Goal: Task Accomplishment & Management: Complete application form

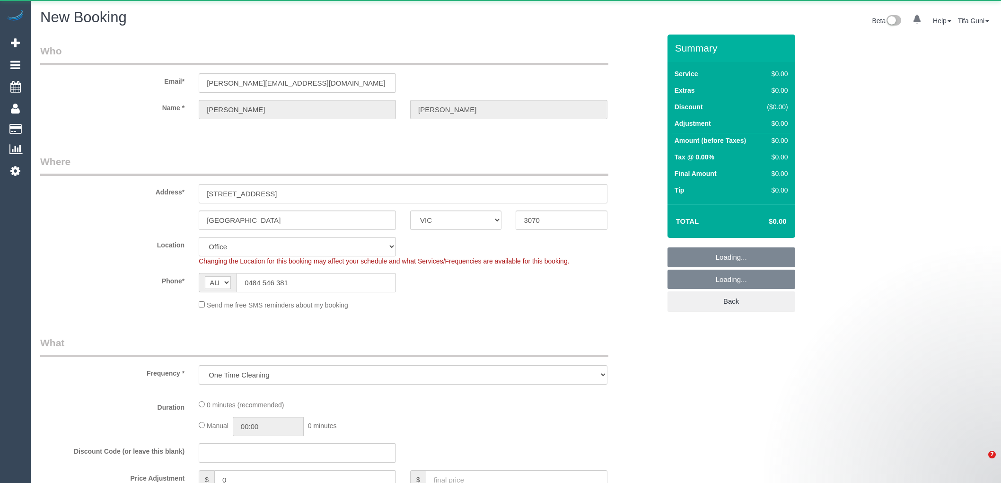
select select "VIC"
select select "object:1261"
select select "string:stripe-pm_1P8CXy2GScqysDRV2Et8sDEO"
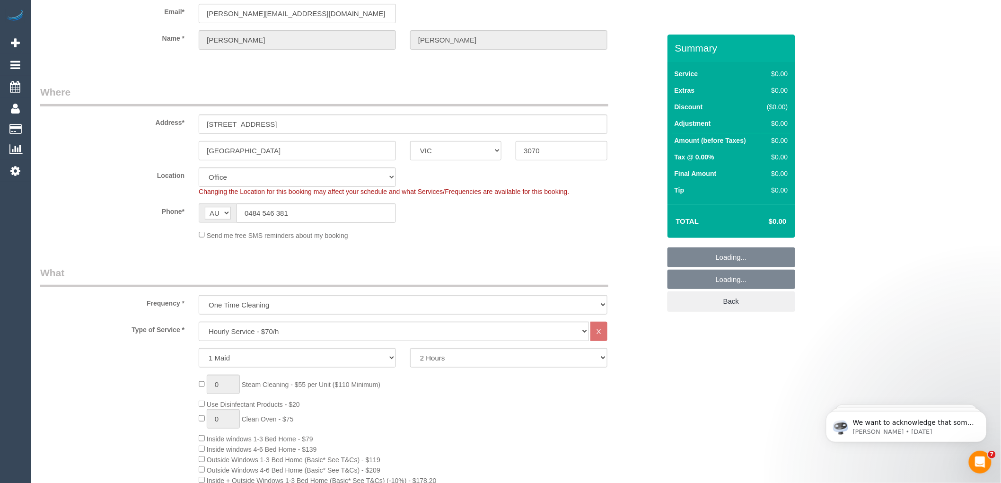
scroll to position [631, 0]
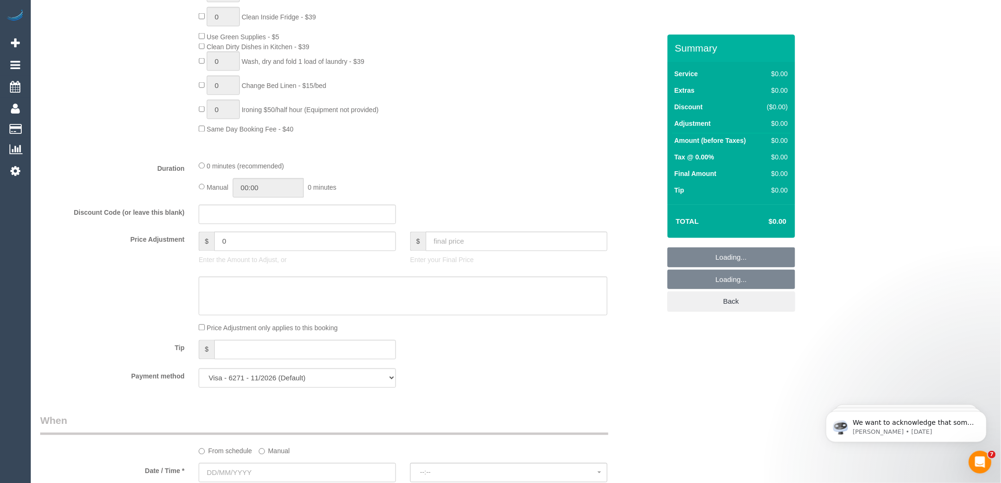
select select "47"
select select "object:2537"
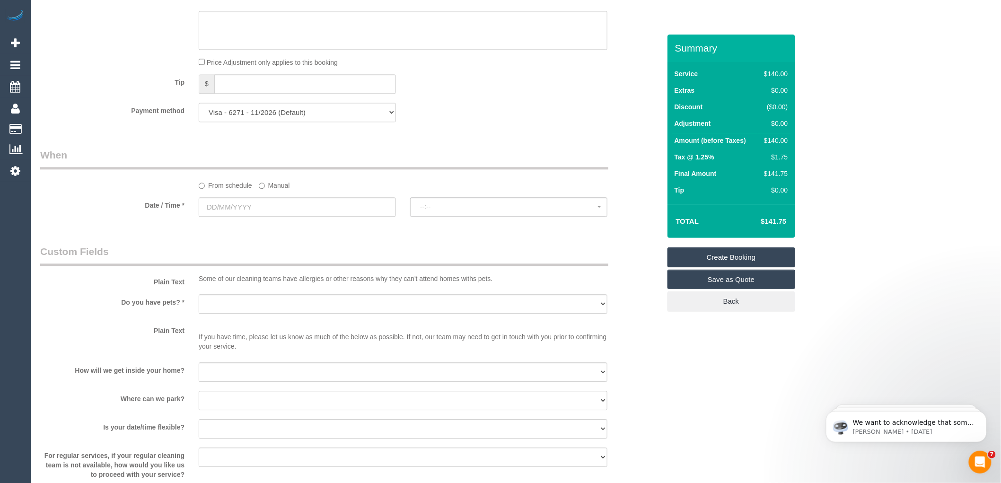
scroll to position [1052, 0]
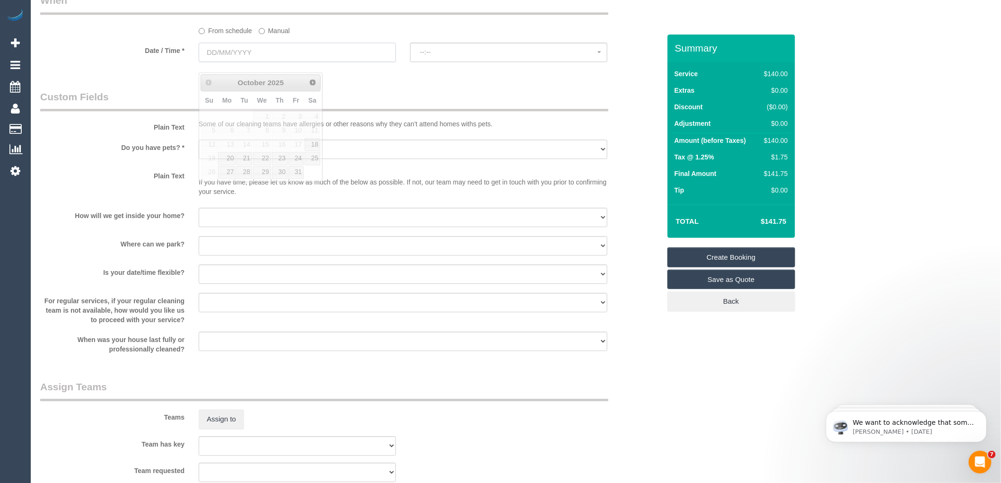
click at [265, 62] on input "text" at bounding box center [297, 52] width 197 height 19
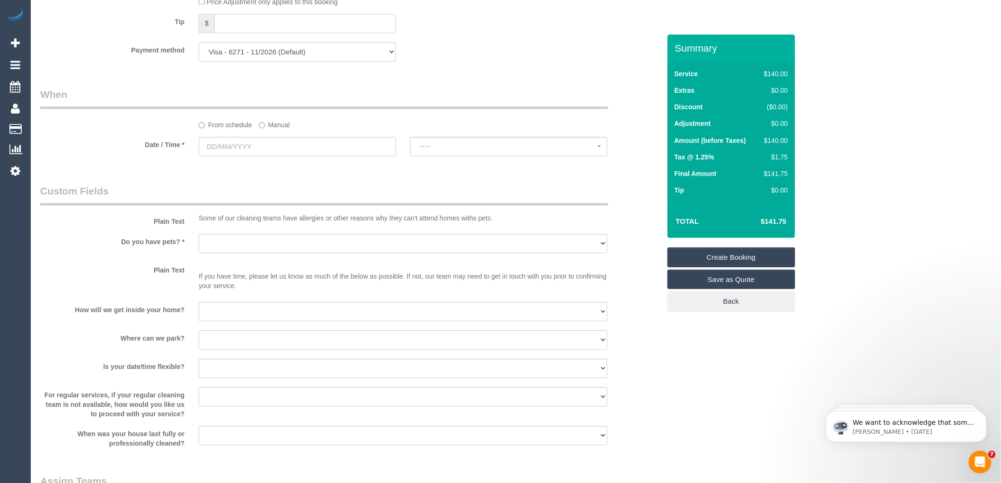
scroll to position [788, 0]
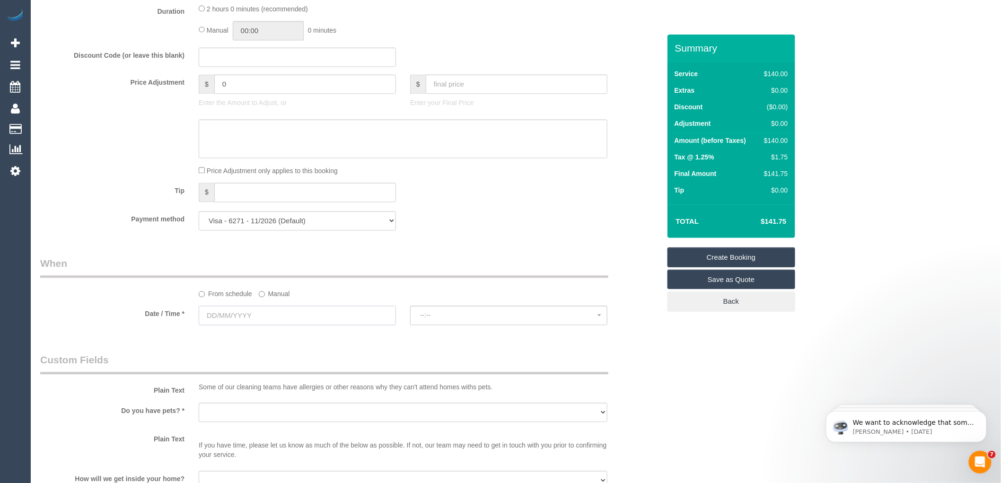
click at [264, 325] on input "text" at bounding box center [297, 315] width 197 height 19
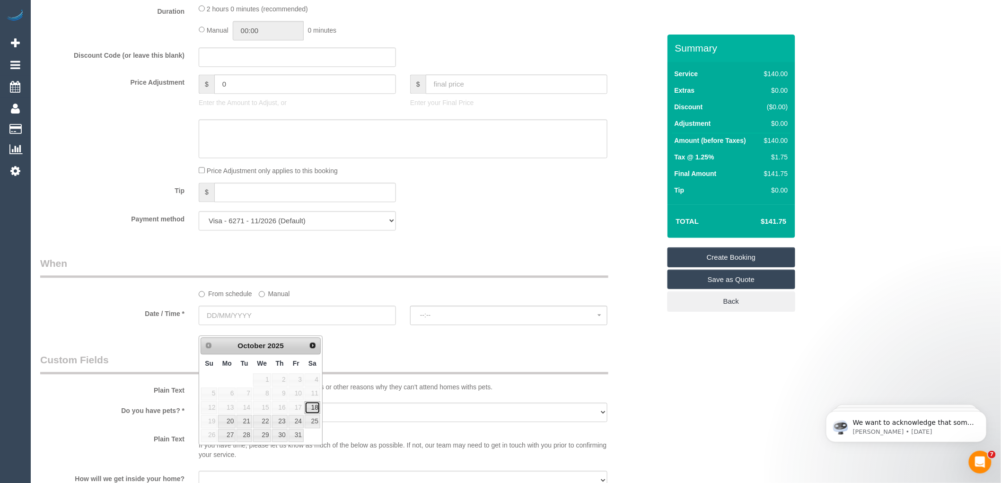
click at [311, 408] on link "18" at bounding box center [313, 407] width 16 height 13
type input "[DATE]"
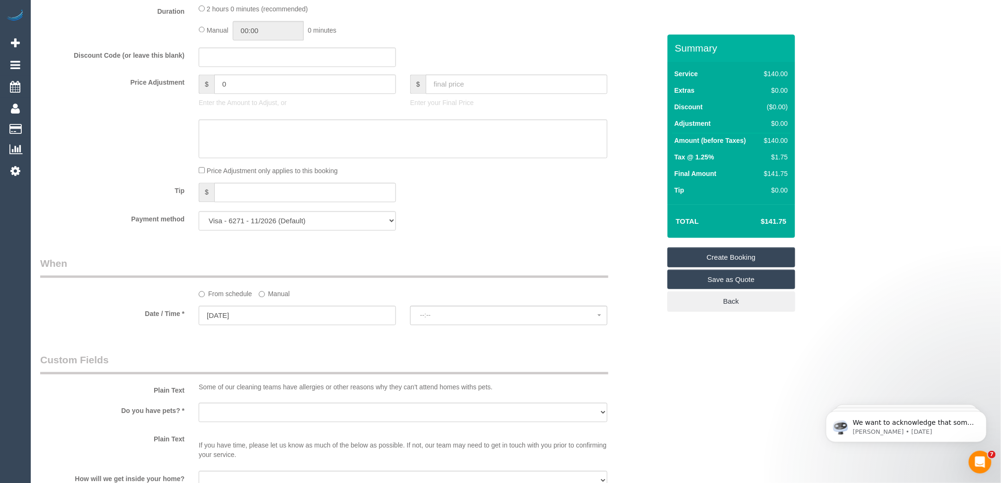
select select "spot1"
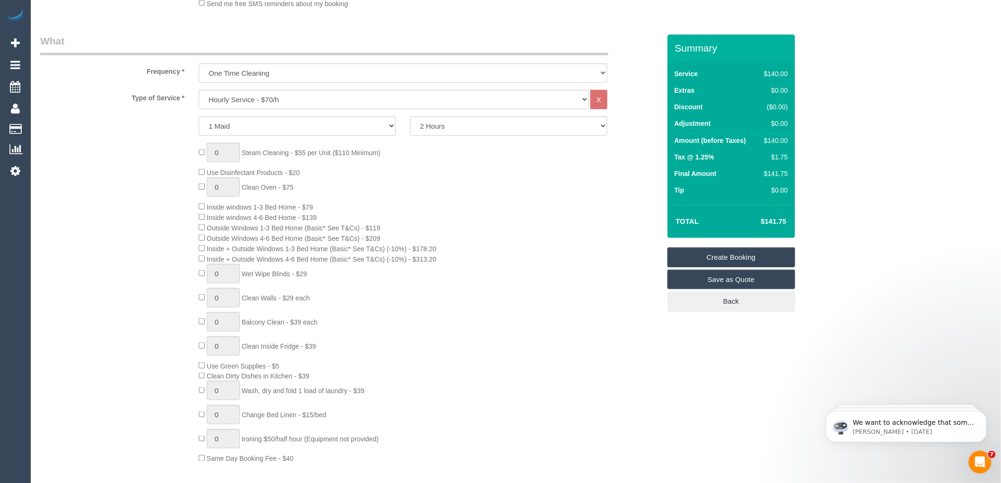
scroll to position [210, 0]
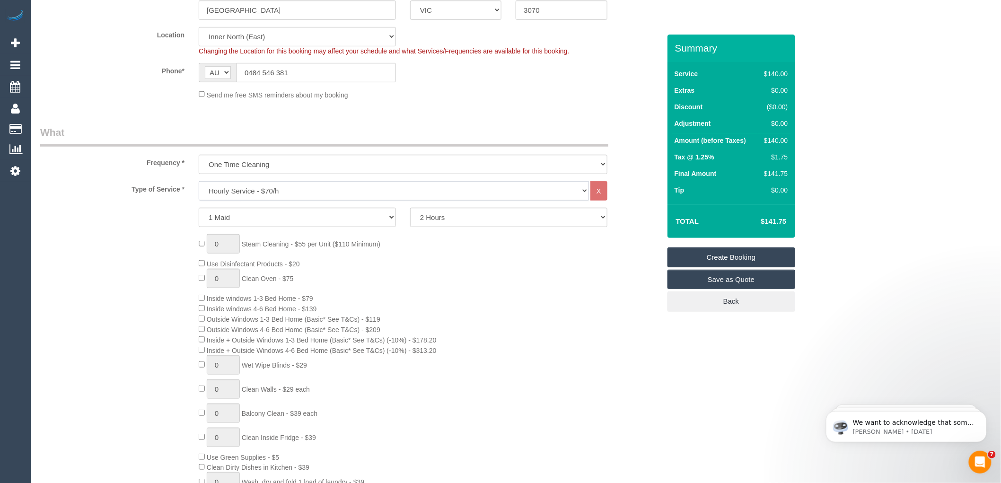
click at [316, 195] on select "Hourly Service - $70/h Hourly Service - $65/h Hourly Service - $60/h Hourly Ser…" at bounding box center [394, 190] width 390 height 19
select select "210"
click at [199, 182] on select "Hourly Service - $70/h Hourly Service - $65/h Hourly Service - $60/h Hourly Ser…" at bounding box center [394, 190] width 390 height 19
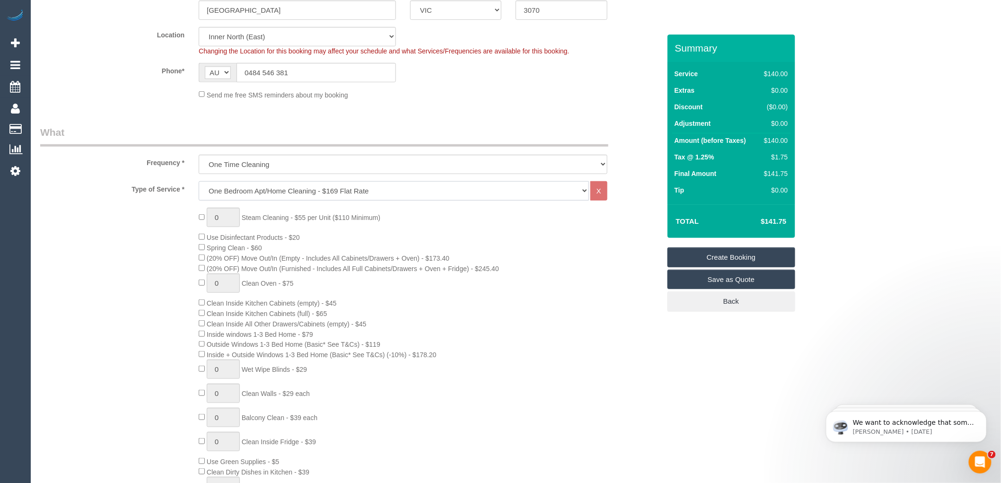
click at [244, 195] on select "Hourly Service - $70/h Hourly Service - $65/h Hourly Service - $60/h Hourly Ser…" at bounding box center [394, 190] width 390 height 19
select select "spot22"
click at [630, 231] on div "0 Steam Cleaning - $55 per Unit ($110 Minimum) Use Disinfectant Products - $20 …" at bounding box center [430, 384] width 476 height 352
select select "spot43"
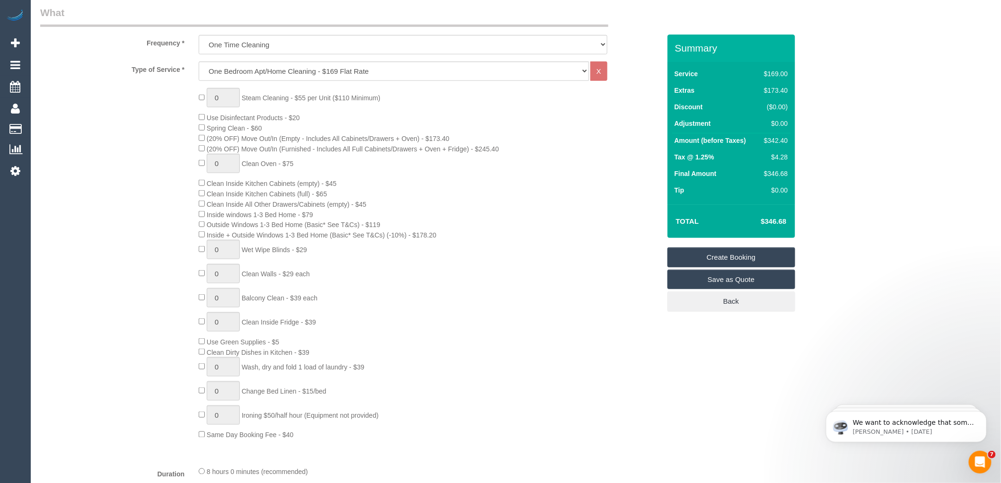
scroll to position [368, 0]
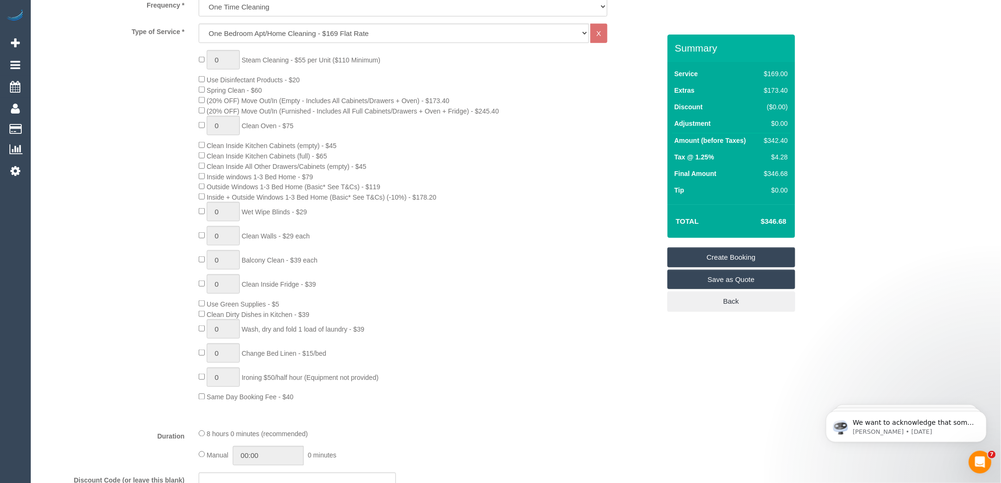
click at [200, 240] on span "0 Clean Walls - $29 each" at bounding box center [254, 236] width 111 height 8
type input "1"
select select "spot64"
type input "1"
click at [226, 60] on input "1" at bounding box center [223, 59] width 33 height 19
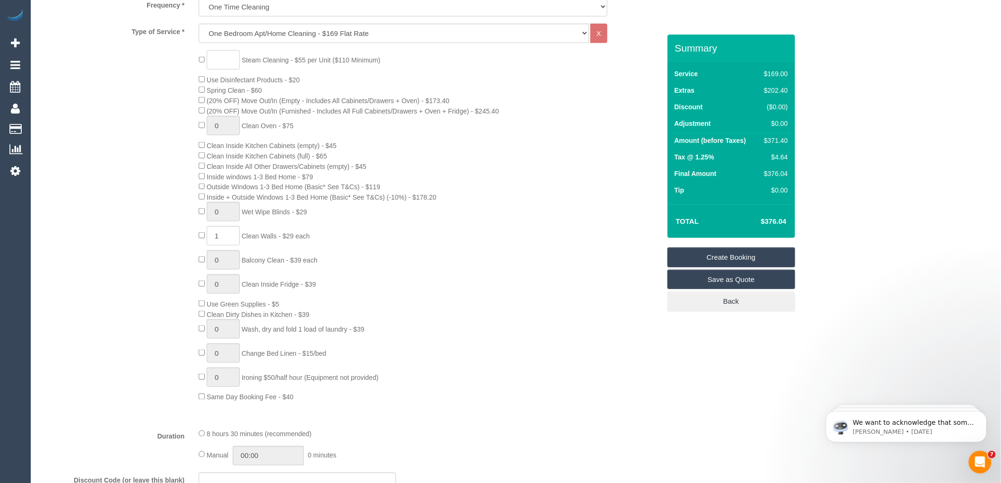
type input "3"
select select "spot85"
type input "3"
click at [575, 195] on div "3 Steam Cleaning - $55 per Unit ($110 Minimum) Use Disinfectant Products - $20 …" at bounding box center [430, 226] width 476 height 352
select select "spot106"
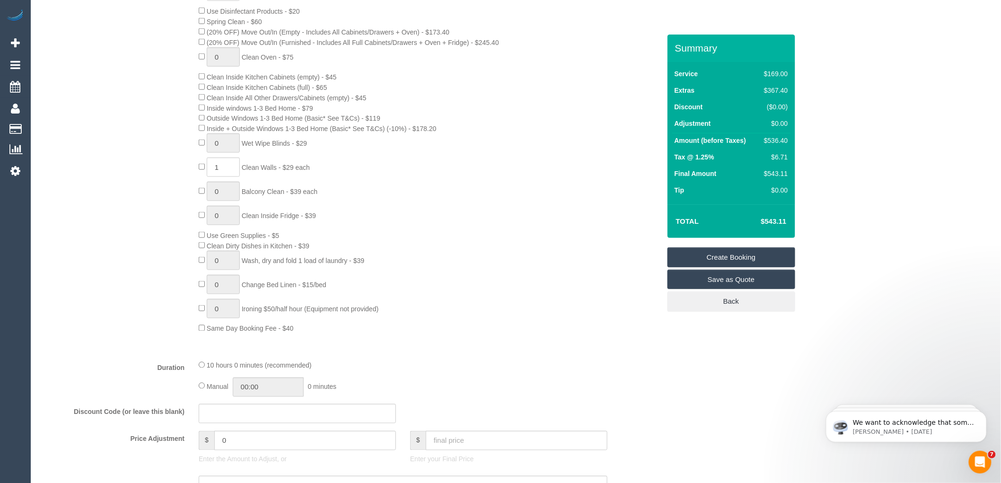
scroll to position [420, 0]
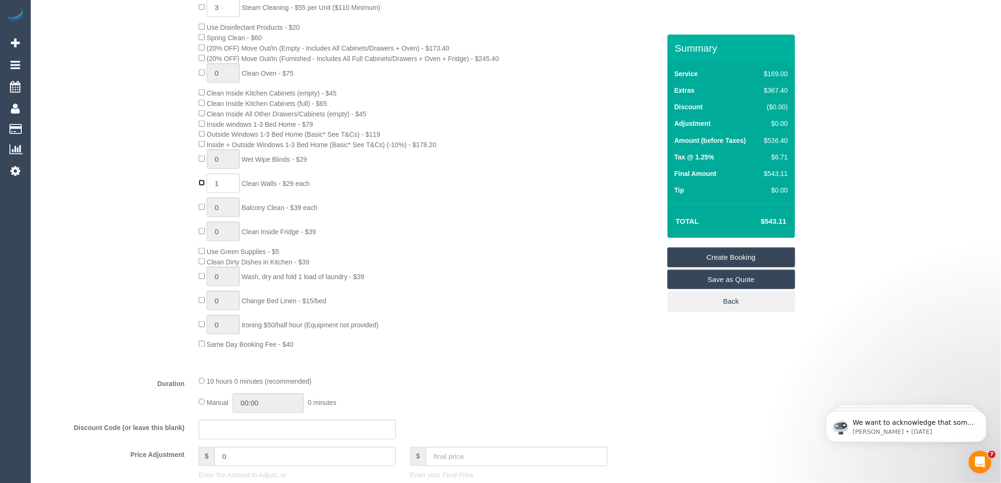
type input "0"
click at [514, 242] on div "3 Steam Cleaning - $55 per Unit ($110 Minimum) Use Disinfectant Products - $20 …" at bounding box center [430, 174] width 476 height 352
select select "spot127"
type input "1"
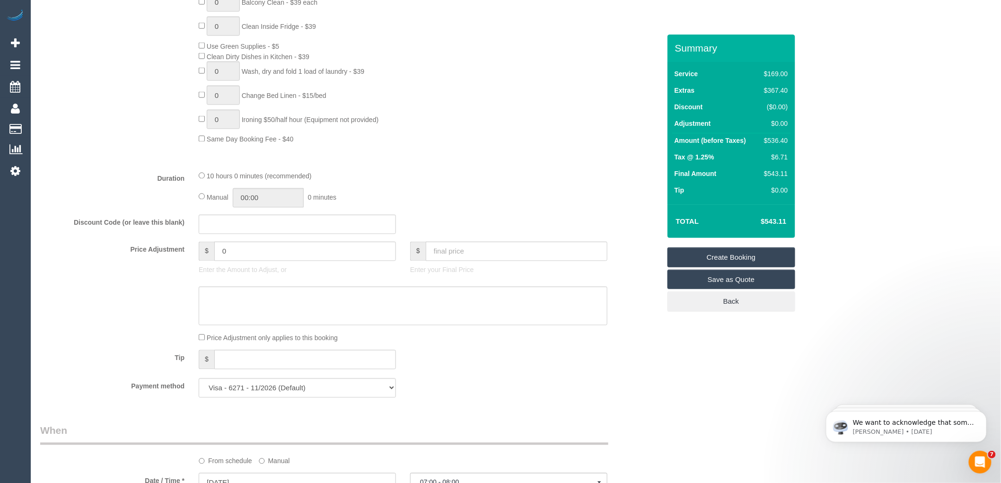
scroll to position [788, 0]
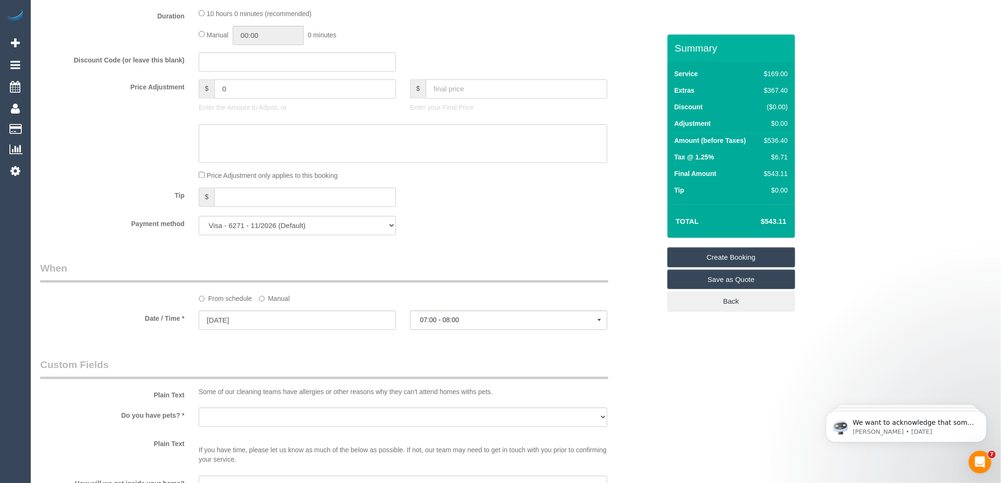
select select "spot148"
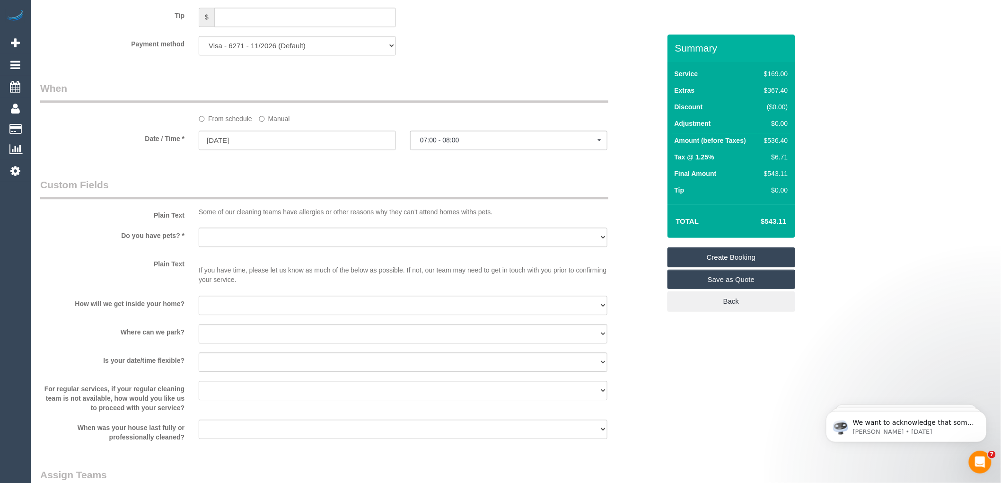
scroll to position [999, 0]
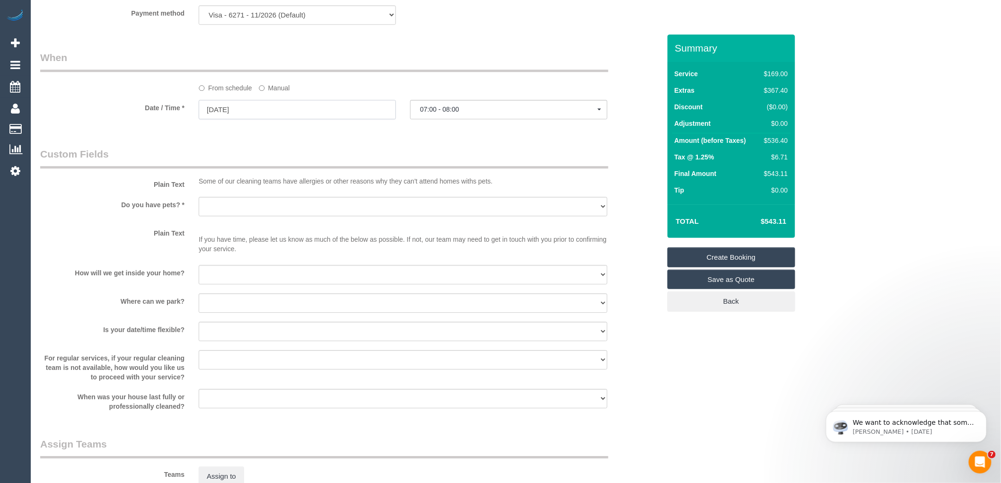
click at [276, 119] on input "18/10/2025" at bounding box center [297, 109] width 197 height 19
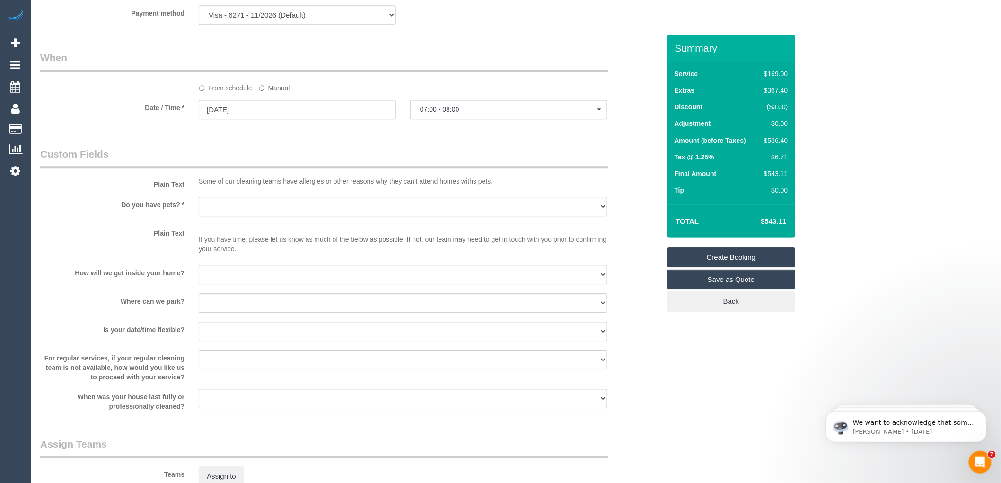
click at [342, 216] on select "Yes - Cats Yes - Dogs No pets Yes - Dogs and Cats Yes - Other" at bounding box center [403, 206] width 409 height 19
select select "number:28"
click at [199, 209] on select "Yes - Cats Yes - Dogs No pets Yes - Dogs and Cats Yes - Other" at bounding box center [403, 206] width 409 height 19
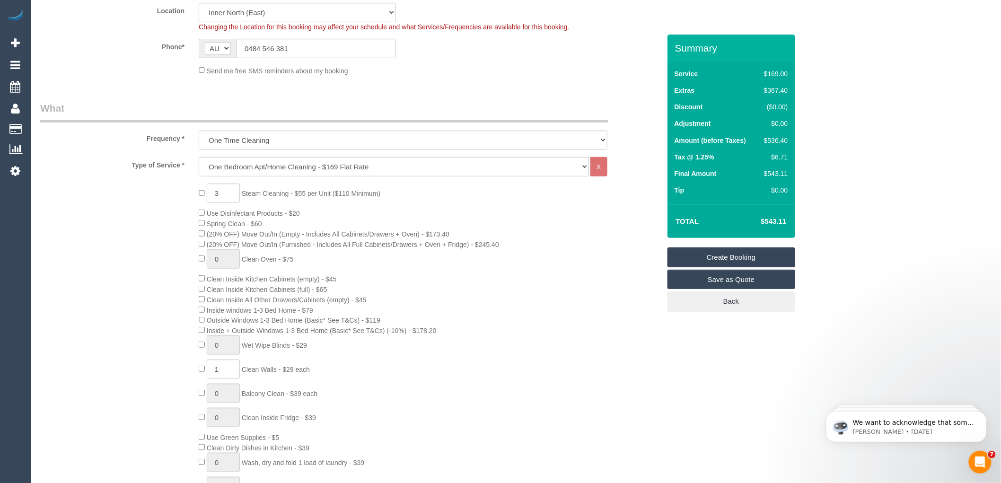
scroll to position [210, 0]
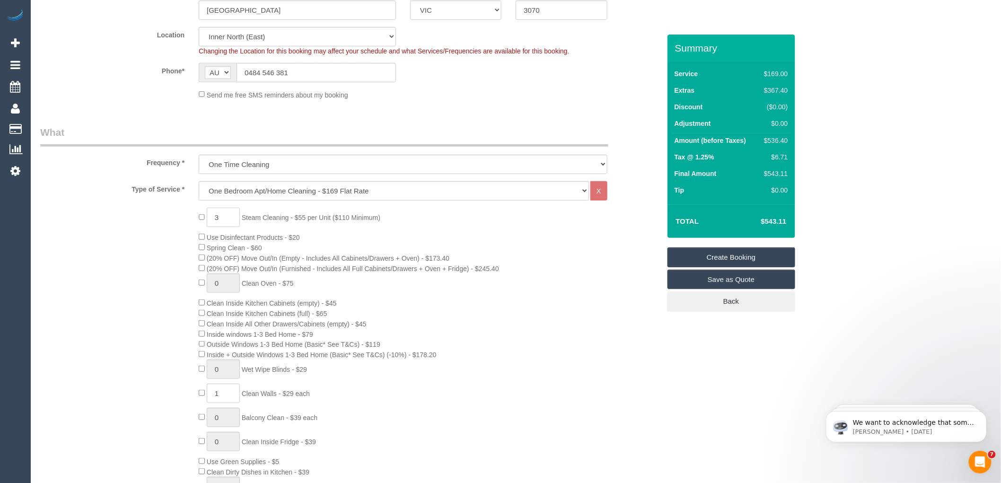
click at [221, 217] on input "3" at bounding box center [223, 217] width 33 height 19
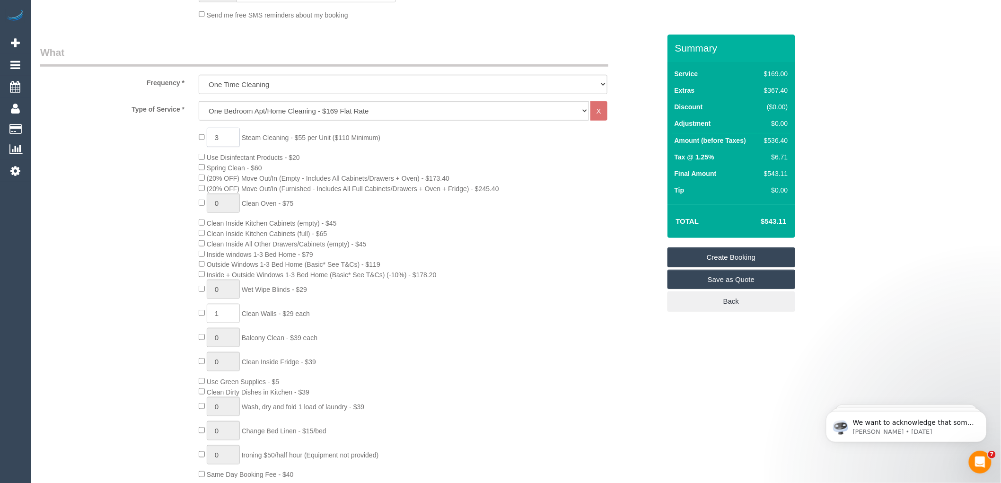
scroll to position [315, 0]
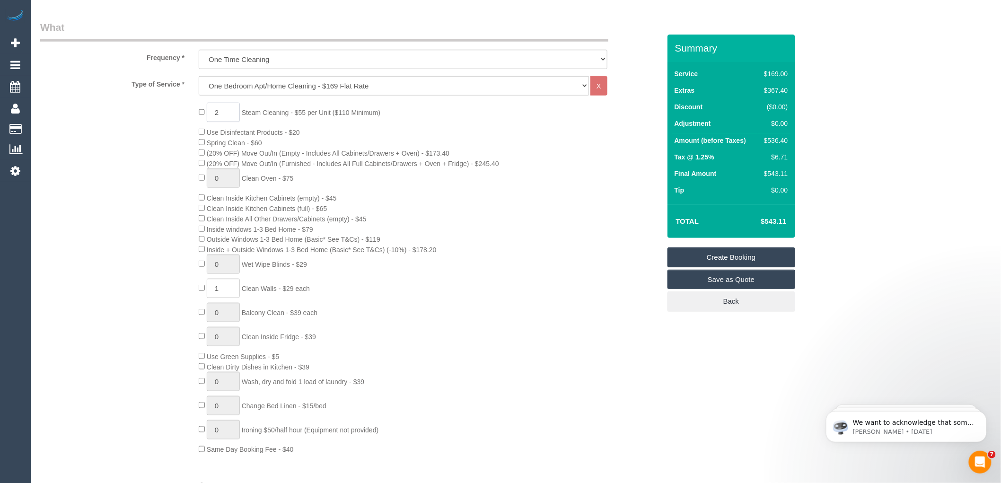
type input "2"
click at [536, 282] on div "2 Steam Cleaning - $55 per Unit ($110 Minimum) Use Disinfectant Products - $20 …" at bounding box center [430, 279] width 476 height 352
select select "spot169"
click at [226, 111] on input "2" at bounding box center [223, 112] width 33 height 19
type input "3"
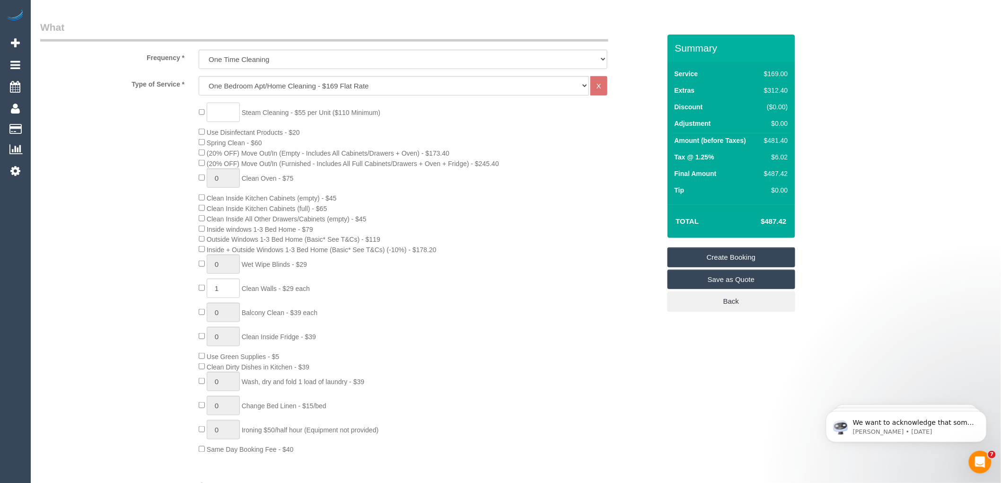
type input "2"
click at [584, 230] on div "2 Steam Cleaning - $55 per Unit ($110 Minimum) Use Disinfectant Products - $20 …" at bounding box center [430, 279] width 476 height 352
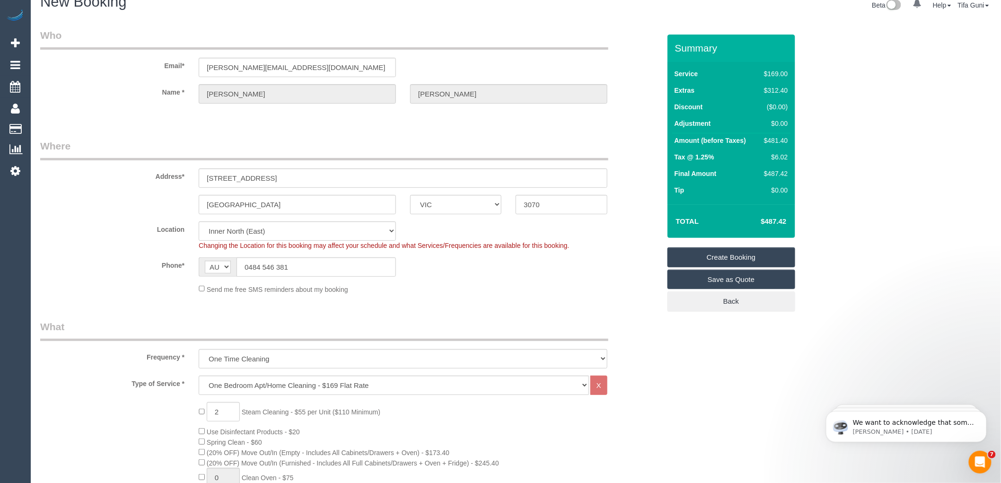
scroll to position [0, 0]
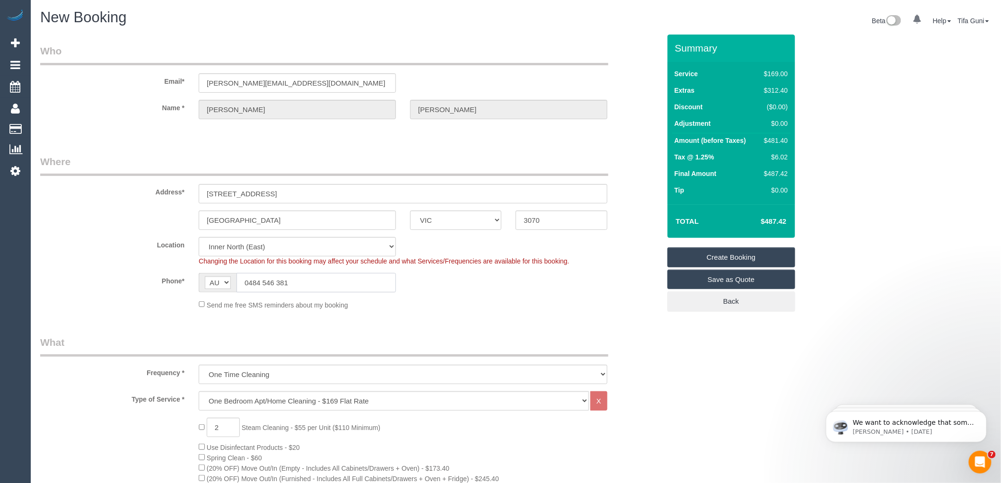
drag, startPoint x: 305, startPoint y: 282, endPoint x: 237, endPoint y: 286, distance: 68.7
click at [237, 286] on input "0484 546 381" at bounding box center [316, 282] width 159 height 19
drag, startPoint x: 297, startPoint y: 283, endPoint x: 199, endPoint y: 276, distance: 98.2
click at [199, 276] on div "AF AL DZ AD AO AI AQ AG AR AM AW AU AT AZ BS BH BD BB BY BE BZ BJ BM BT BO BA B…" at bounding box center [297, 282] width 197 height 19
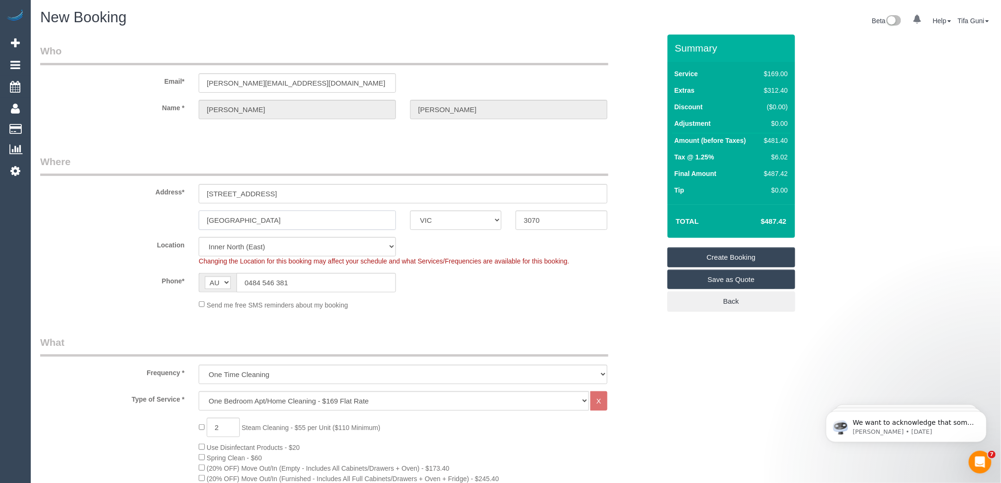
drag, startPoint x: 239, startPoint y: 221, endPoint x: 181, endPoint y: 226, distance: 57.5
click at [181, 226] on div "Northcote ACT NSW NT QLD SA TAS VIC WA 3070" at bounding box center [350, 220] width 635 height 19
drag, startPoint x: 292, startPoint y: 192, endPoint x: 172, endPoint y: 197, distance: 119.4
click at [172, 197] on div "Address* 702 Breavington Way" at bounding box center [350, 179] width 635 height 49
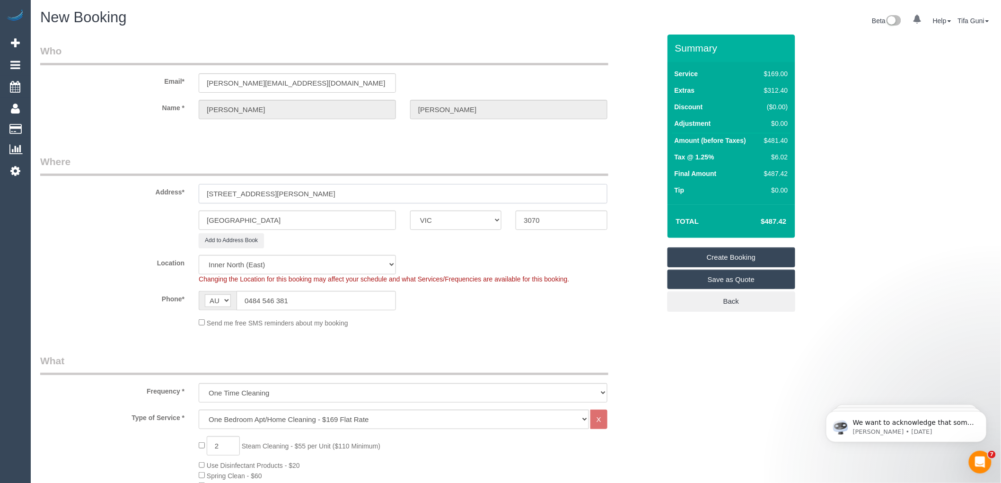
type input "5/47 Davison street"
drag, startPoint x: 258, startPoint y: 218, endPoint x: 204, endPoint y: 218, distance: 54.0
click at [204, 218] on input "Northcote" at bounding box center [297, 220] width 197 height 19
click at [462, 317] on sui-booking-location "Location Office City East (North) East (South) Inner East Inner North (East) In…" at bounding box center [350, 291] width 620 height 73
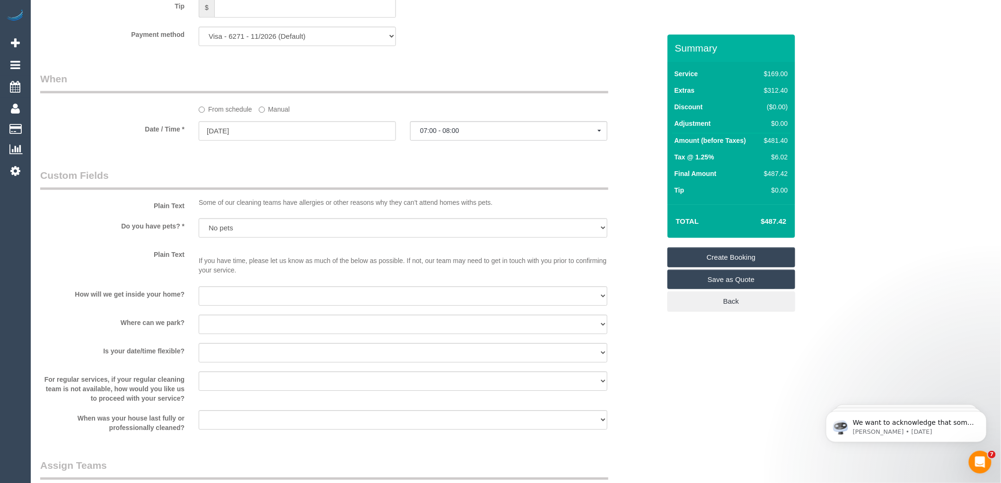
scroll to position [999, 0]
click at [446, 131] on span "07:00 - 08:00" at bounding box center [508, 128] width 177 height 8
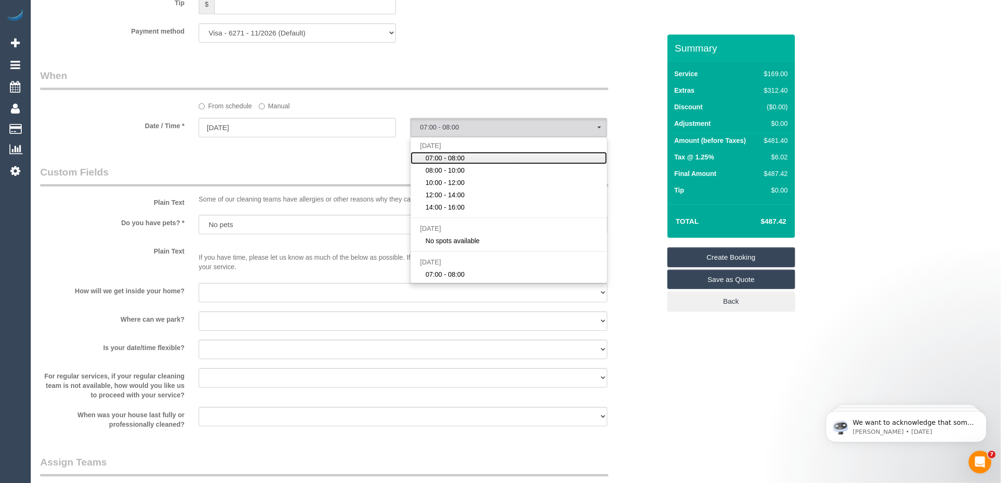
click at [446, 163] on span "07:00 - 08:00" at bounding box center [445, 157] width 39 height 9
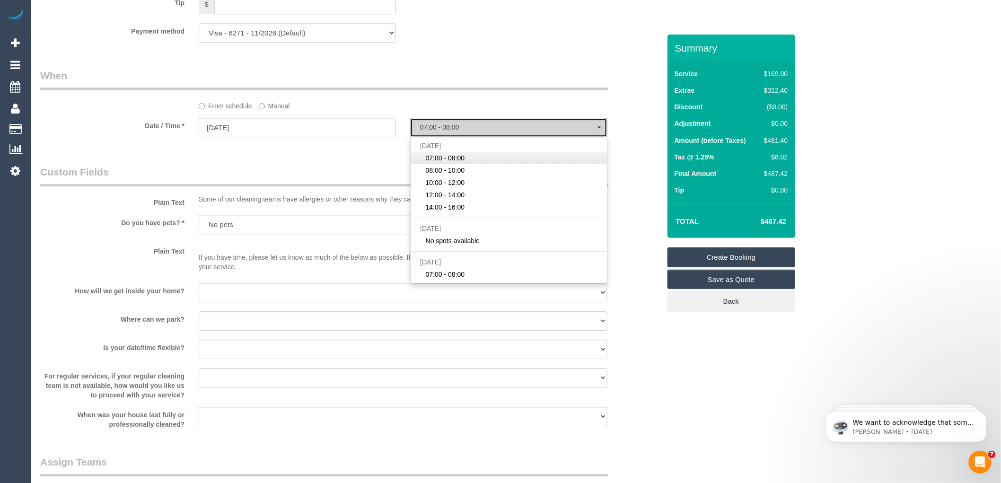
select select "spot169"
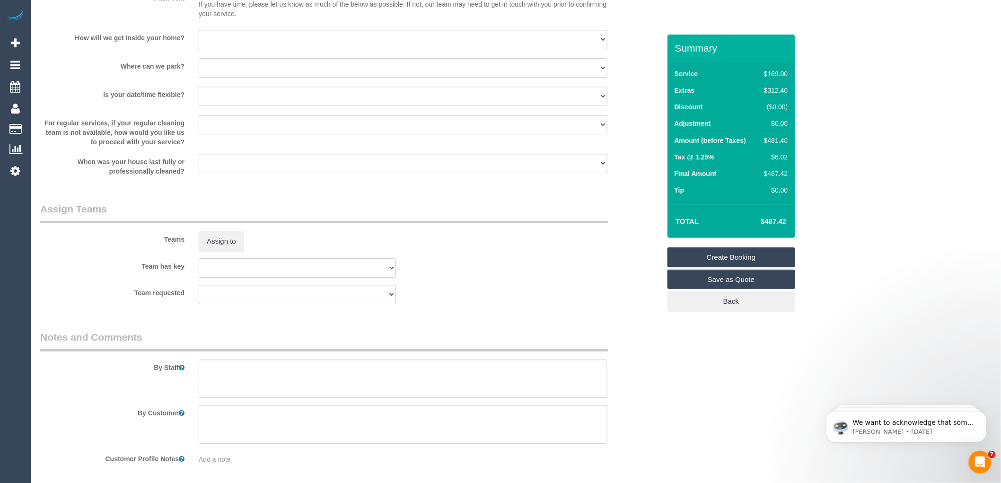
scroll to position [1305, 0]
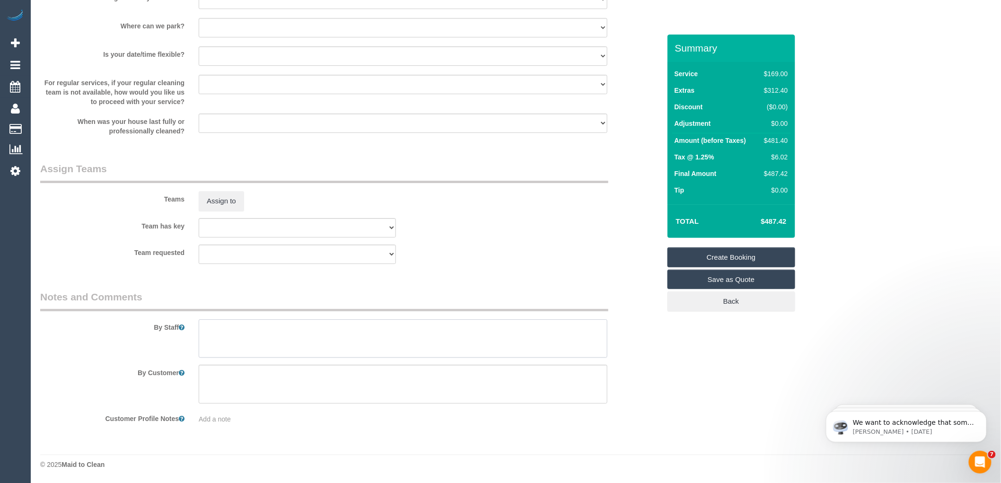
click at [232, 327] on textarea at bounding box center [403, 338] width 409 height 39
type textarea "L"
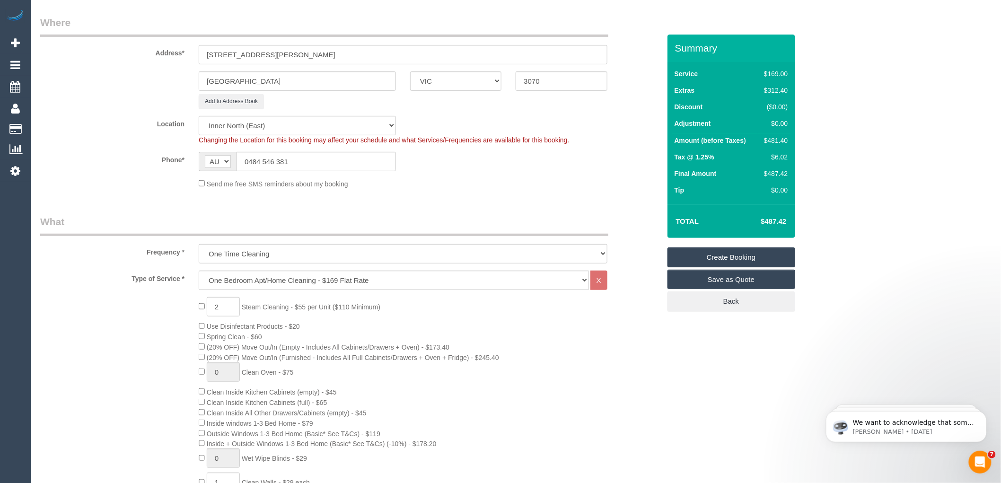
scroll to position [148, 0]
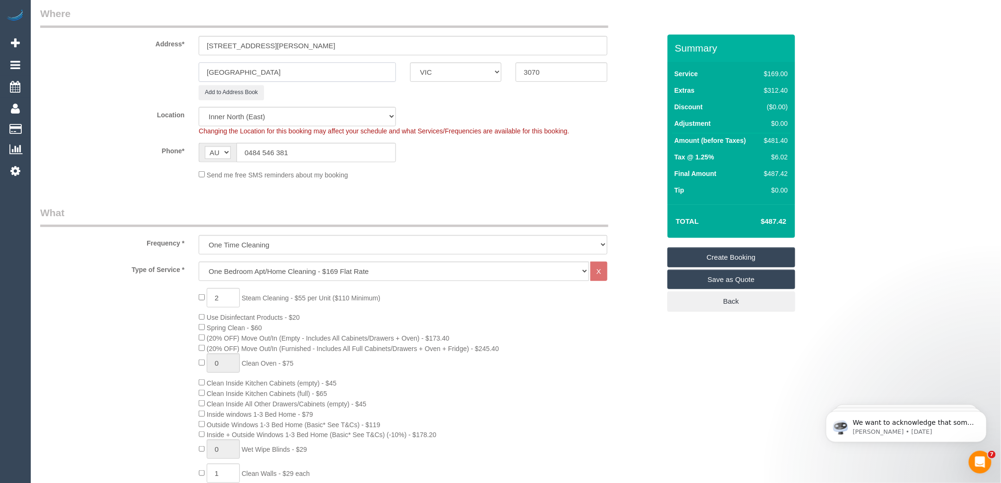
drag, startPoint x: 199, startPoint y: 70, endPoint x: 158, endPoint y: 77, distance: 41.7
click at [158, 77] on div "Northcote ACT NSW NT QLD SA TAS VIC WA 3070" at bounding box center [350, 71] width 635 height 19
type input "Richmond"
drag, startPoint x: 289, startPoint y: 46, endPoint x: 101, endPoint y: 44, distance: 188.4
click at [101, 44] on div "Address* 5/47 Davison street" at bounding box center [350, 31] width 635 height 49
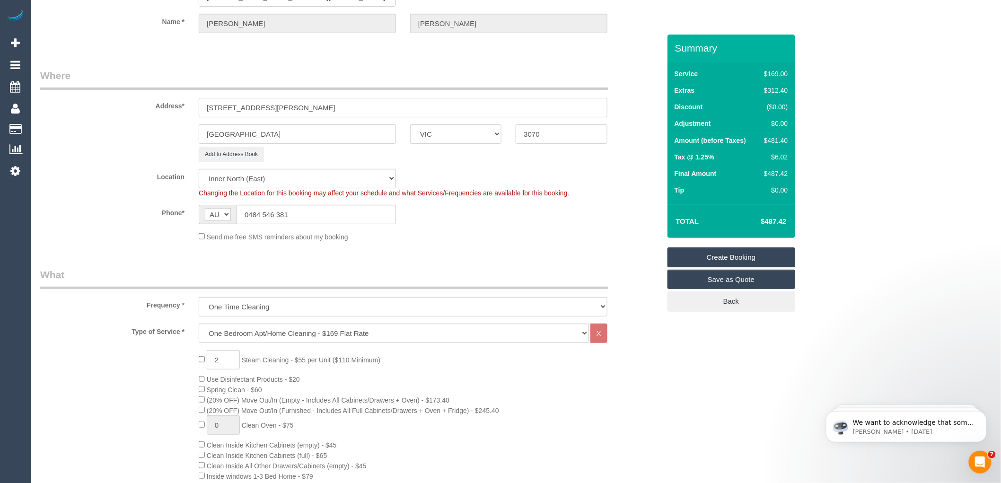
scroll to position [0, 0]
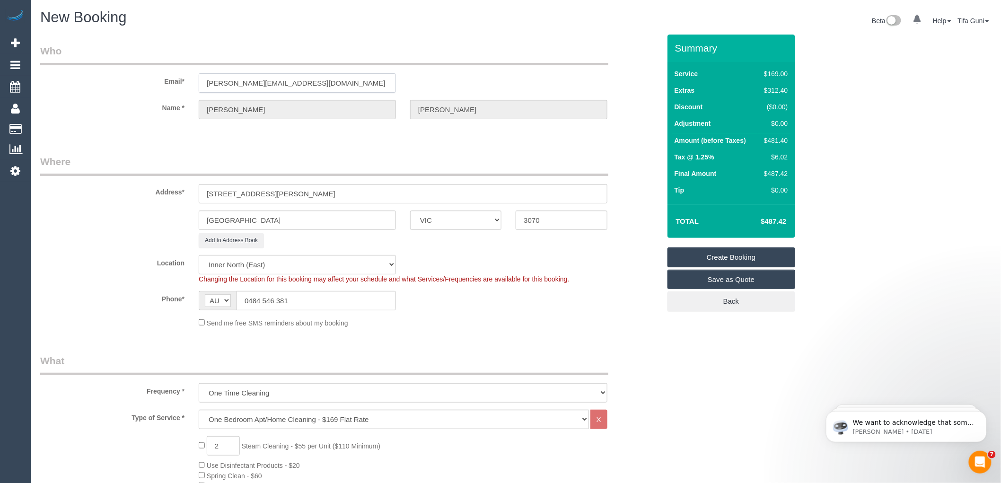
drag, startPoint x: 325, startPoint y: 77, endPoint x: 277, endPoint y: 78, distance: 47.8
click at [164, 78] on div "Email* danielle@sterlingrealty.com.au" at bounding box center [350, 68] width 635 height 49
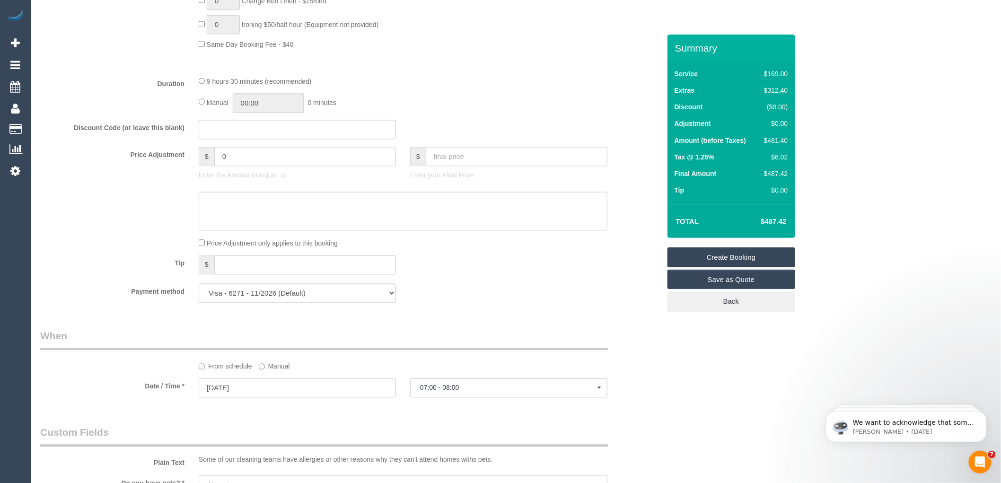
scroll to position [841, 0]
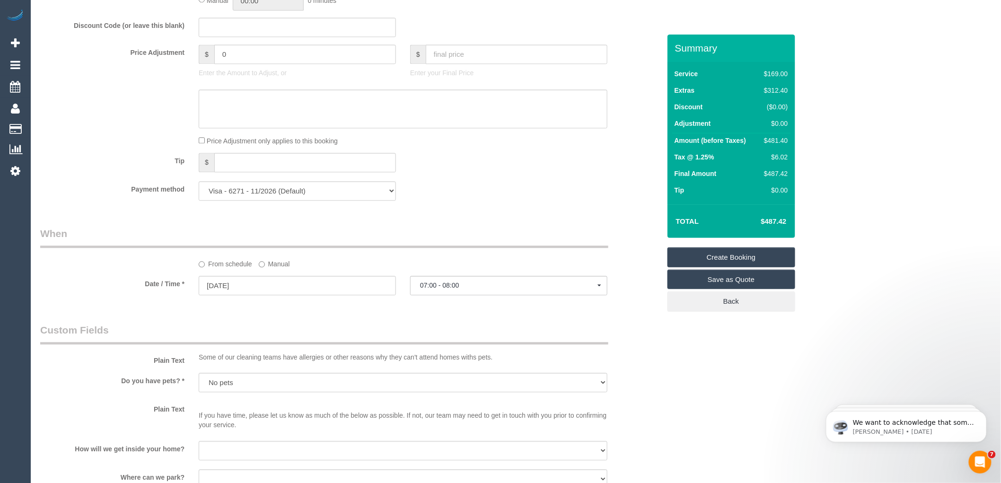
click at [723, 257] on link "Create Booking" at bounding box center [732, 258] width 128 height 20
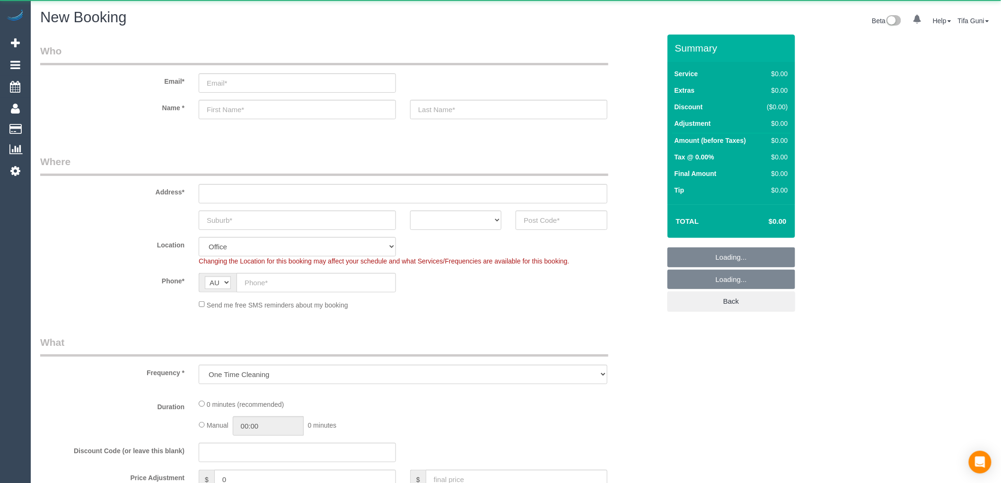
select select "object:825"
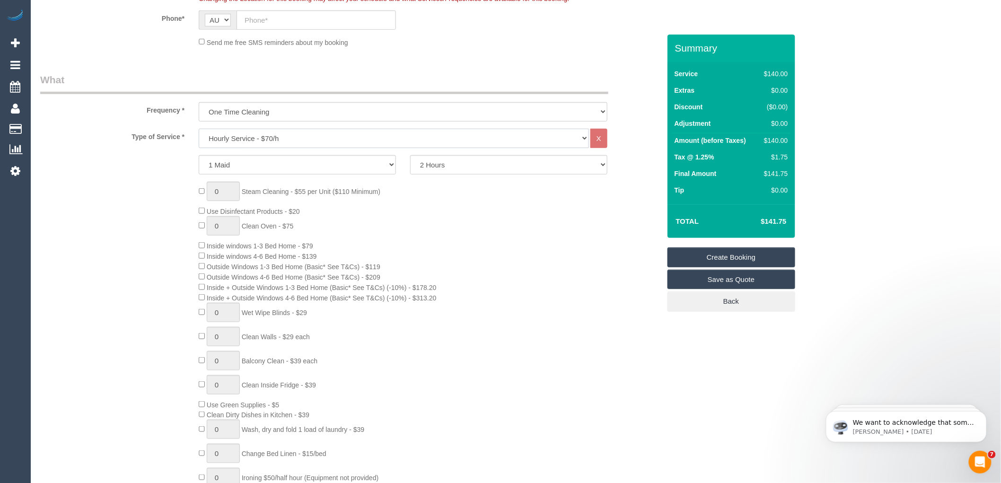
click at [263, 135] on select "Hourly Service - $70/h Hourly Service - $65/h Hourly Service - $60/h Hourly Ser…" at bounding box center [394, 138] width 390 height 19
select select "212"
click at [199, 129] on select "Hourly Service - $70/h Hourly Service - $65/h Hourly Service - $60/h Hourly Ser…" at bounding box center [394, 138] width 390 height 19
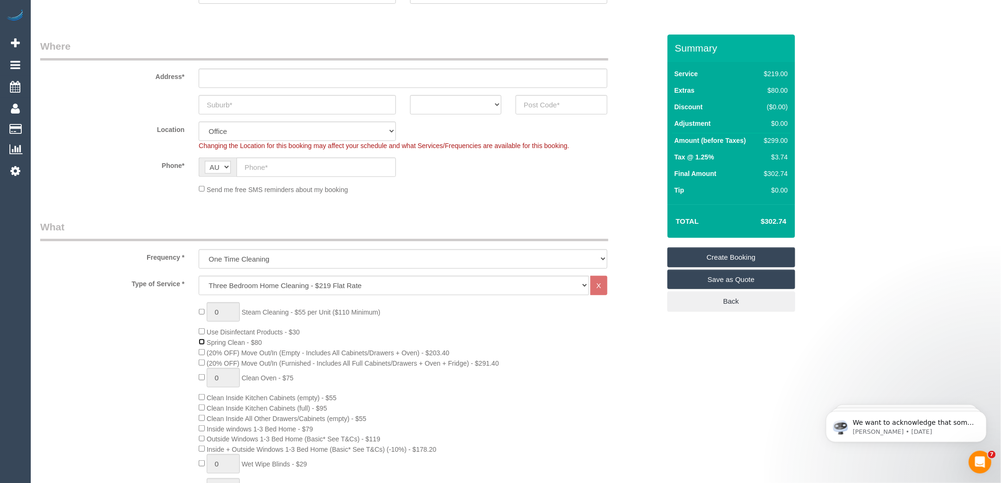
scroll to position [105, 0]
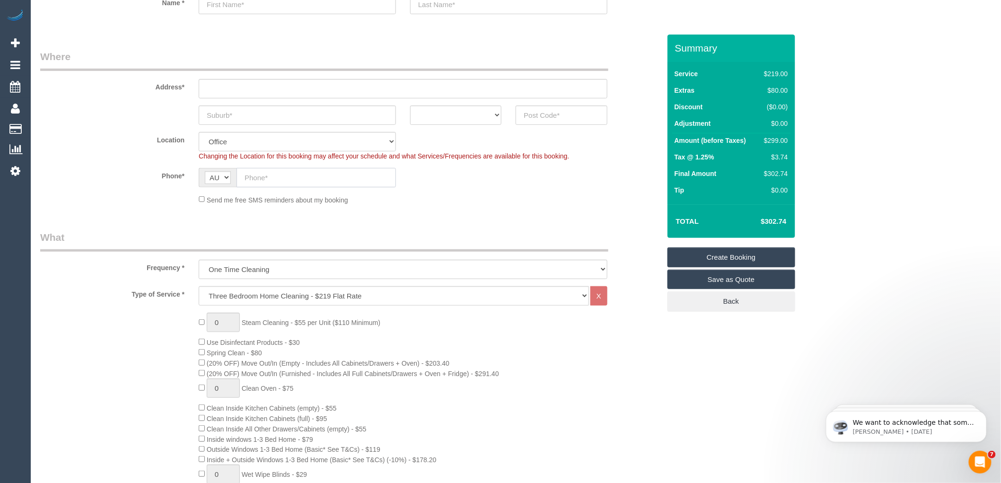
click at [277, 173] on input "text" at bounding box center [316, 177] width 159 height 19
paste input "61 431 642 450"
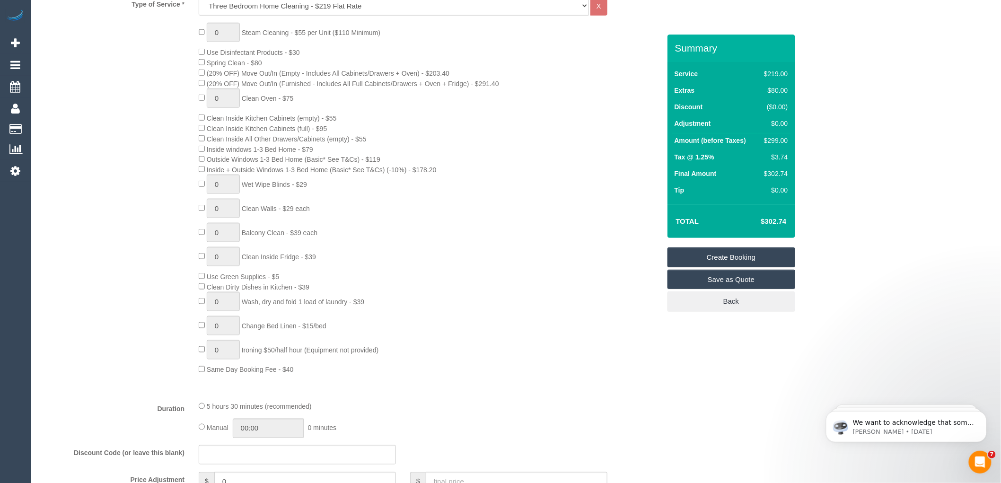
scroll to position [420, 0]
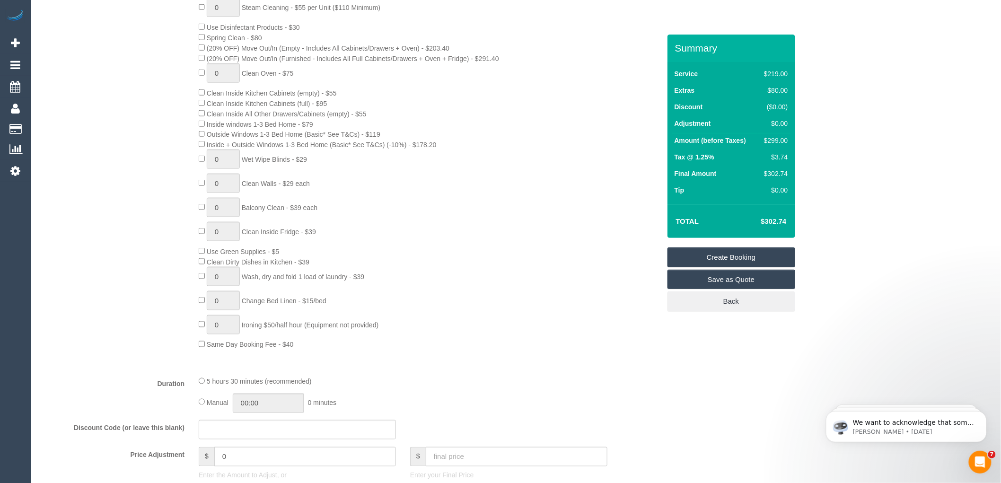
type input "61 431 642 450"
type input "1"
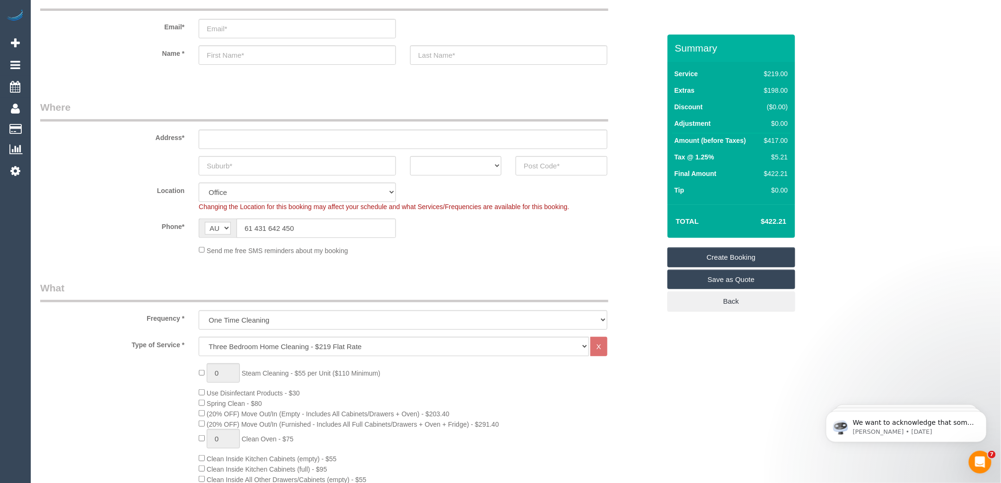
scroll to position [53, 0]
click at [472, 169] on select "ACT NSW NT QLD SA TAS VIC WA" at bounding box center [455, 167] width 91 height 19
select select "VIC"
click at [410, 158] on select "ACT NSW NT QLD SA TAS VIC WA" at bounding box center [455, 167] width 91 height 19
drag, startPoint x: 253, startPoint y: 229, endPoint x: 240, endPoint y: 229, distance: 12.8
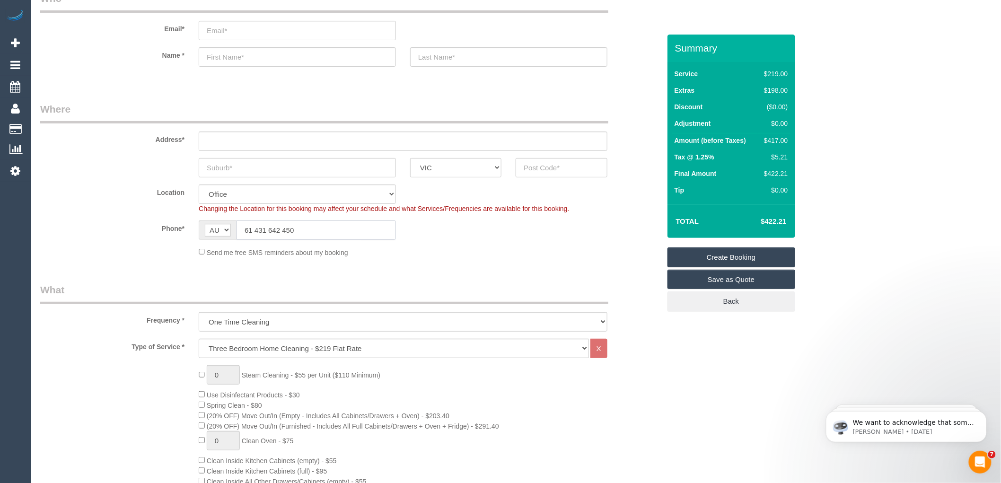
click at [240, 229] on input "61 431 642 450" at bounding box center [316, 230] width 159 height 19
type input "0431 642 450"
click at [262, 163] on input "text" at bounding box center [297, 167] width 197 height 19
type input "niddrie"
click at [564, 168] on input "text" at bounding box center [561, 167] width 91 height 19
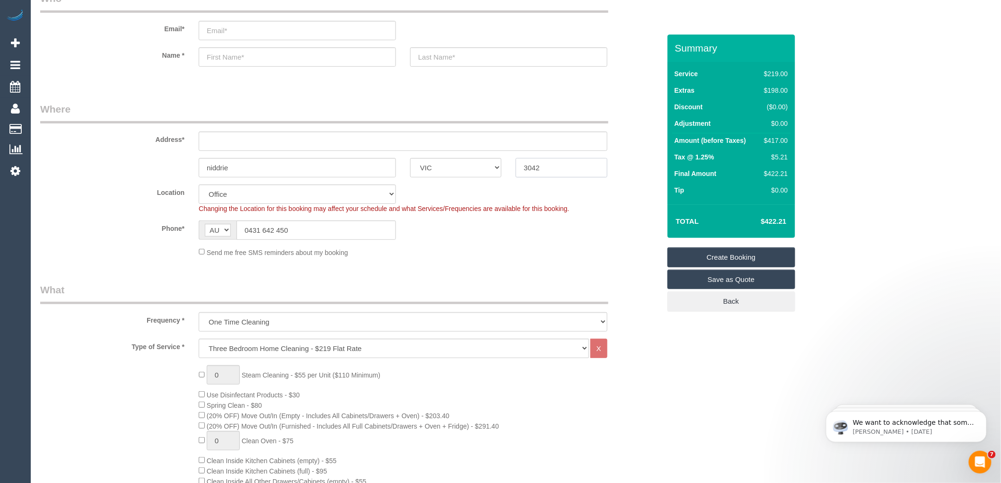
drag, startPoint x: 558, startPoint y: 166, endPoint x: 502, endPoint y: 166, distance: 55.4
click at [502, 166] on div "niddrie ACT NSW NT QLD SA TAS VIC WA 3042" at bounding box center [350, 167] width 635 height 19
type input "3042"
click at [246, 130] on div "Address*" at bounding box center [350, 126] width 635 height 49
click at [258, 142] on input "text" at bounding box center [403, 141] width 409 height 19
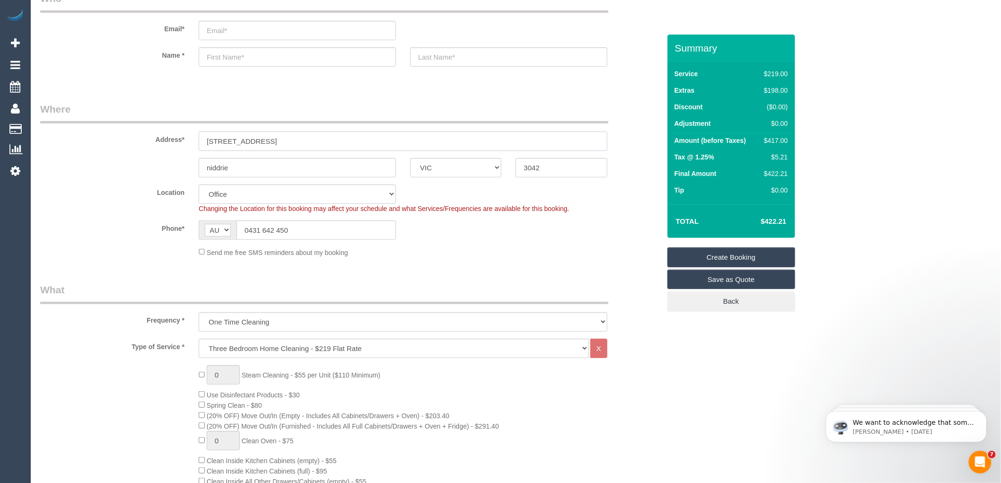
type input "2 irving street"
click at [244, 56] on input "text" at bounding box center [297, 56] width 197 height 19
select select "59"
select select "object:2188"
type input "Fay"
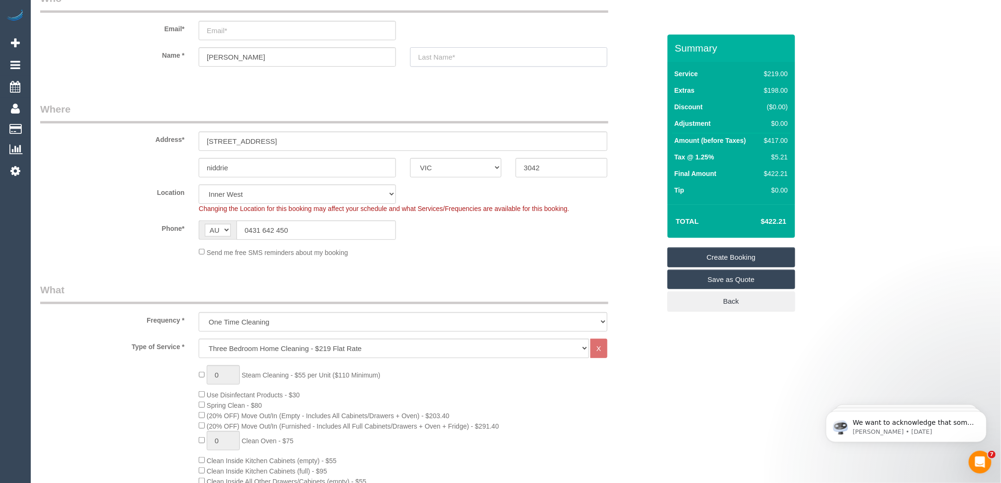
click at [439, 54] on input "text" at bounding box center [508, 56] width 197 height 19
type input "Zarafa"
click at [253, 35] on input "email" at bounding box center [297, 30] width 197 height 19
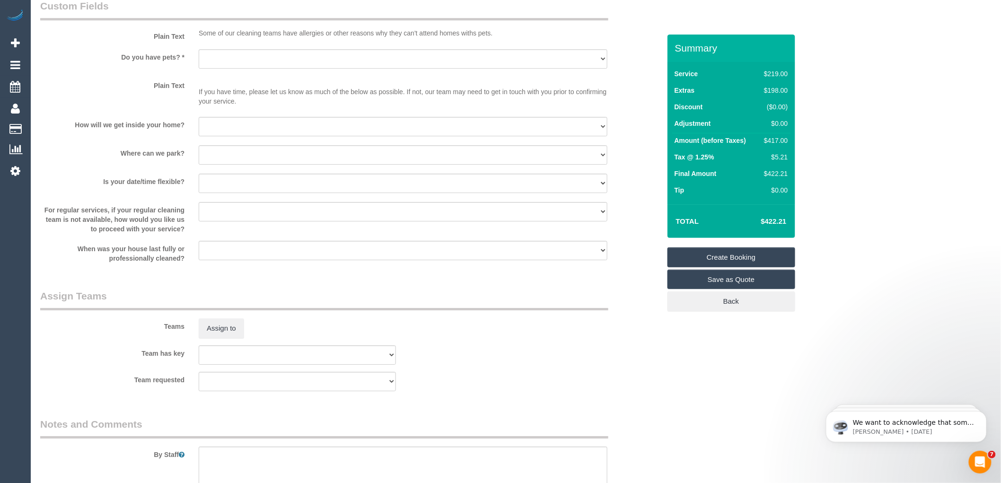
scroll to position [1209, 0]
type input "Rzarasa@live.com.au"
click at [264, 69] on select "Yes - Cats Yes - Dogs No pets Yes - Dogs and Cats Yes - Other" at bounding box center [403, 59] width 409 height 19
select select "number:27"
click at [199, 62] on select "Yes - Cats Yes - Dogs No pets Yes - Dogs and Cats Yes - Other" at bounding box center [403, 59] width 409 height 19
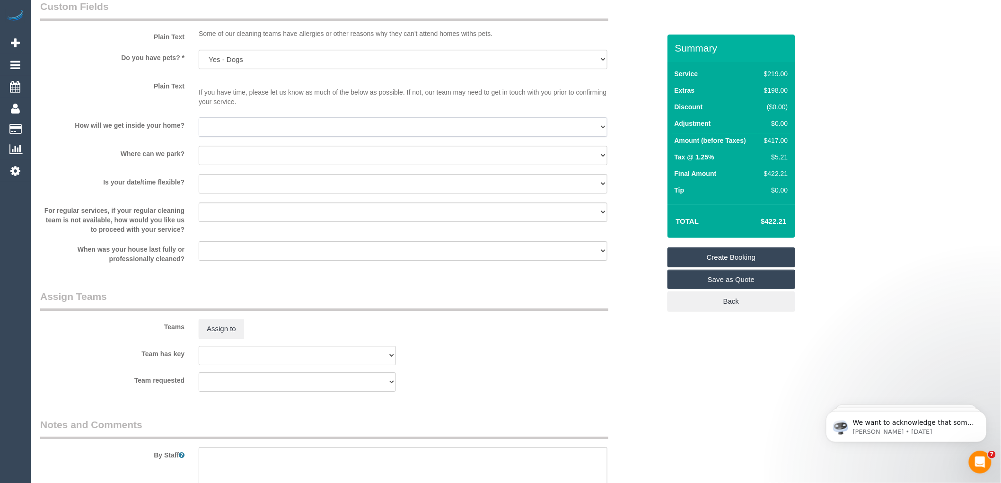
click at [244, 137] on select "I will be home Key will be left (please provide details below) Lock box/Access …" at bounding box center [403, 126] width 409 height 19
select select "number:14"
click at [199, 130] on select "I will be home Key will be left (please provide details below) Lock box/Access …" at bounding box center [403, 126] width 409 height 19
click at [237, 165] on select "I will provide parking on-site Free street parking Paid street parking (cost wi…" at bounding box center [403, 155] width 409 height 19
select select "number:19"
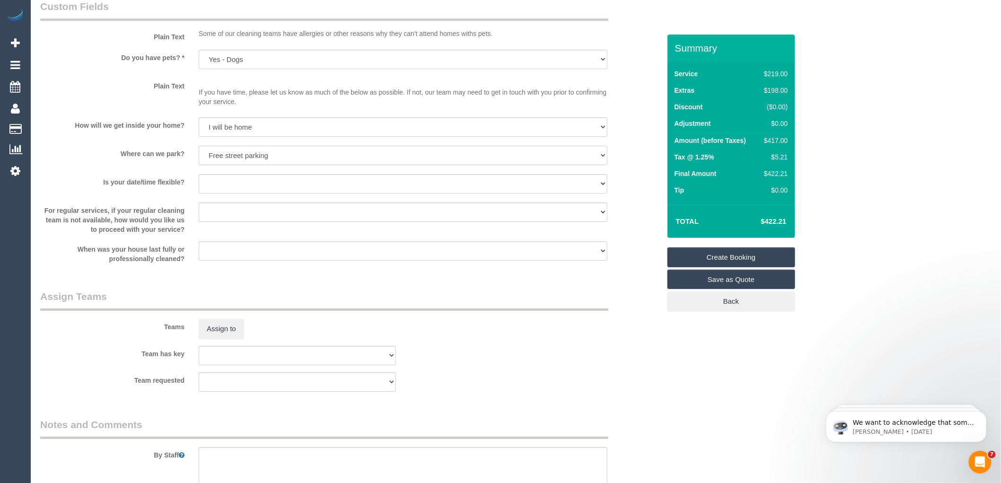
click at [199, 158] on select "I will provide parking on-site Free street parking Paid street parking (cost wi…" at bounding box center [403, 155] width 409 height 19
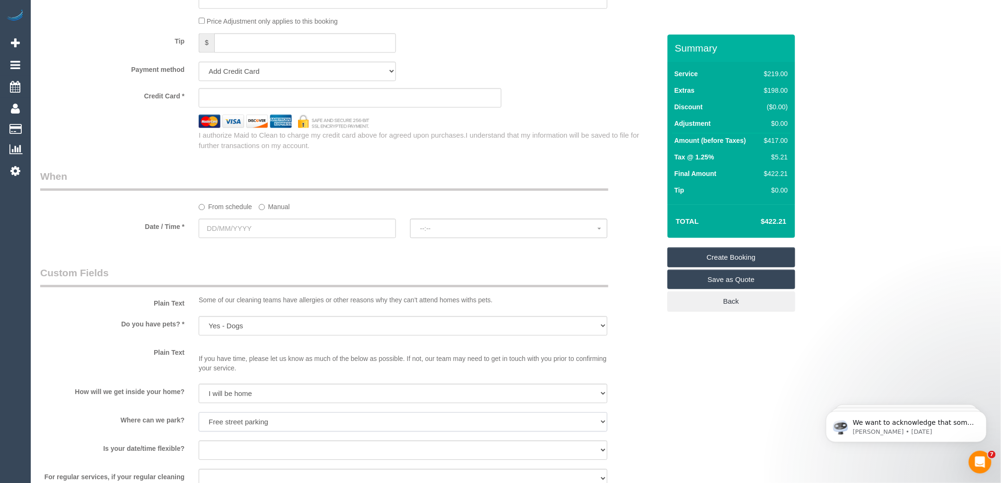
scroll to position [947, 0]
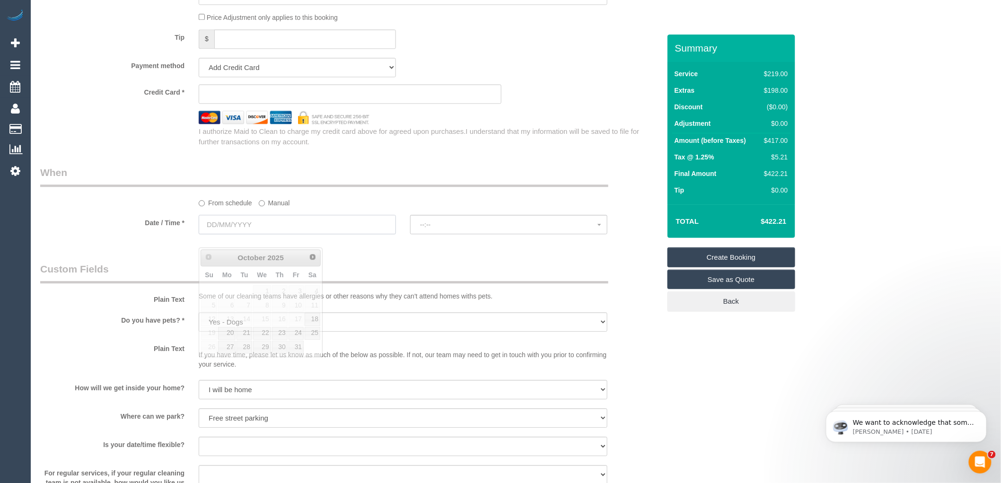
click at [267, 234] on input "text" at bounding box center [297, 224] width 197 height 19
click at [228, 334] on link "20" at bounding box center [227, 333] width 18 height 13
type input "20/10/2025"
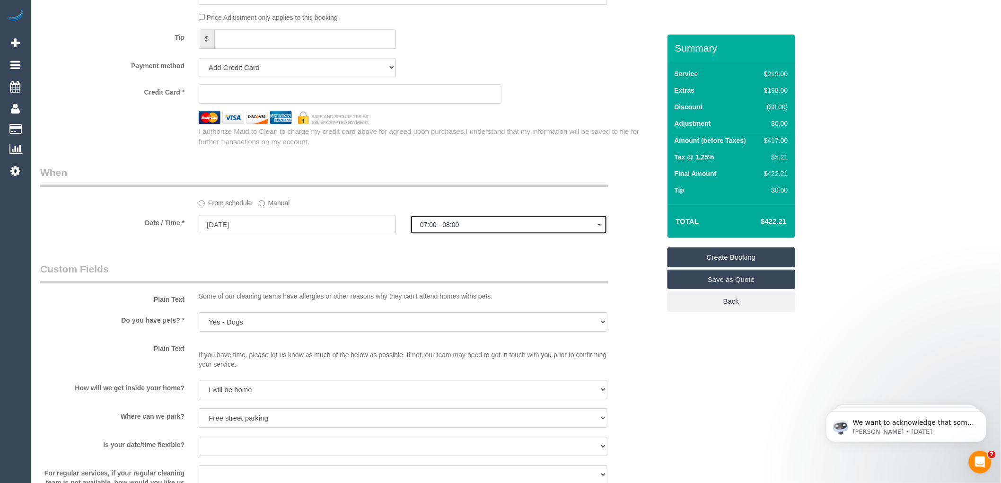
click at [452, 229] on span "07:00 - 08:00" at bounding box center [508, 225] width 177 height 8
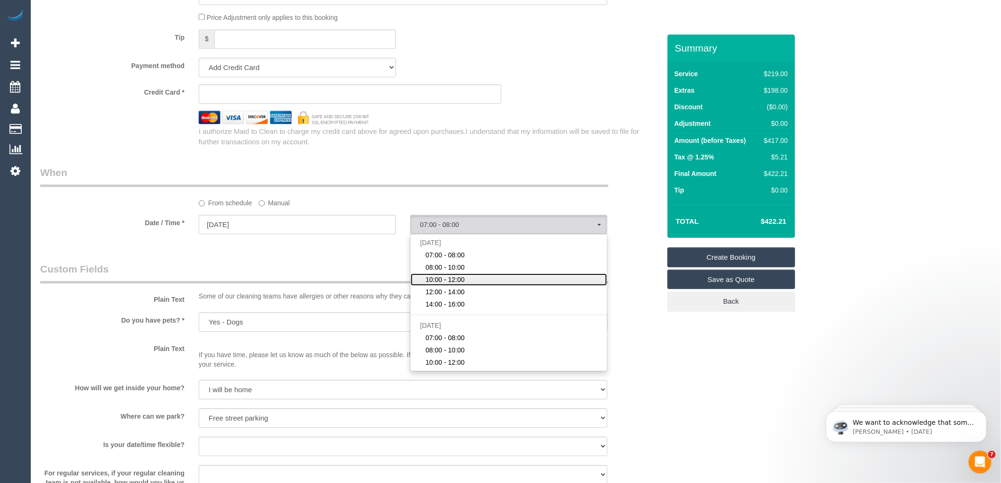
click at [451, 284] on span "10:00 - 12:00" at bounding box center [445, 279] width 39 height 9
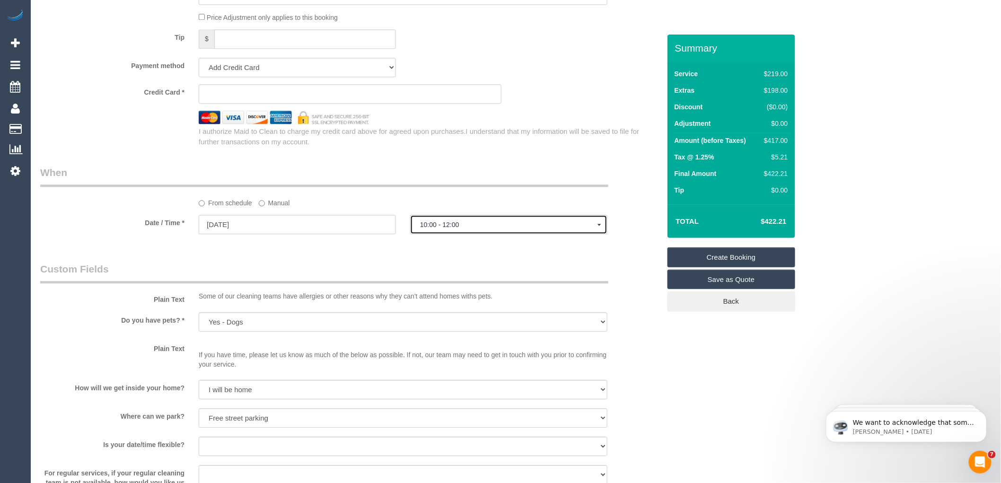
click at [455, 229] on span "10:00 - 12:00" at bounding box center [508, 225] width 177 height 8
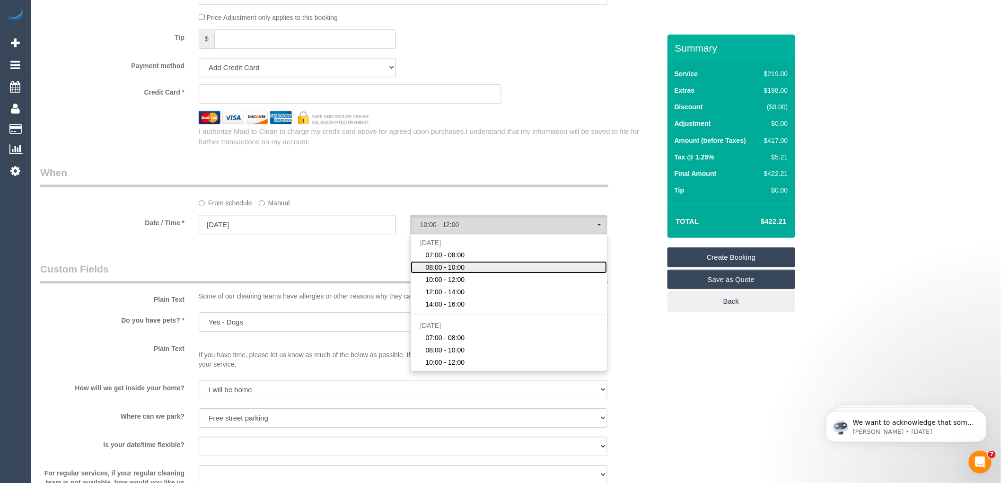
click at [445, 272] on span "08:00 - 10:00" at bounding box center [445, 267] width 39 height 9
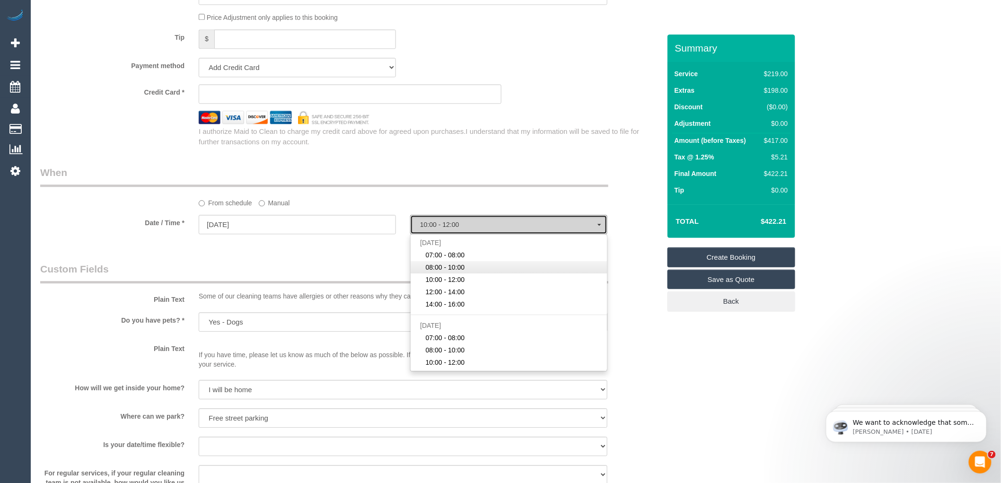
select select "spot2"
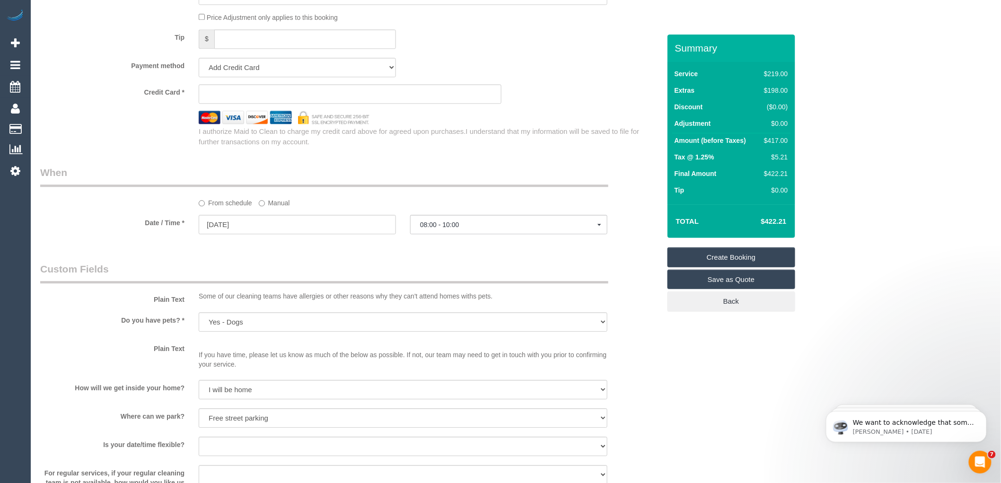
click at [404, 181] on legend "When" at bounding box center [324, 176] width 568 height 21
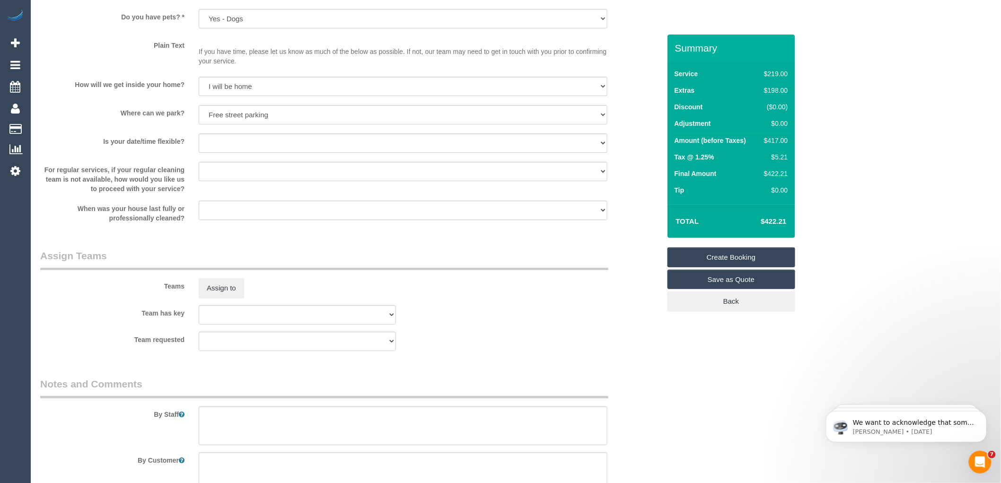
scroll to position [1329, 0]
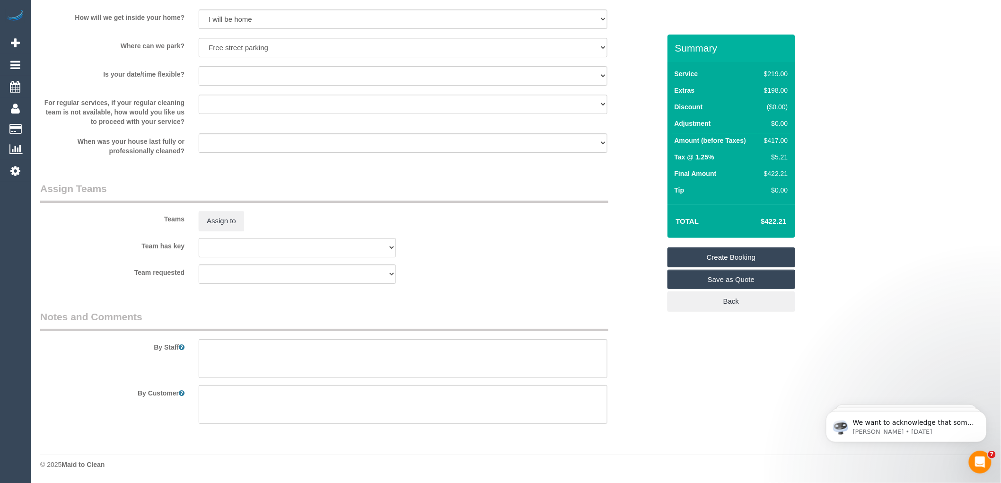
click at [255, 346] on textarea at bounding box center [403, 358] width 409 height 39
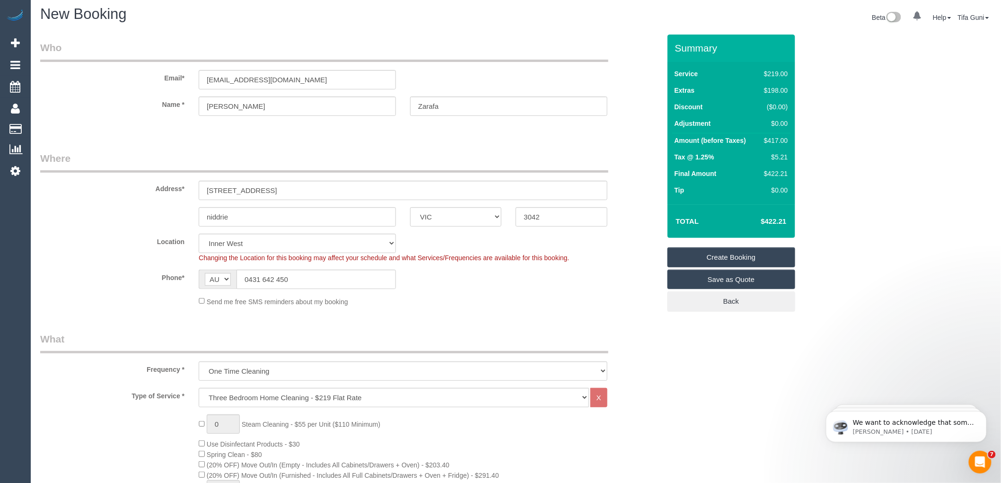
scroll to position [0, 0]
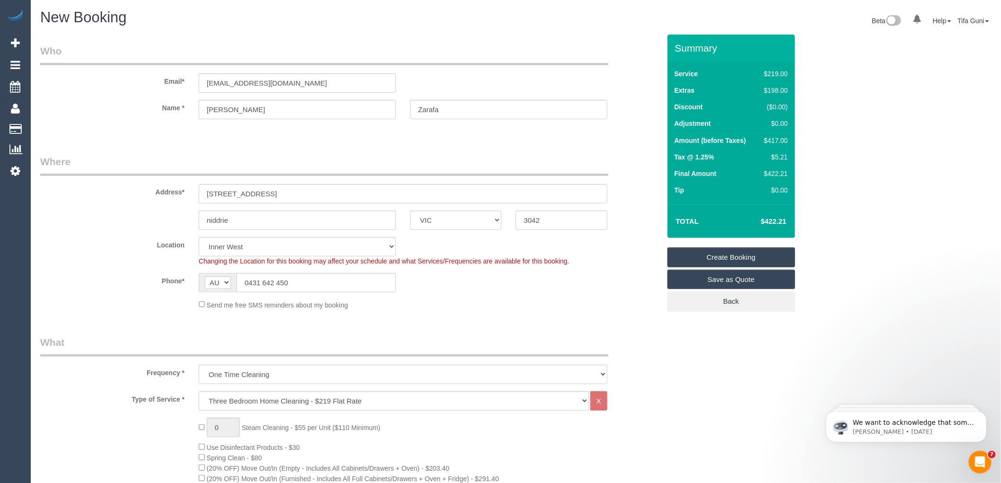
type textarea "Considering a regular service."
click at [215, 195] on input "2 irving street" at bounding box center [403, 193] width 409 height 19
type input "2 Irving street"
click at [211, 218] on input "niddrie" at bounding box center [297, 220] width 197 height 19
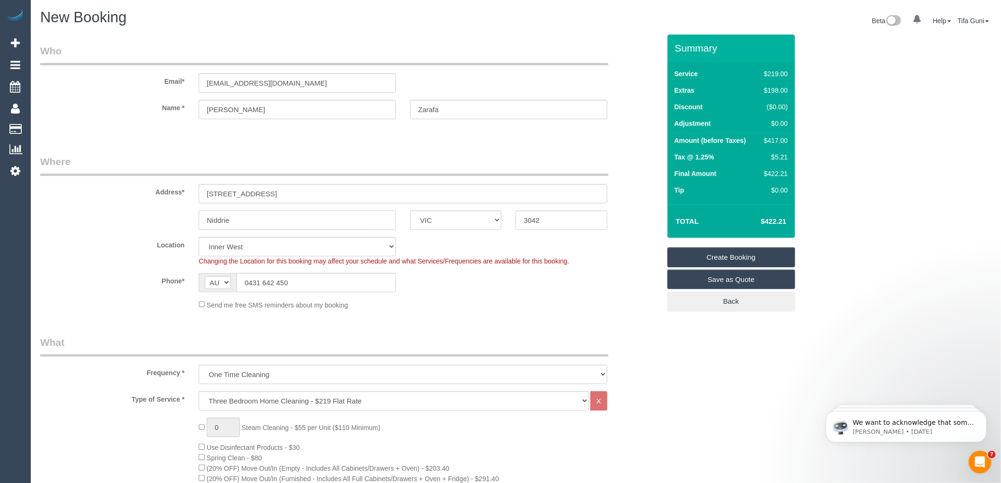
type input "Niddrie"
click at [229, 81] on input "Rzarasa@live.com.au" at bounding box center [297, 82] width 197 height 19
click at [292, 85] on input "Rzarafa@live.com.au" at bounding box center [297, 82] width 197 height 19
drag, startPoint x: 303, startPoint y: 81, endPoint x: 169, endPoint y: 90, distance: 134.3
click at [169, 90] on div "Email* Rzarafa@live.com.au" at bounding box center [350, 68] width 635 height 49
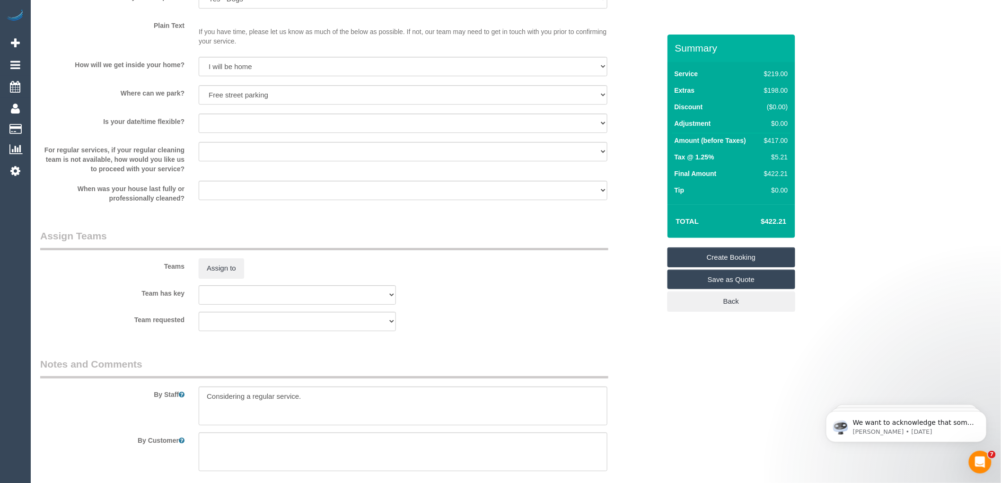
scroll to position [1329, 0]
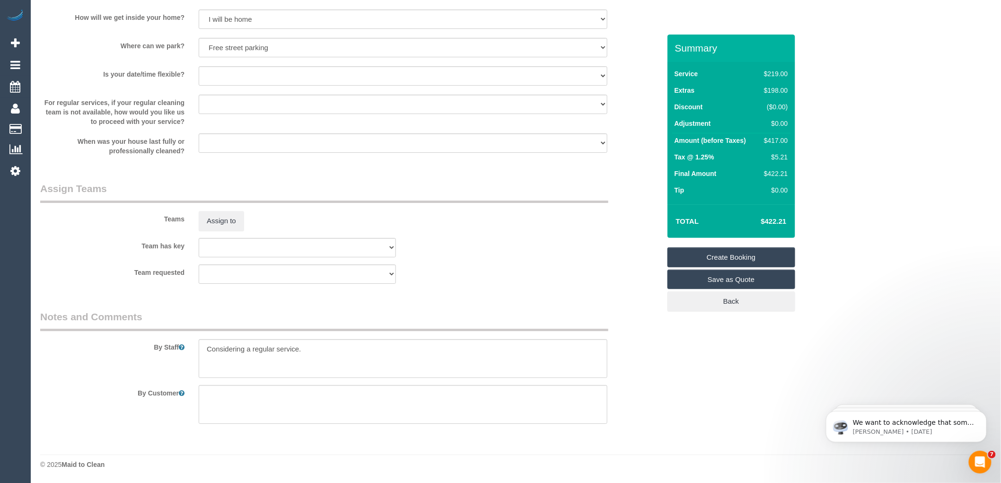
type input "Rzarafa@live.com.au"
click at [313, 349] on textarea at bounding box center [403, 358] width 409 height 39
type textarea "Considering a regular service"
select select "spot27"
type textarea "Considering a regular service if the service is good"
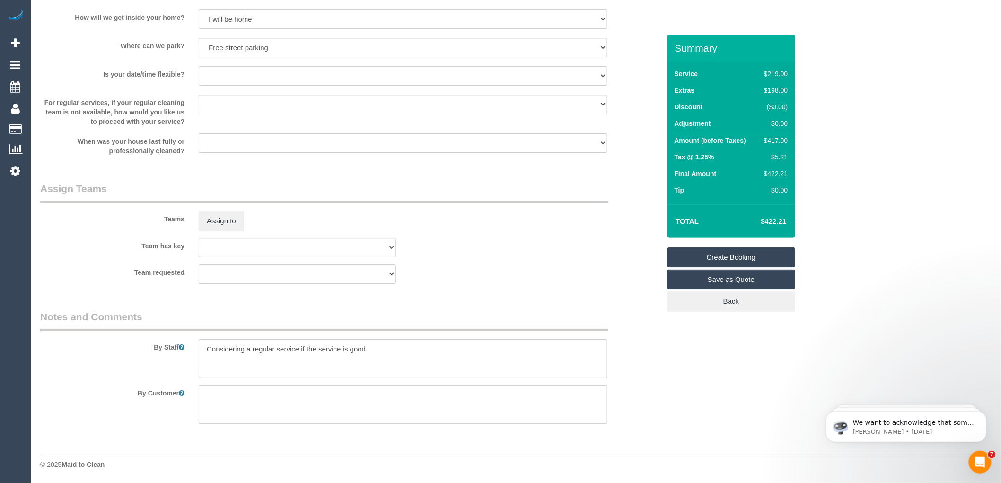
click at [501, 278] on div "Team requested (0) Office (1) Debbie Brodjanac (FT) (1) Karen Cruz (FT) (1) Kum…" at bounding box center [350, 274] width 635 height 19
click at [713, 257] on link "Create Booking" at bounding box center [732, 258] width 128 height 20
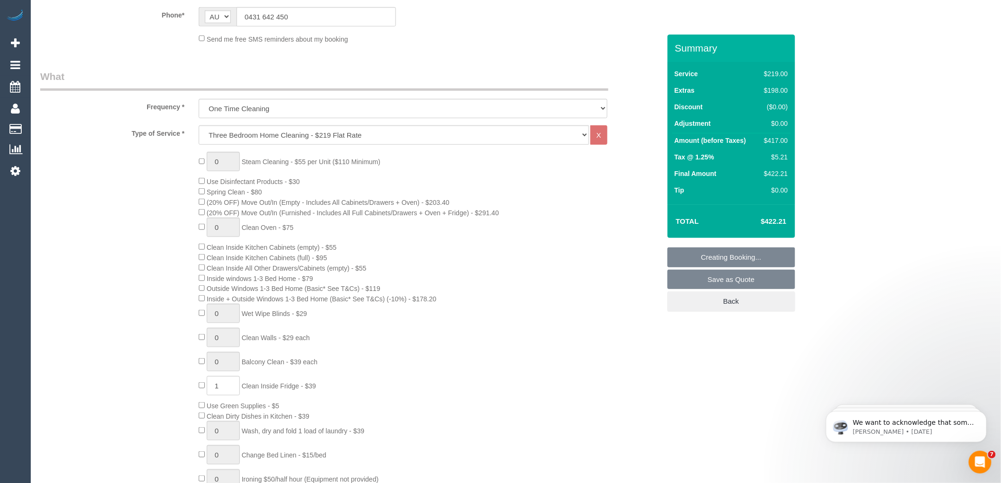
scroll to position [172, 0]
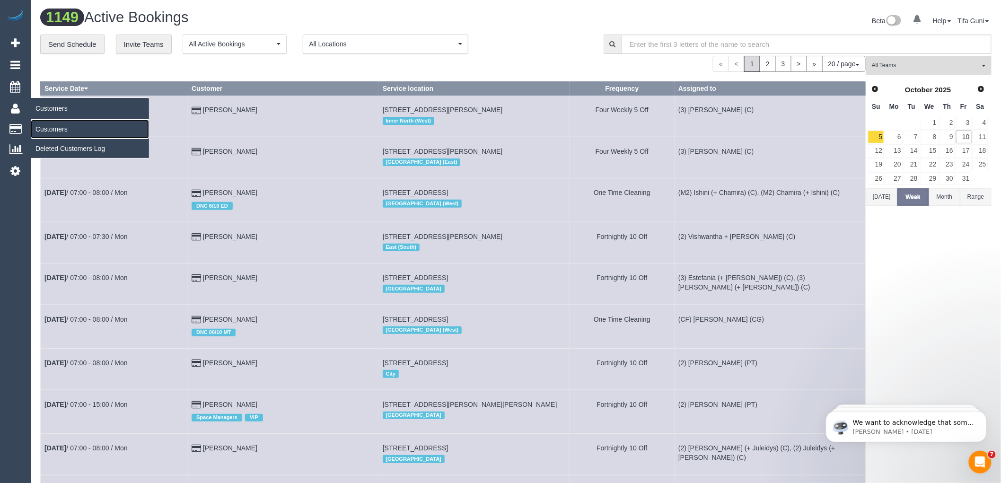
click at [48, 132] on link "Customers" at bounding box center [90, 129] width 118 height 19
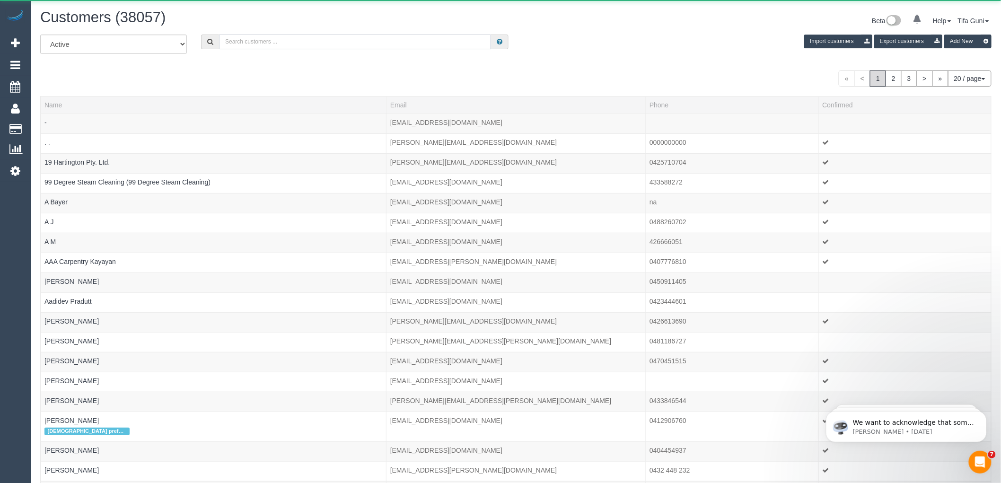
click at [273, 39] on input "text" at bounding box center [355, 42] width 272 height 15
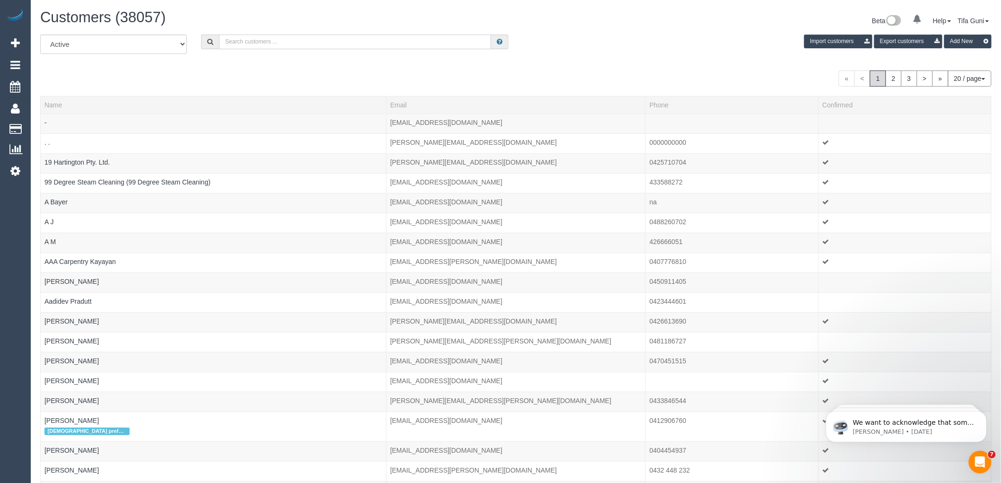
paste input "Rzarafa@live.com.au"
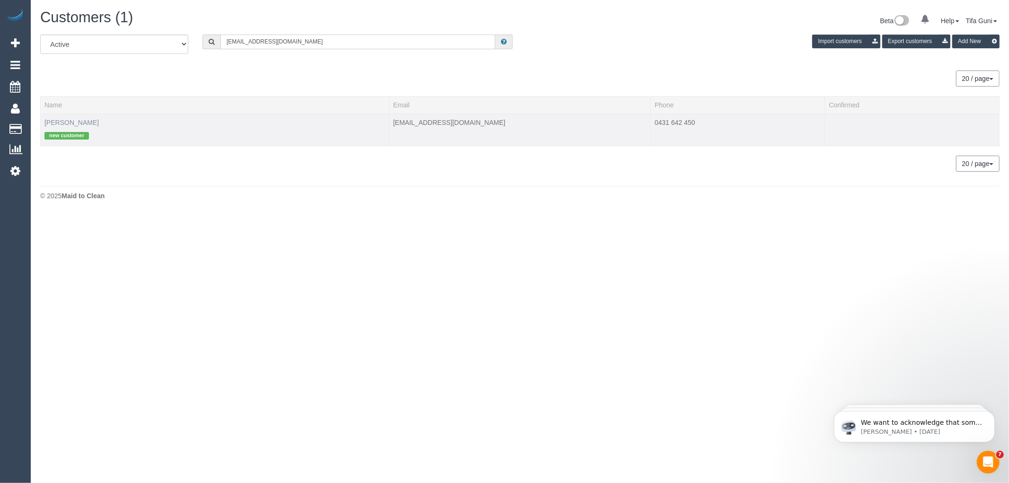
type input "Rzarafa@live.com.au"
click at [54, 124] on link "Fay Zarafa" at bounding box center [71, 123] width 54 height 8
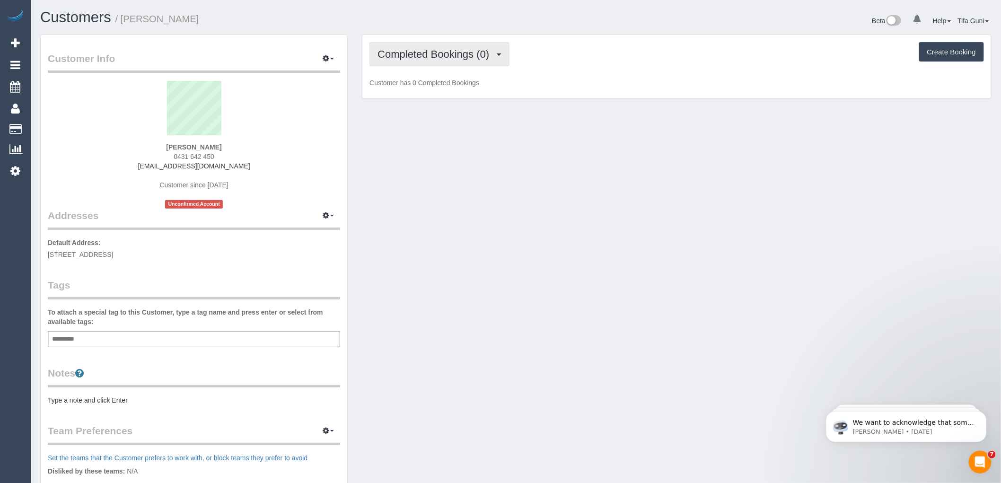
click at [492, 58] on span "Completed Bookings (0)" at bounding box center [436, 54] width 116 height 12
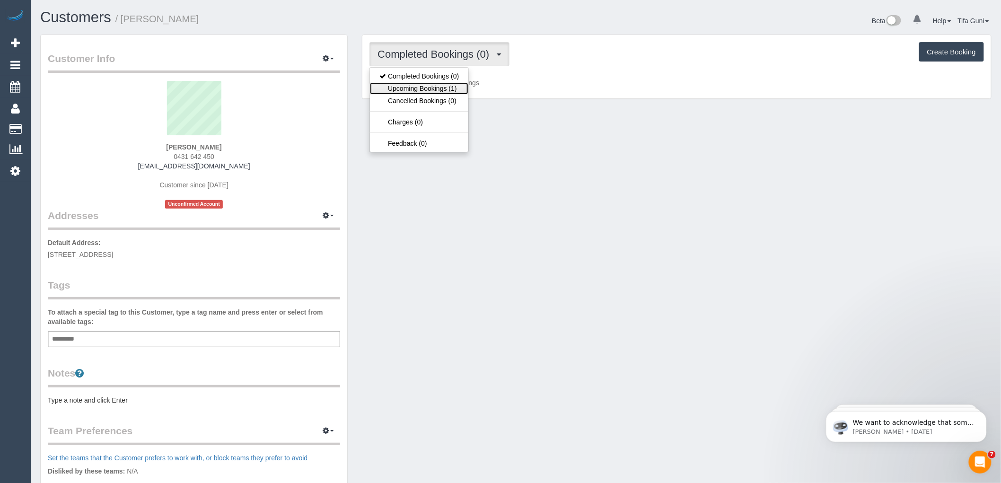
click at [444, 87] on link "Upcoming Bookings (1)" at bounding box center [419, 88] width 98 height 12
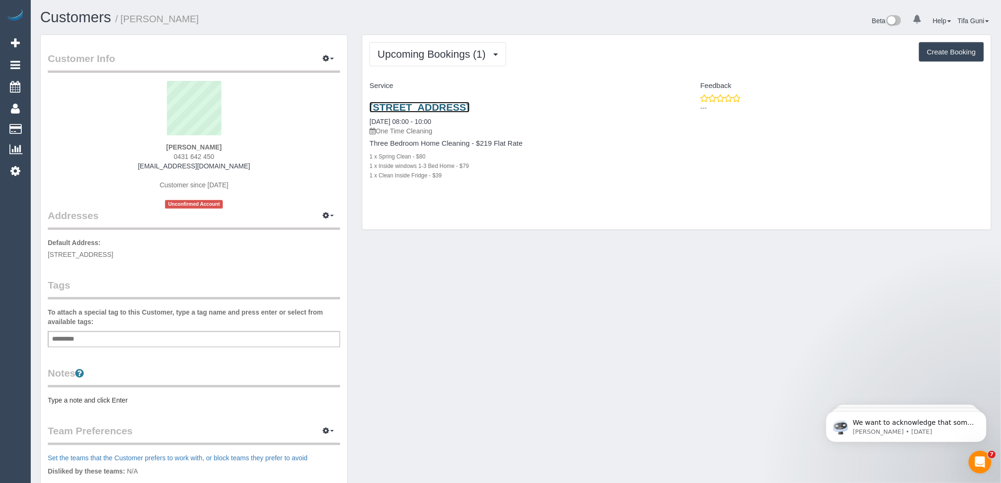
click at [463, 103] on link "2 Irving Street, Niddrie, VIC 3042" at bounding box center [420, 107] width 100 height 11
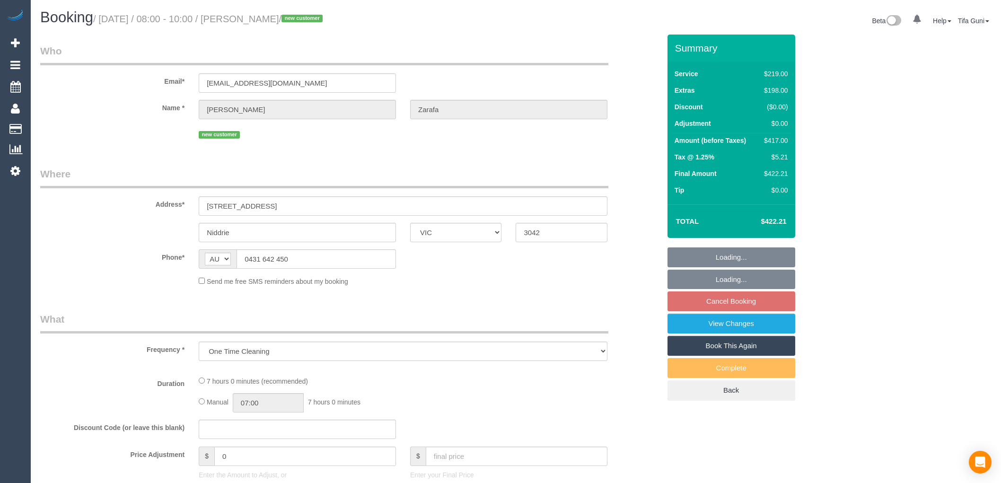
select select "VIC"
select select "number:27"
select select "number:14"
select select "number:19"
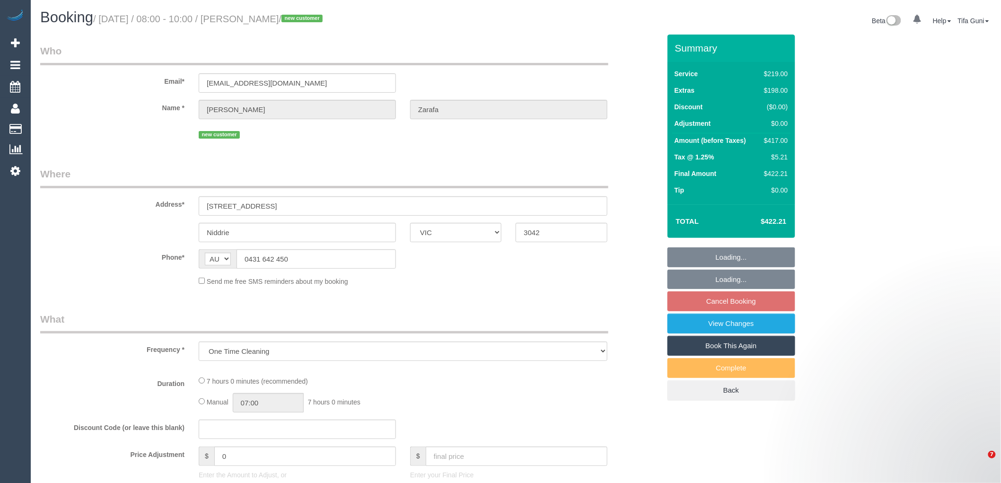
select select "spot2"
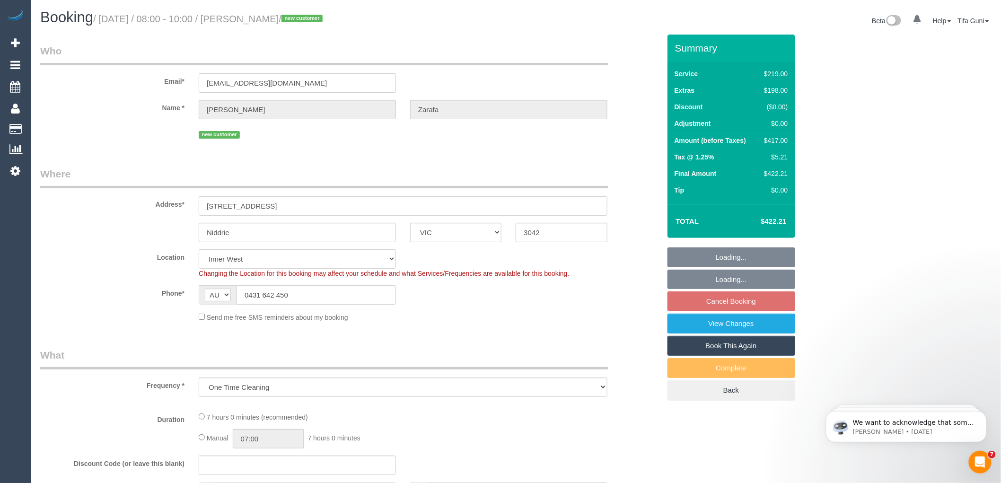
select select "object:1437"
select select "string:stripe-pm_1SGY6o2GScqysDRVaXsMm5Sl"
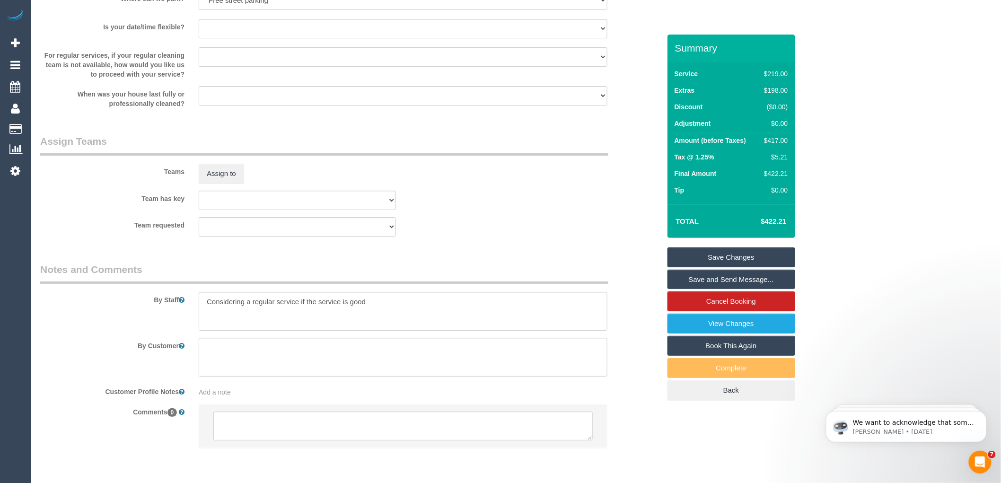
scroll to position [1361, 0]
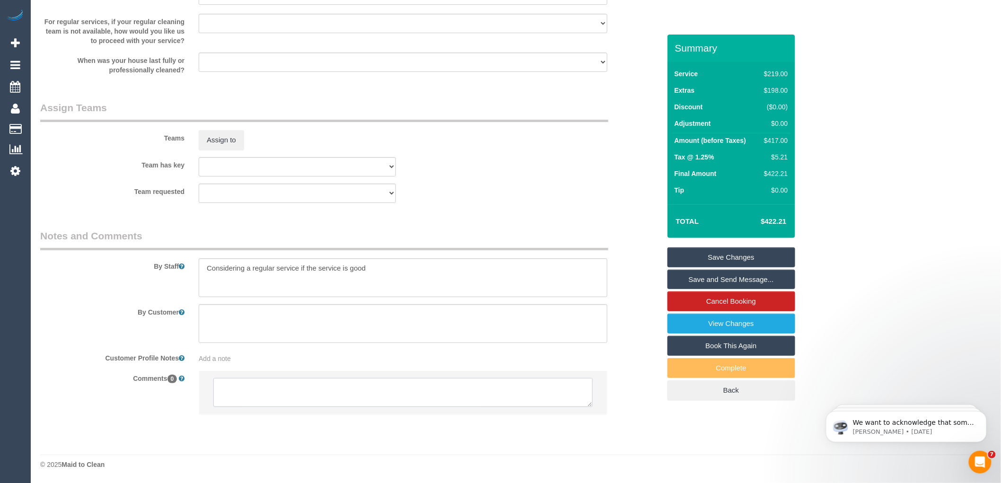
click at [239, 401] on textarea at bounding box center [403, 392] width 380 height 29
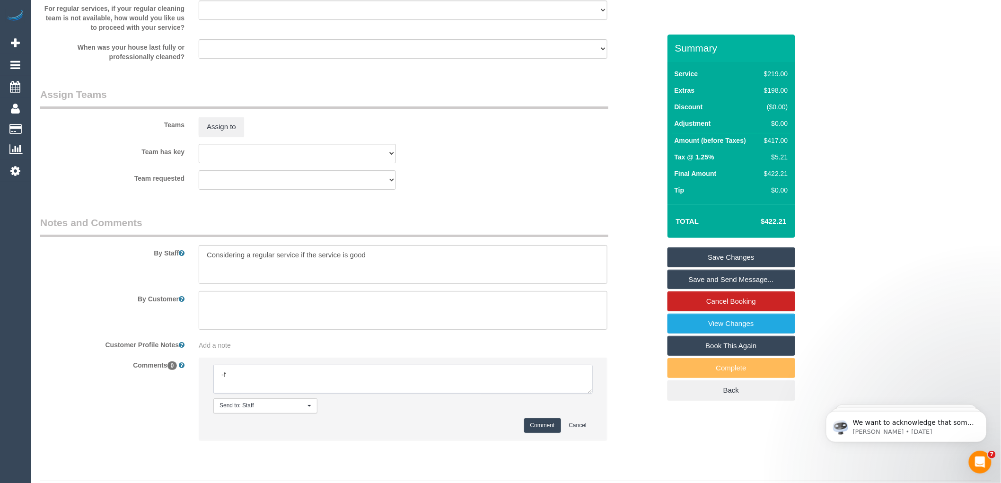
type textarea "-"
paste textarea "Flexibility dates: Flexibility times: Notes: knows we need to review Contact vi…"
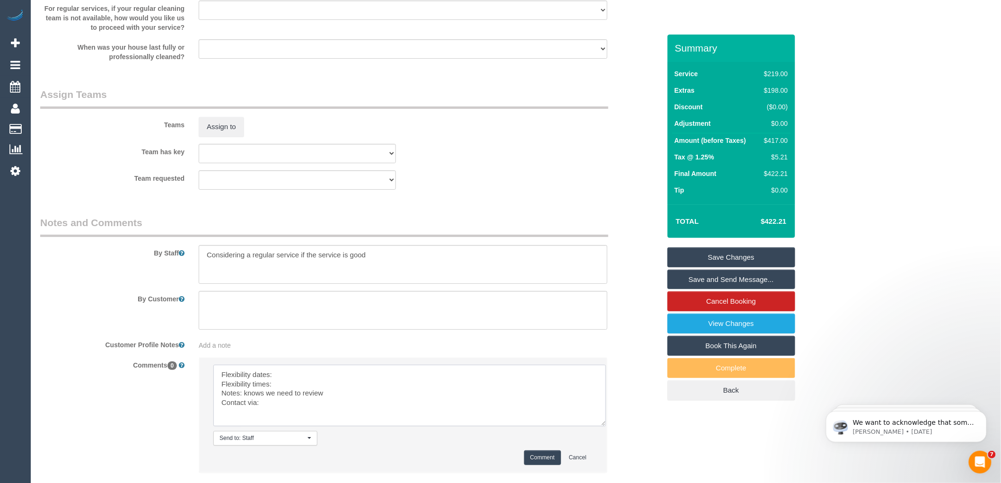
scroll to position [0, 0]
drag, startPoint x: 589, startPoint y: 404, endPoint x: 609, endPoint y: 454, distance: 53.8
click at [609, 444] on textarea at bounding box center [412, 404] width 398 height 79
click at [299, 389] on textarea at bounding box center [412, 404] width 398 height 79
click at [283, 395] on textarea at bounding box center [412, 404] width 398 height 79
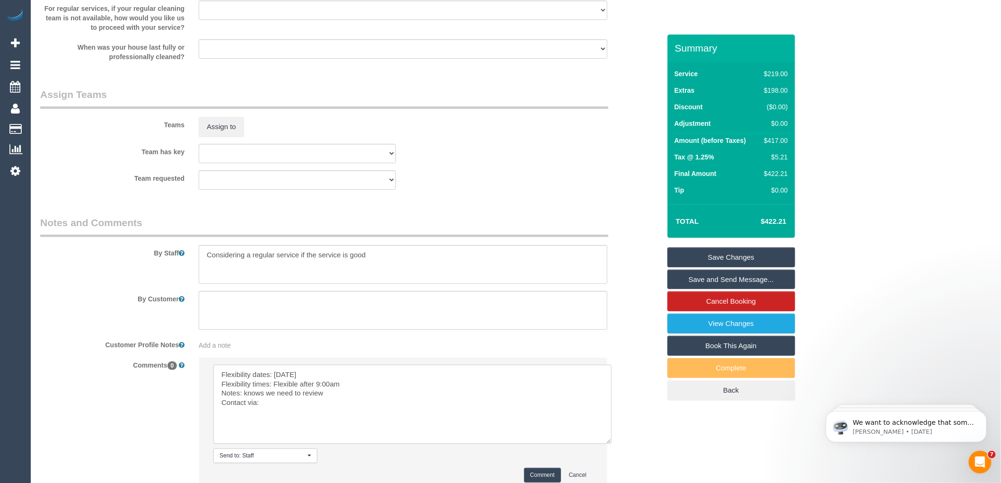
click at [265, 416] on textarea at bounding box center [412, 404] width 398 height 79
drag, startPoint x: 327, startPoint y: 403, endPoint x: 245, endPoint y: 405, distance: 81.9
click at [245, 405] on textarea at bounding box center [412, 404] width 398 height 79
click at [259, 415] on textarea at bounding box center [412, 404] width 398 height 79
click at [347, 403] on textarea at bounding box center [412, 404] width 398 height 79
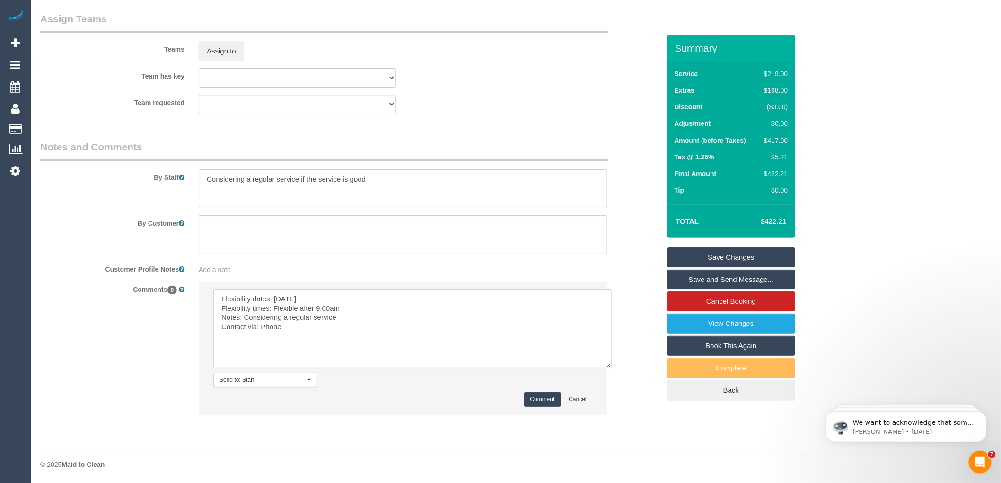
scroll to position [1450, 0]
type textarea "Flexibility dates: Monday Flexibility times: Flexible after 9:00am Notes: Consi…"
click at [538, 400] on button "Comment" at bounding box center [542, 399] width 37 height 15
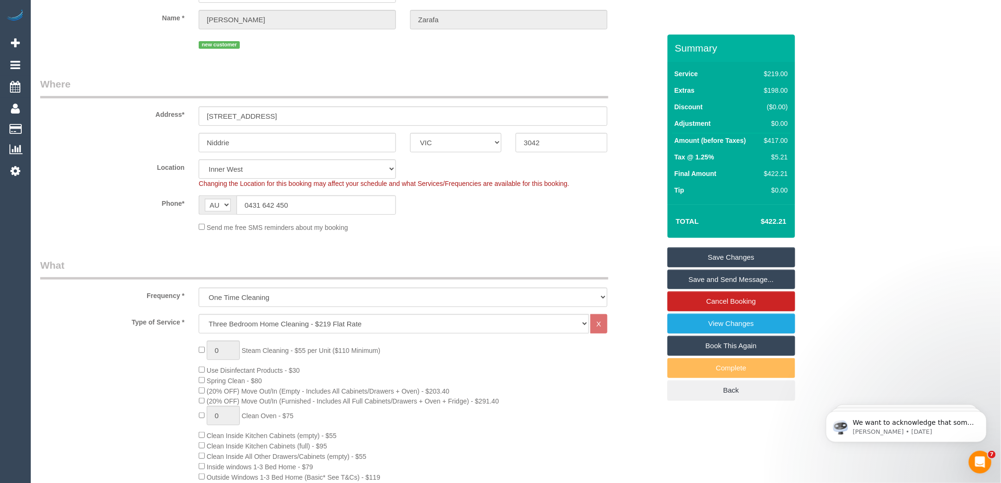
scroll to position [0, 0]
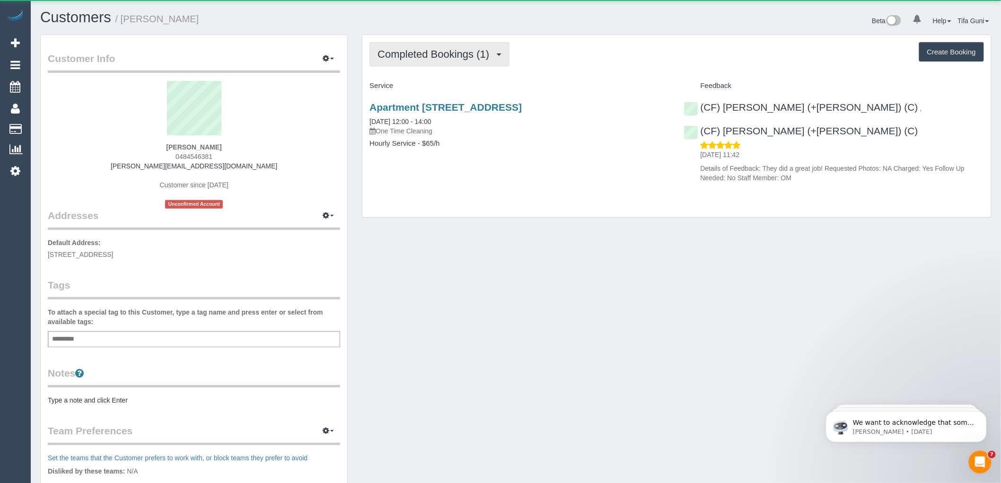
click at [441, 52] on span "Completed Bookings (1)" at bounding box center [436, 54] width 116 height 12
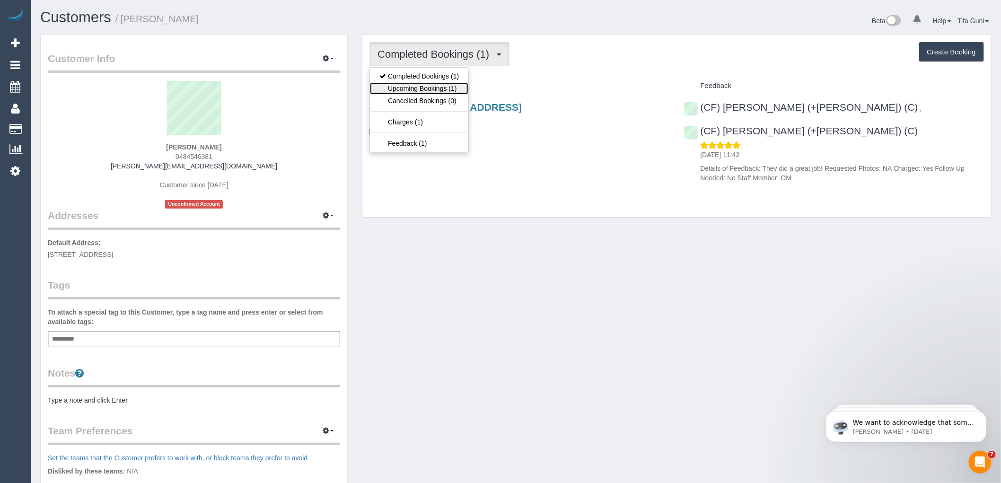
click at [448, 88] on link "Upcoming Bookings (1)" at bounding box center [419, 88] width 98 height 12
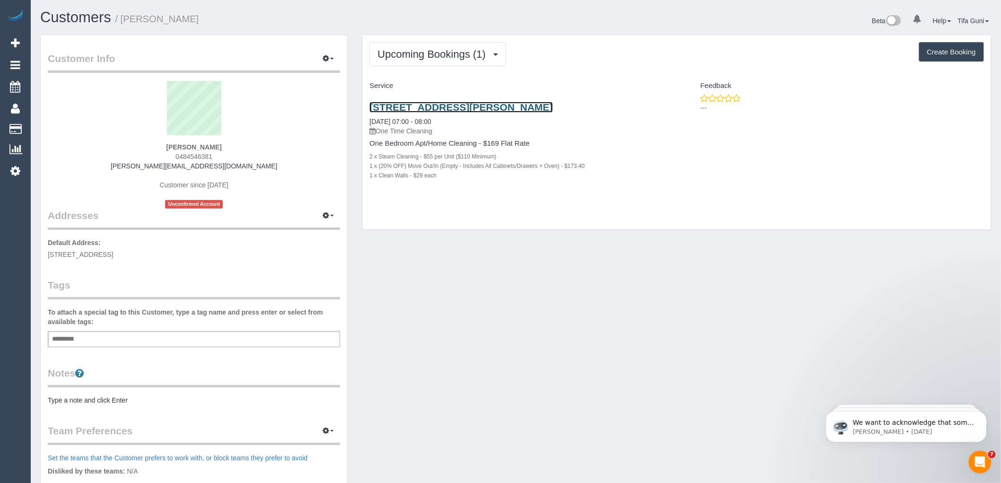
click at [464, 105] on link "[STREET_ADDRESS][PERSON_NAME]" at bounding box center [461, 107] width 183 height 11
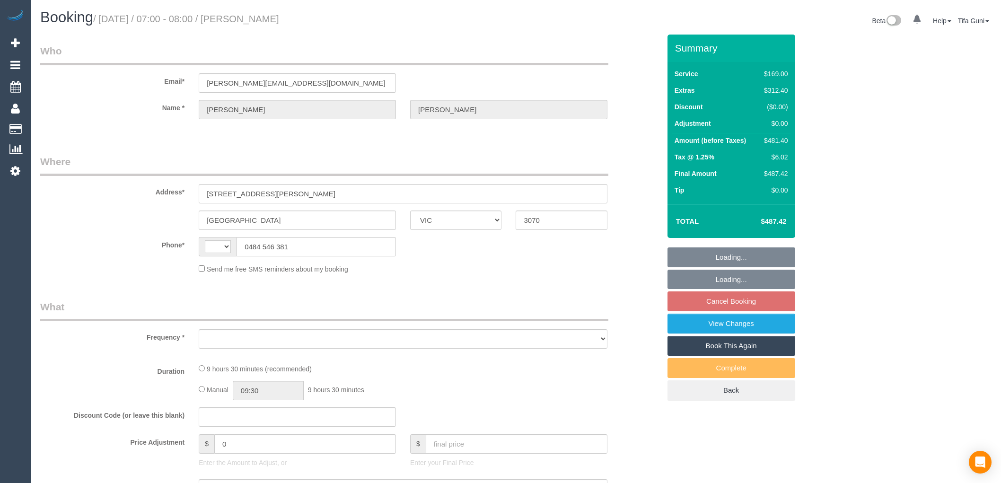
select select "VIC"
select select "string:AU"
select select "object:275"
select select "string:stripe-pm_1P8CXy2GScqysDRV2Et8sDEO"
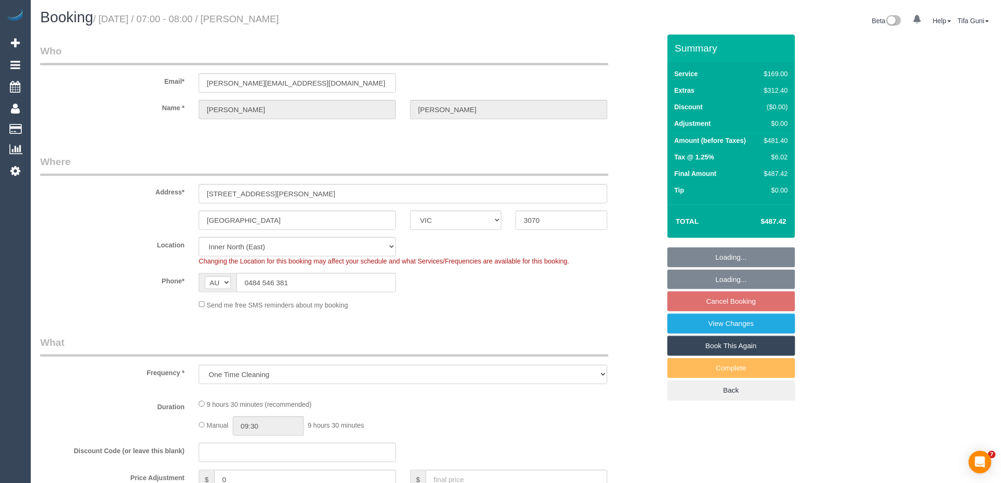
select select "number:28"
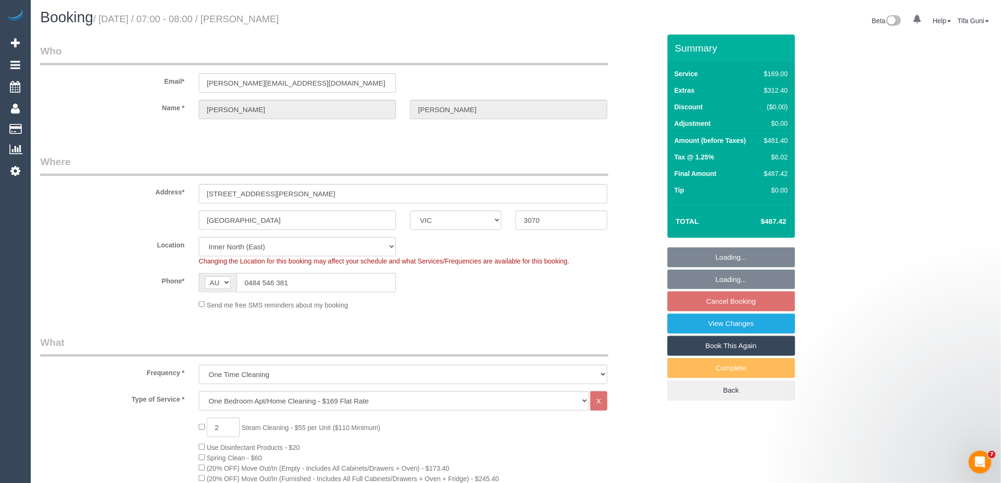
select select "object:1518"
select select "spot1"
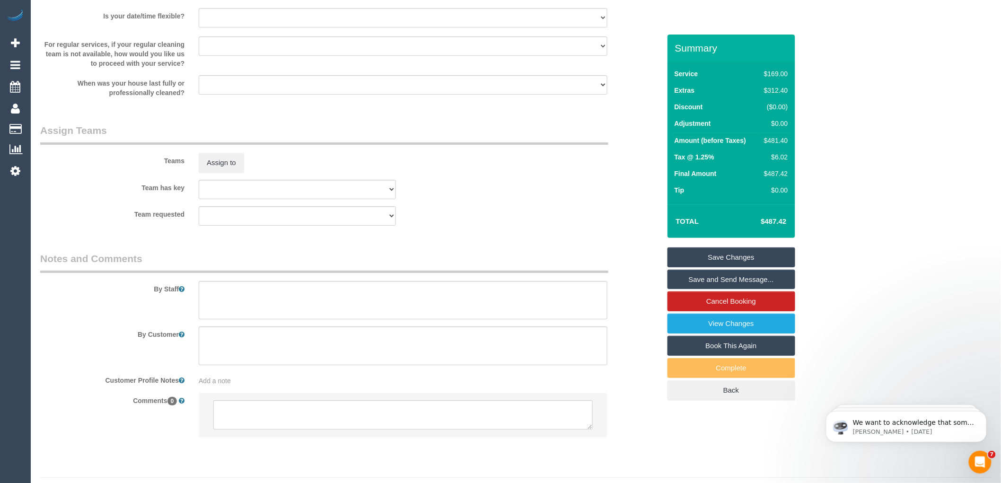
scroll to position [1348, 0]
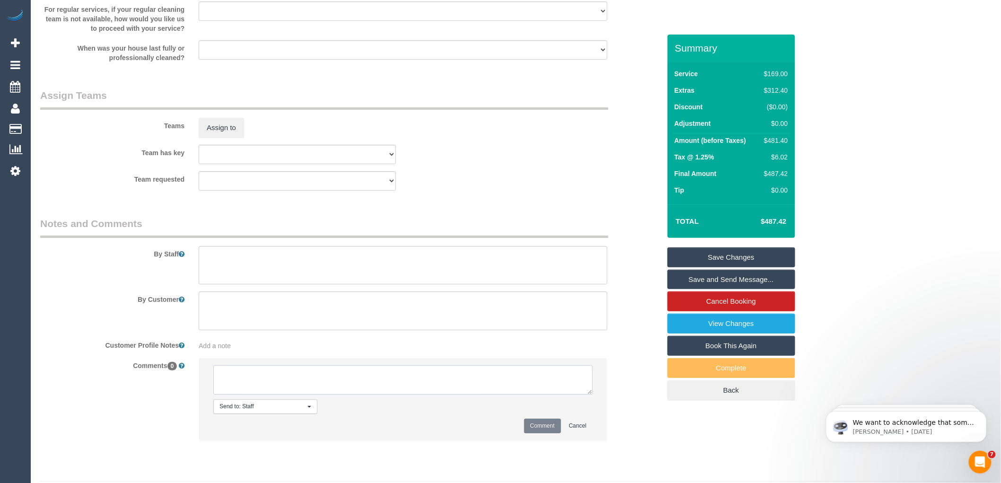
click at [251, 390] on textarea at bounding box center [403, 379] width 380 height 29
type textarea "-"
paste textarea "Flexibility dates: Flexibility times: Notes: knows we need to review Contact vi…"
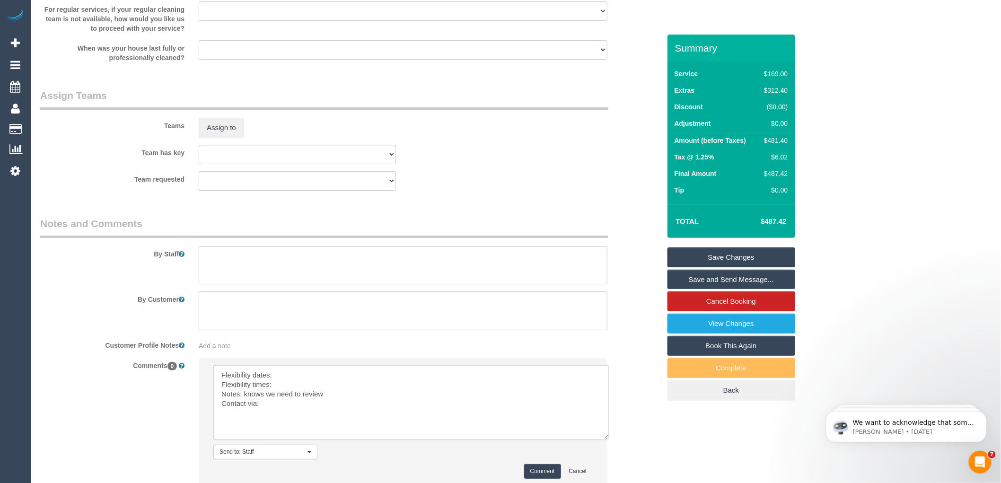
scroll to position [0, 0]
drag, startPoint x: 591, startPoint y: 403, endPoint x: 609, endPoint y: 452, distance: 52.4
click at [609, 440] on textarea at bounding box center [411, 402] width 396 height 75
click at [301, 385] on textarea at bounding box center [411, 404] width 397 height 79
click at [299, 396] on textarea at bounding box center [411, 404] width 397 height 79
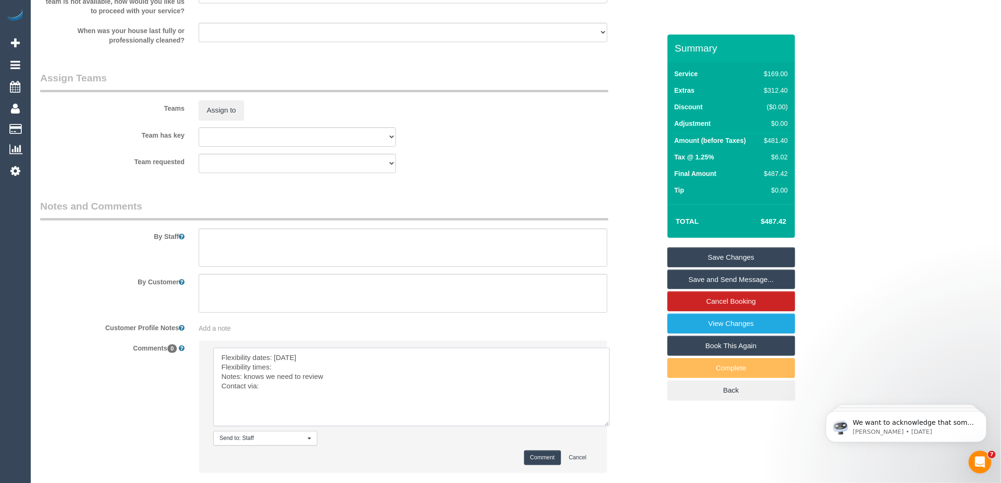
scroll to position [1436, 0]
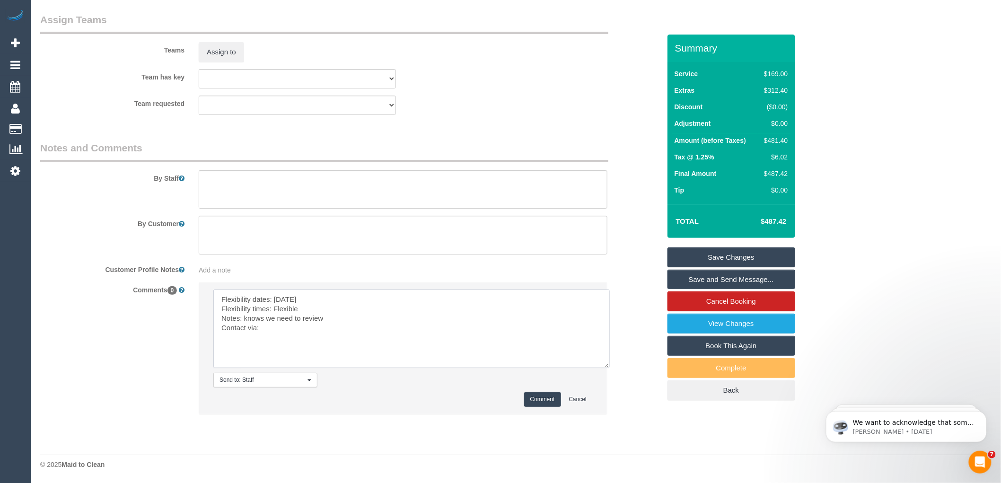
click at [290, 326] on textarea at bounding box center [411, 329] width 397 height 79
drag, startPoint x: 330, startPoint y: 319, endPoint x: 243, endPoint y: 320, distance: 87.1
click at [243, 320] on textarea at bounding box center [411, 329] width 397 height 79
type textarea "Flexibility dates: Saturday Flexibility times: Flexible Notes: She will contact…"
click at [542, 397] on button "Comment" at bounding box center [542, 399] width 37 height 15
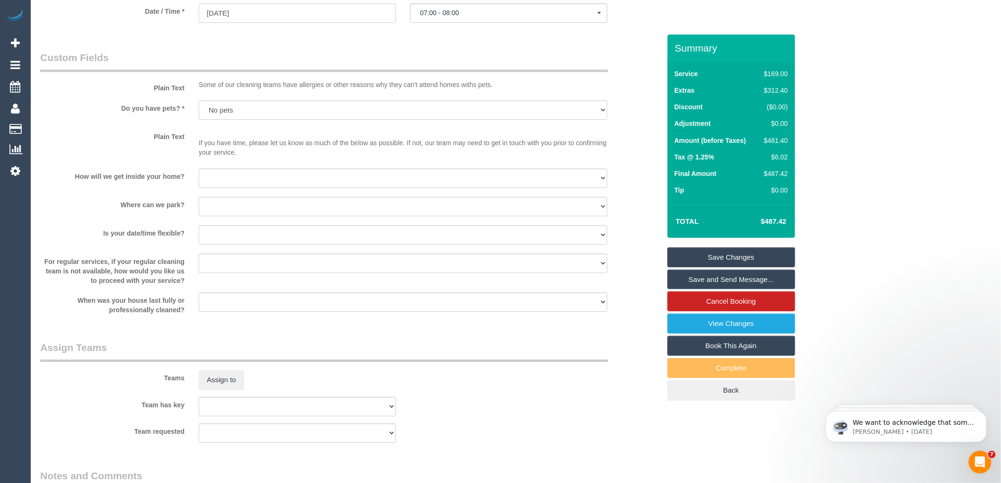
scroll to position [971, 0]
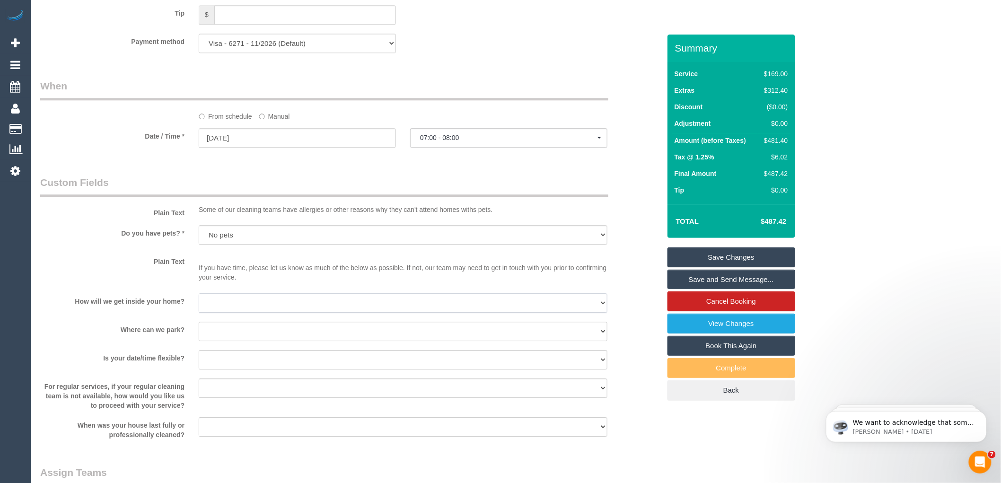
click at [280, 312] on select "I will be home Key will be left (please provide details below) Lock box/Access …" at bounding box center [403, 302] width 409 height 19
select select "number:14"
click at [199, 306] on select "I will be home Key will be left (please provide details below) Lock box/Access …" at bounding box center [403, 302] width 409 height 19
click at [238, 339] on select "I will provide parking on-site Free street parking Paid street parking (cost wi…" at bounding box center [403, 331] width 409 height 19
click at [199, 334] on select "I will provide parking on-site Free street parking Paid street parking (cost wi…" at bounding box center [403, 331] width 409 height 19
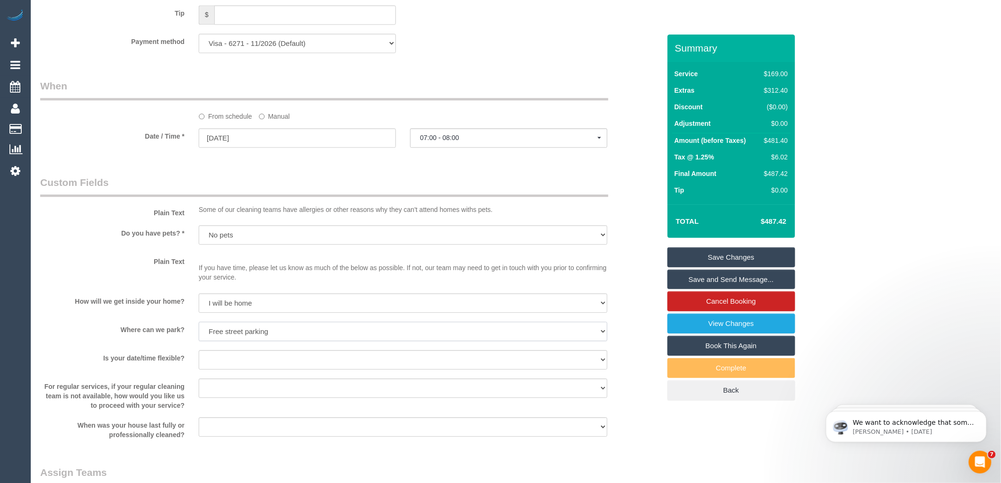
click at [317, 341] on select "I will provide parking on-site Free street parking Paid street parking (cost wi…" at bounding box center [403, 331] width 409 height 19
select select "number:18"
click at [199, 334] on select "I will provide parking on-site Free street parking Paid street parking (cost wi…" at bounding box center [403, 331] width 409 height 19
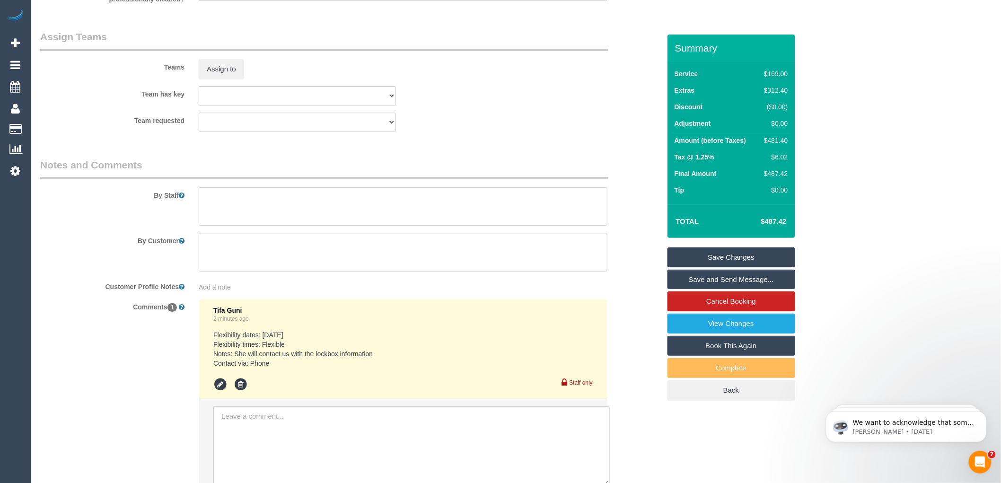
scroll to position [1496, 0]
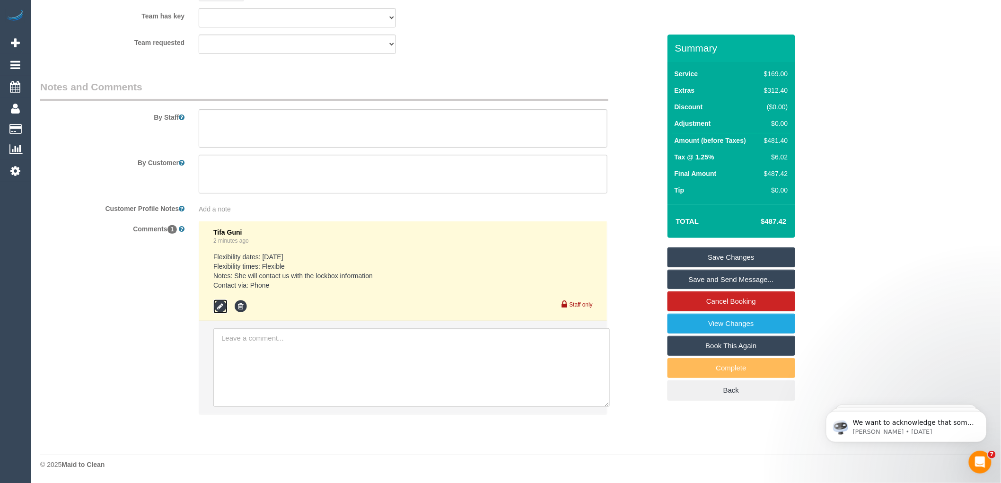
click at [224, 302] on icon at bounding box center [220, 307] width 14 height 14
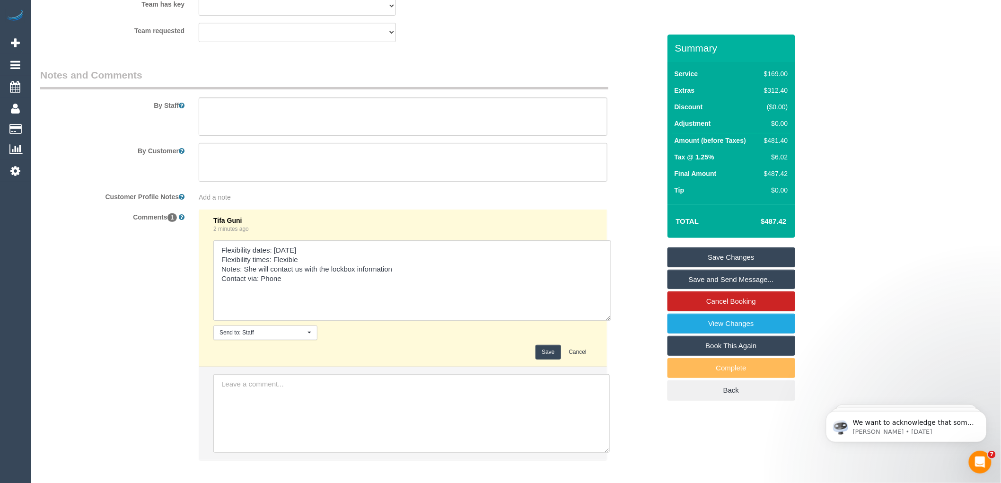
drag, startPoint x: 590, startPoint y: 277, endPoint x: 540, endPoint y: 309, distance: 60.0
click at [610, 321] on textarea at bounding box center [412, 280] width 398 height 80
click at [401, 278] on textarea at bounding box center [412, 282] width 398 height 84
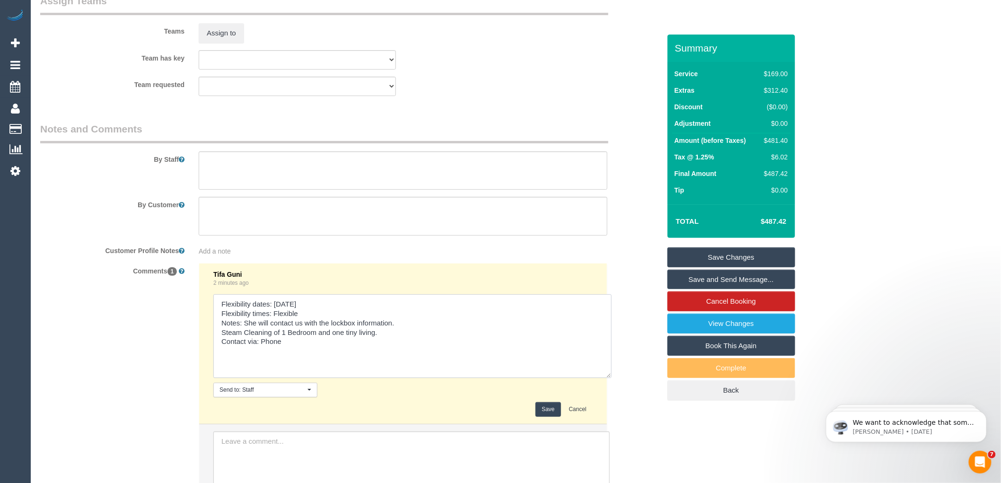
scroll to position [1391, 0]
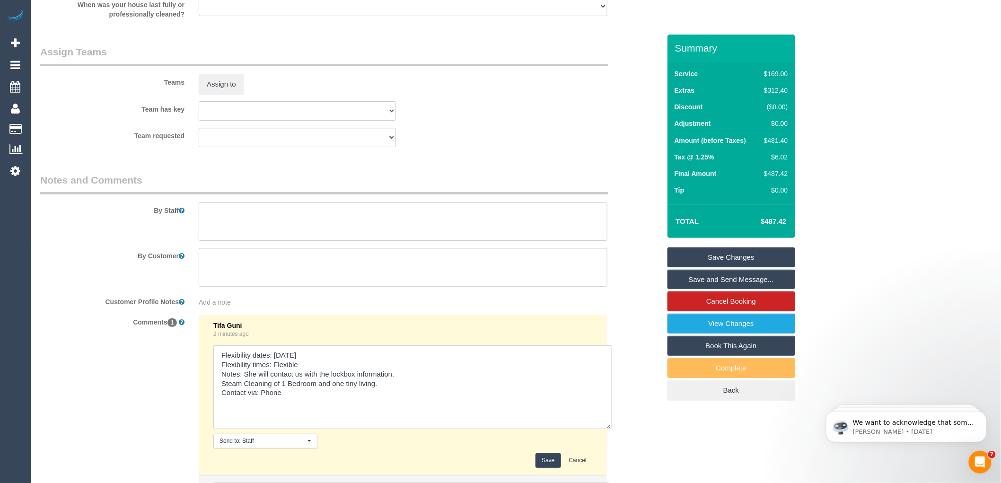
type textarea "Flexibility dates: Saturday Flexibility times: Flexible Notes: She will contact…"
click at [270, 223] on textarea at bounding box center [403, 222] width 409 height 39
type textarea "Steam Cleaning of One Bedroom and 1 tiny living area"
click at [548, 468] on button "Save" at bounding box center [548, 460] width 25 height 15
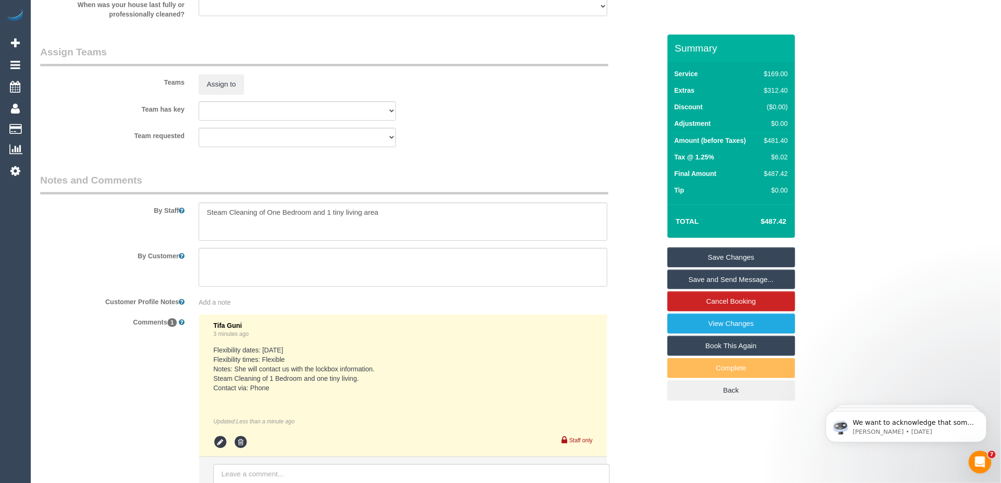
click at [731, 256] on link "Save Changes" at bounding box center [732, 258] width 128 height 20
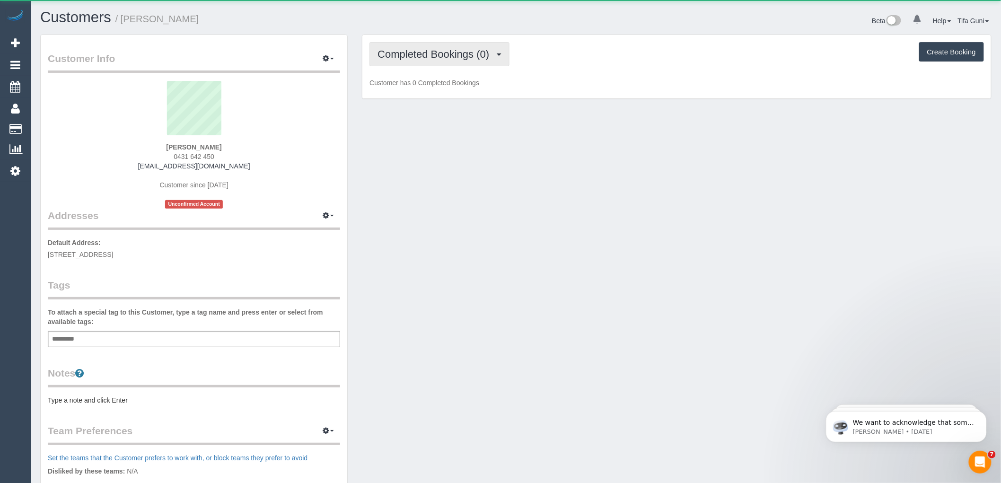
click at [466, 60] on span "Completed Bookings (0)" at bounding box center [436, 54] width 116 height 12
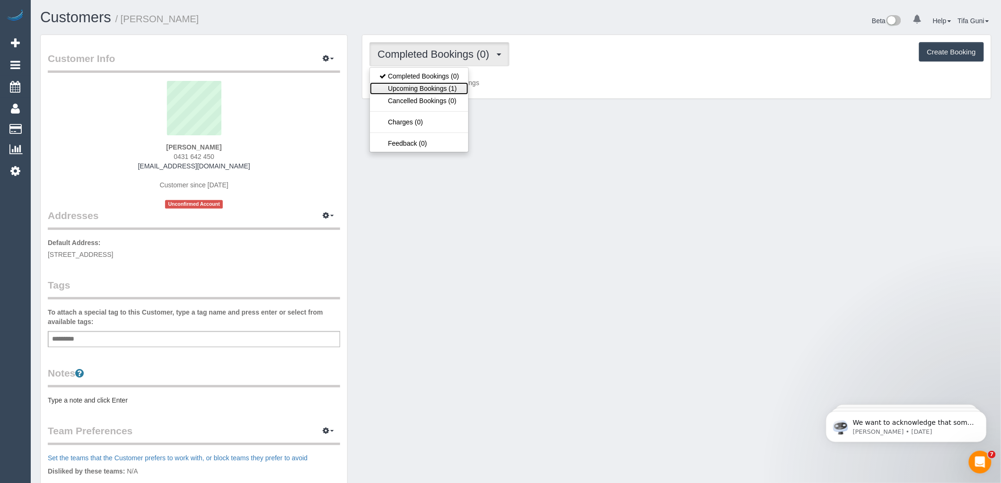
click at [447, 89] on link "Upcoming Bookings (1)" at bounding box center [419, 88] width 98 height 12
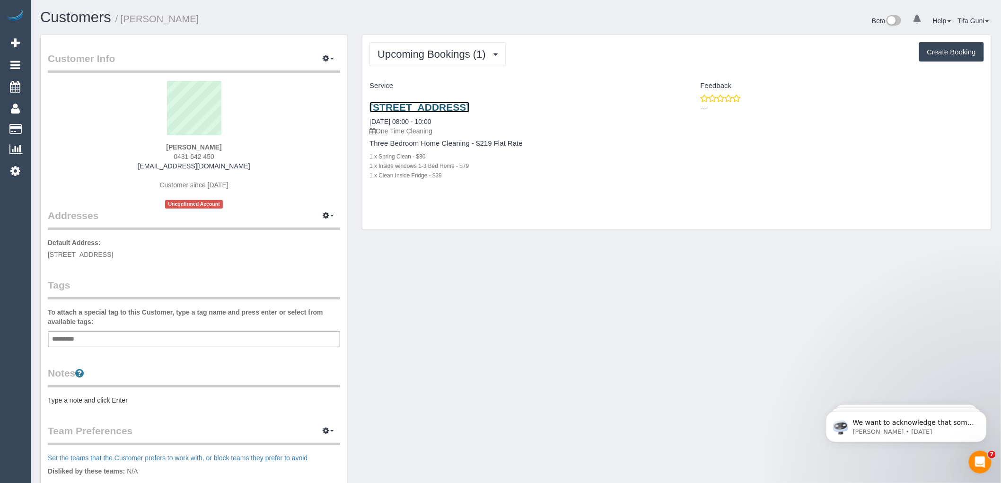
click at [451, 110] on link "[STREET_ADDRESS]" at bounding box center [420, 107] width 100 height 11
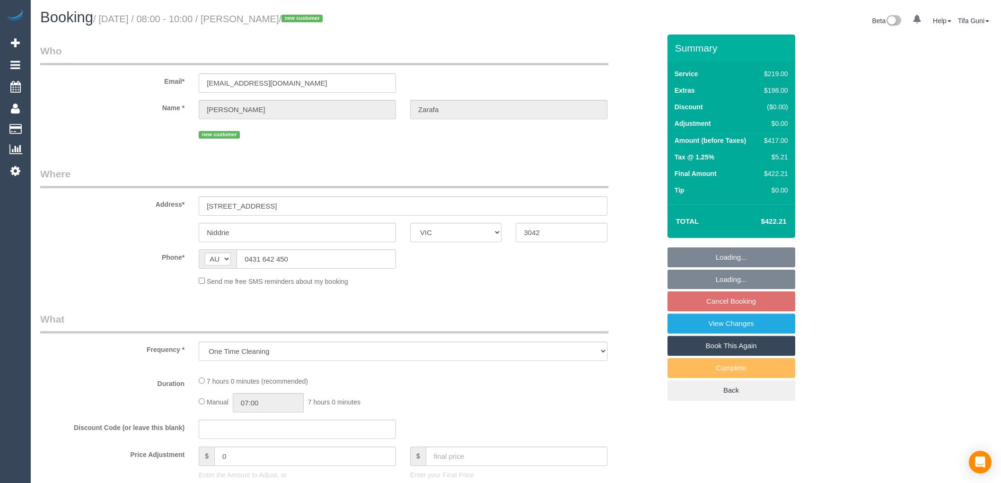
select select "VIC"
select select "string:stripe-pm_1SGY6o2GScqysDRVaXsMm5Sl"
select select "number:27"
select select "number:14"
select select "number:19"
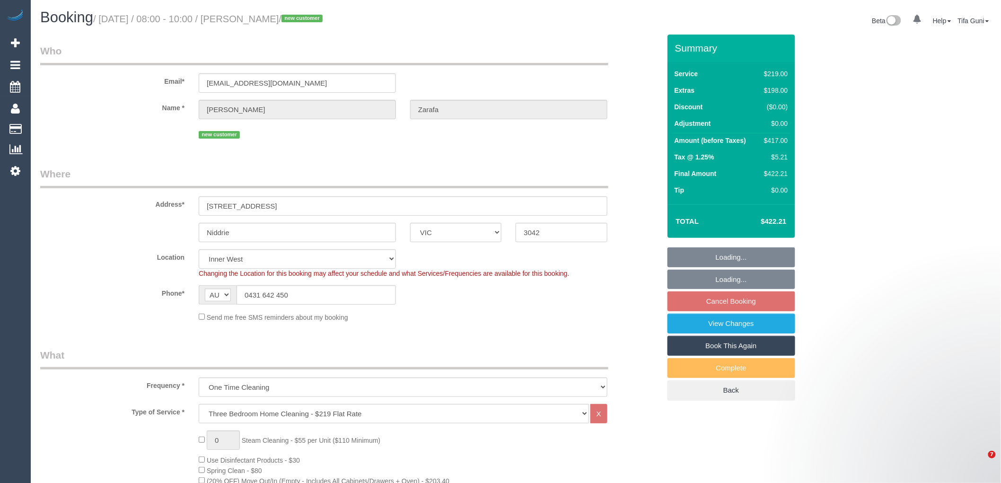
select select "object:807"
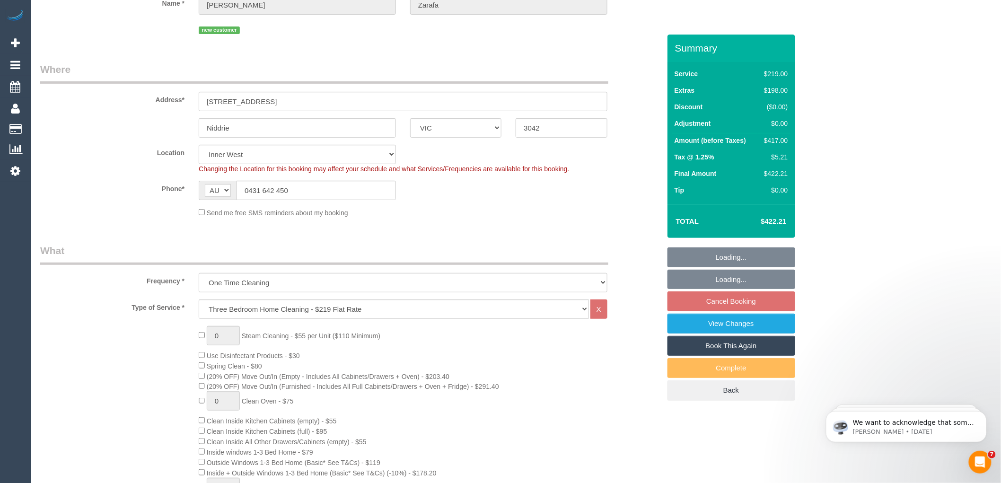
select select "spot2"
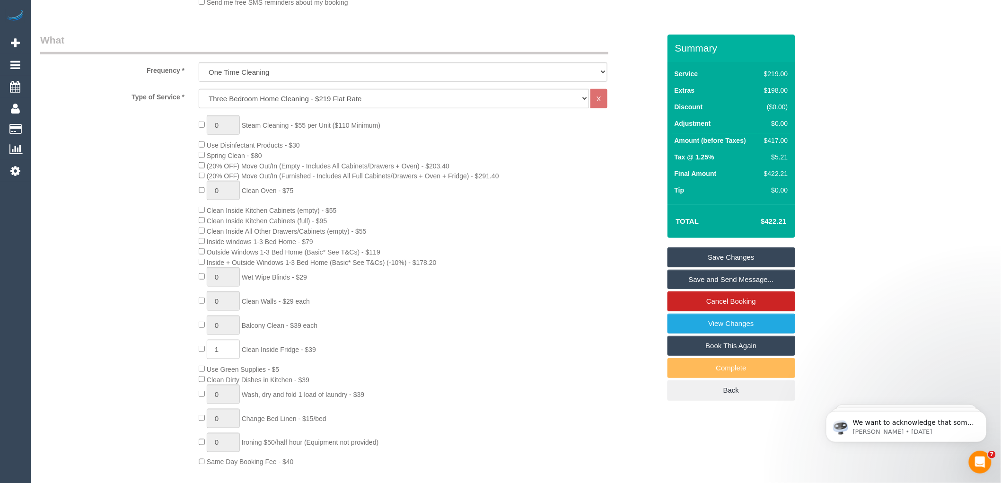
scroll to position [263, 0]
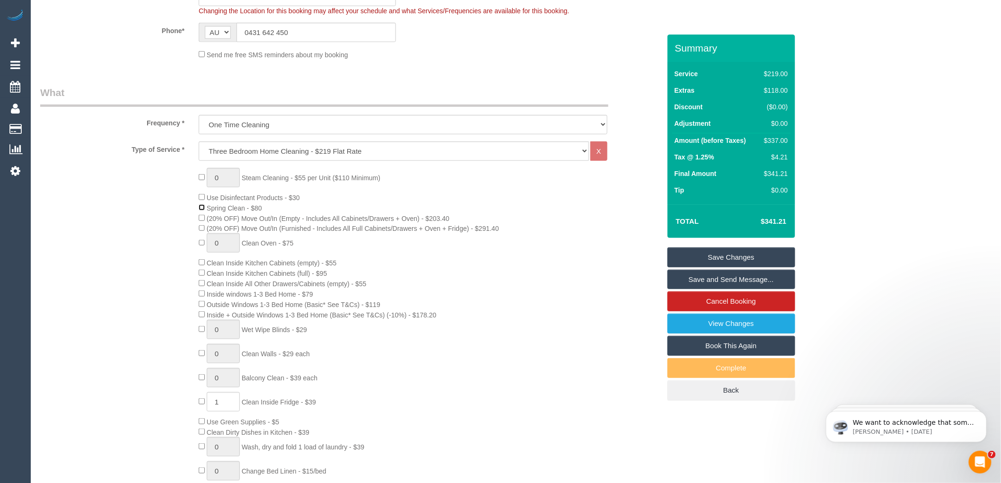
select select "spot27"
click at [725, 257] on link "Save Changes" at bounding box center [732, 258] width 128 height 20
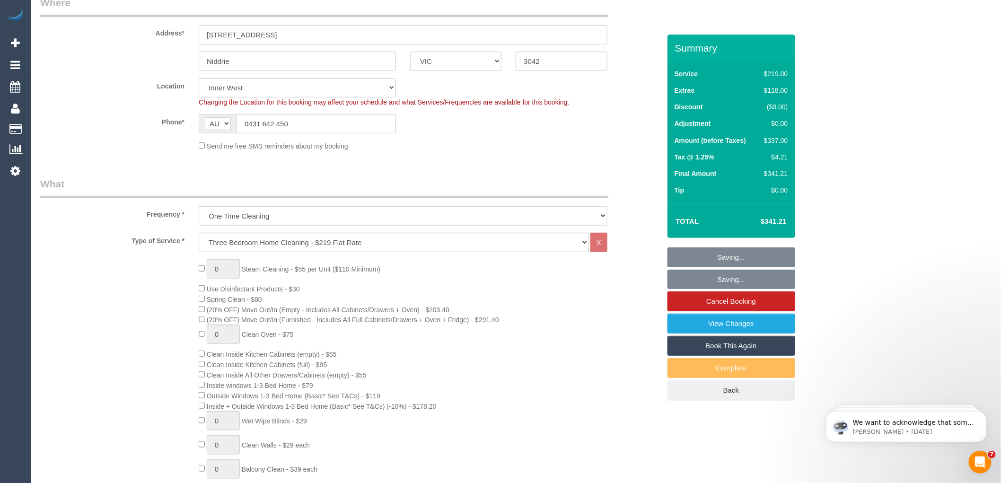
scroll to position [0, 0]
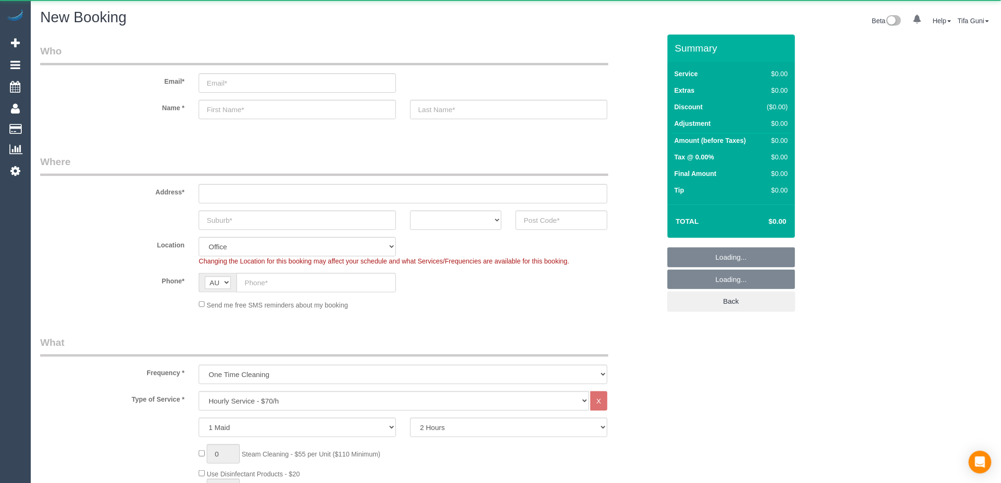
select select "object:825"
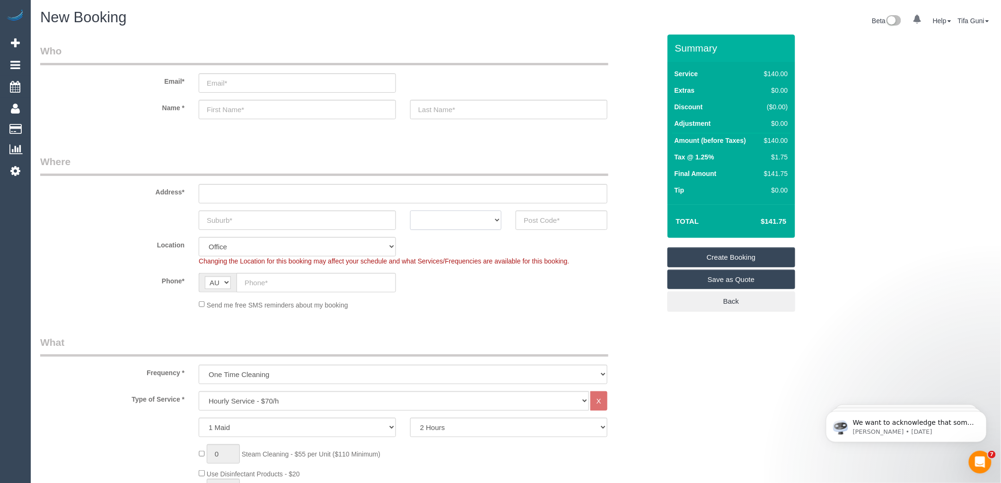
click at [494, 225] on select "ACT [GEOGRAPHIC_DATA] NT [GEOGRAPHIC_DATA] SA TAS [GEOGRAPHIC_DATA] [GEOGRAPHIC…" at bounding box center [455, 220] width 91 height 19
select select "VIC"
click at [410, 211] on select "ACT [GEOGRAPHIC_DATA] NT [GEOGRAPHIC_DATA] SA TAS [GEOGRAPHIC_DATA] [GEOGRAPHIC…" at bounding box center [455, 220] width 91 height 19
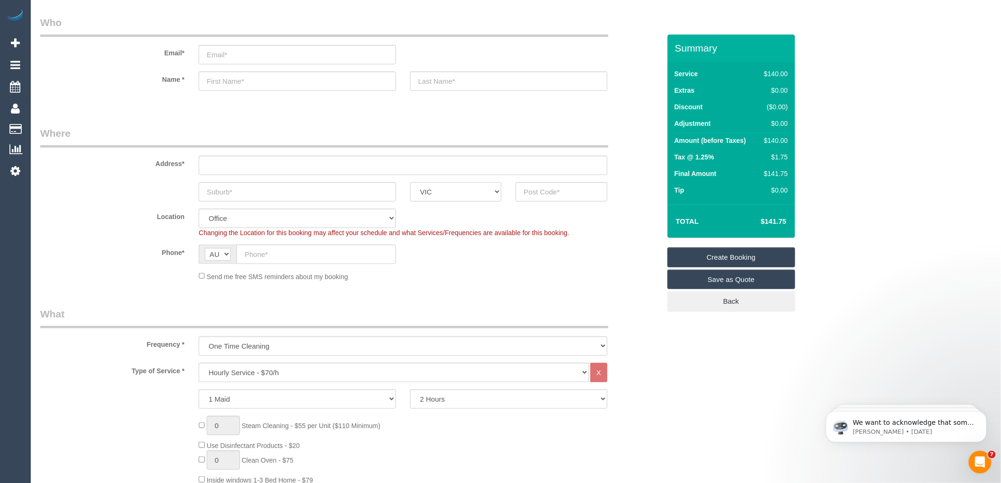
scroll to position [105, 0]
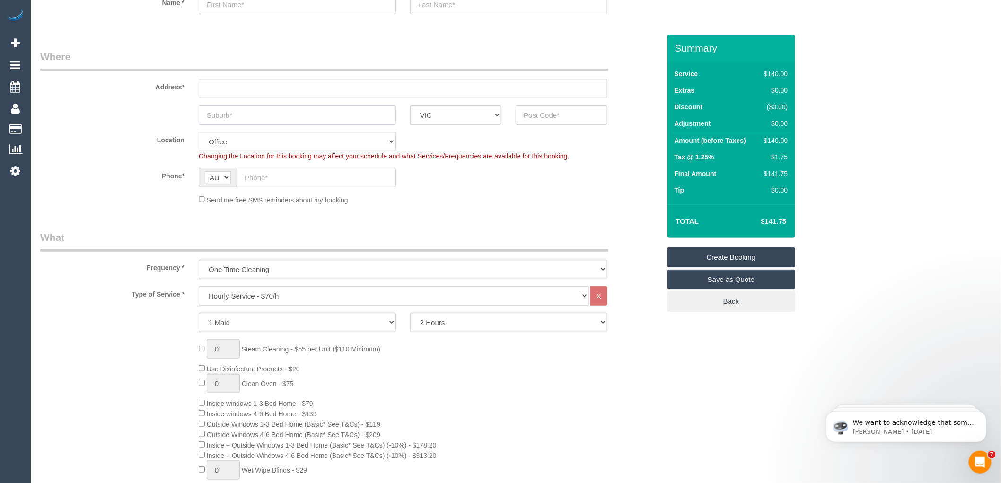
click at [232, 116] on input "text" at bounding box center [297, 115] width 197 height 19
click at [243, 174] on input "text" at bounding box center [316, 177] width 159 height 19
paste input "61 478 002 886"
type input "61 478 002 886"
click at [252, 112] on input "text" at bounding box center [297, 115] width 197 height 19
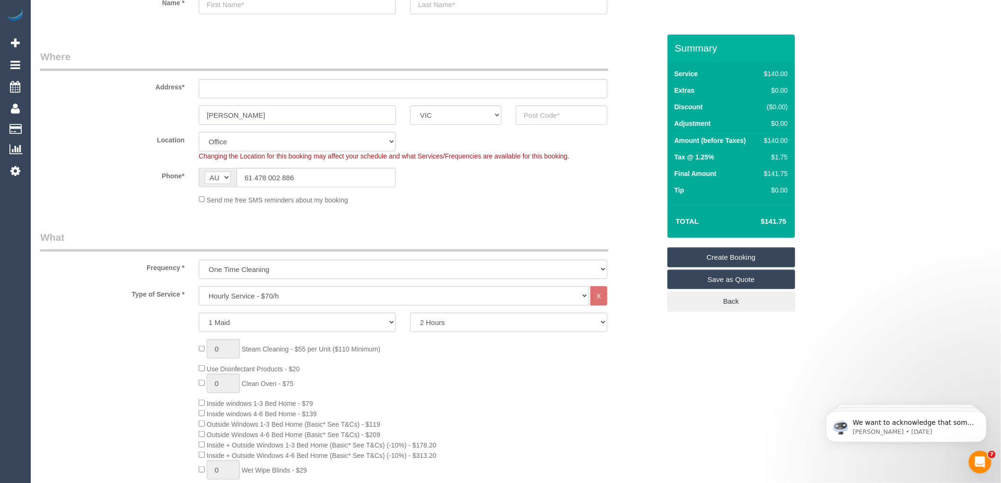
type input "[PERSON_NAME]"
click at [538, 116] on input "text" at bounding box center [561, 115] width 91 height 19
type input "3044"
click at [235, 86] on input "text" at bounding box center [403, 88] width 409 height 19
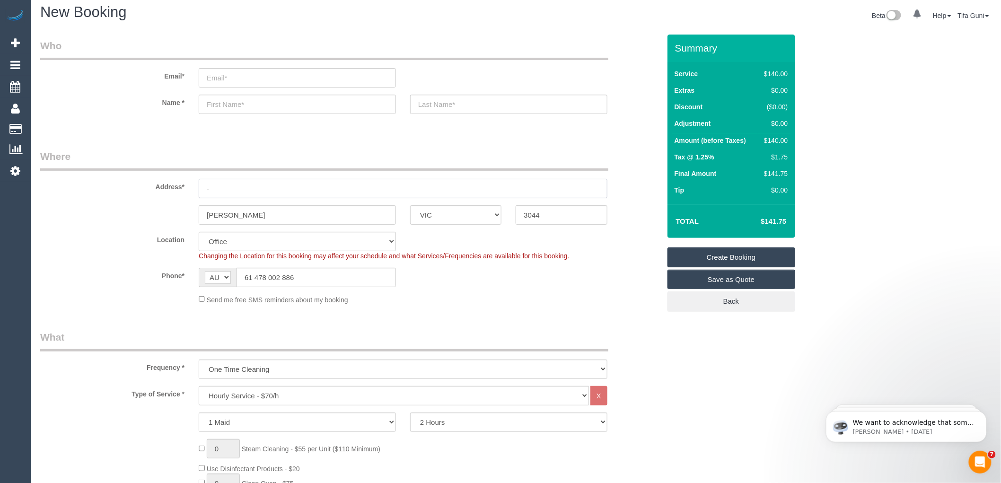
scroll to position [0, 0]
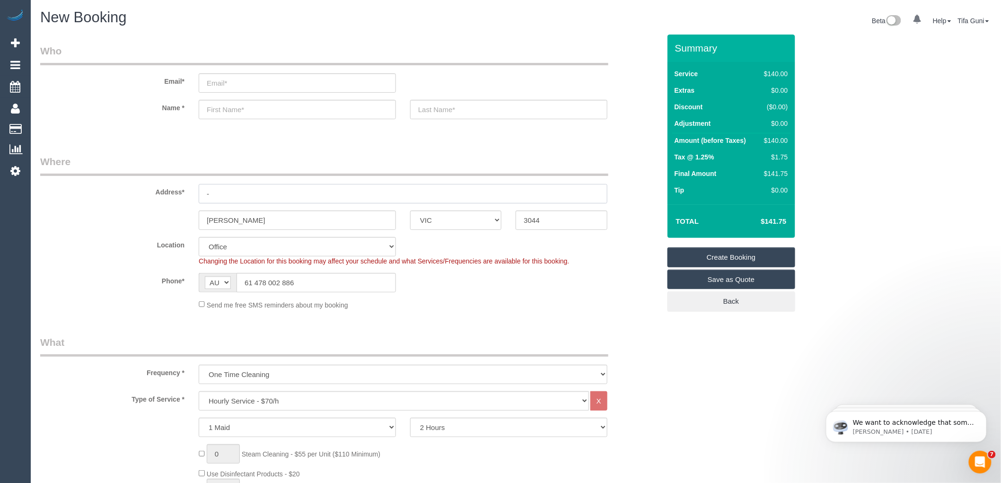
type input "-"
click at [245, 115] on input "text" at bounding box center [297, 109] width 197 height 19
select select "61"
select select "object:2106"
type input "Shyamoale"
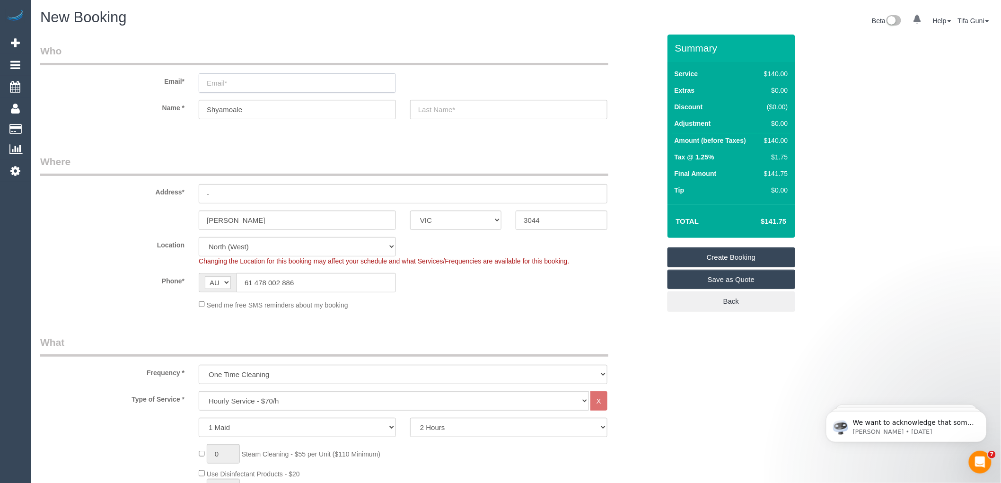
click at [224, 83] on input "email" at bounding box center [297, 82] width 197 height 19
click at [208, 82] on input "email" at bounding box center [297, 82] width 197 height 19
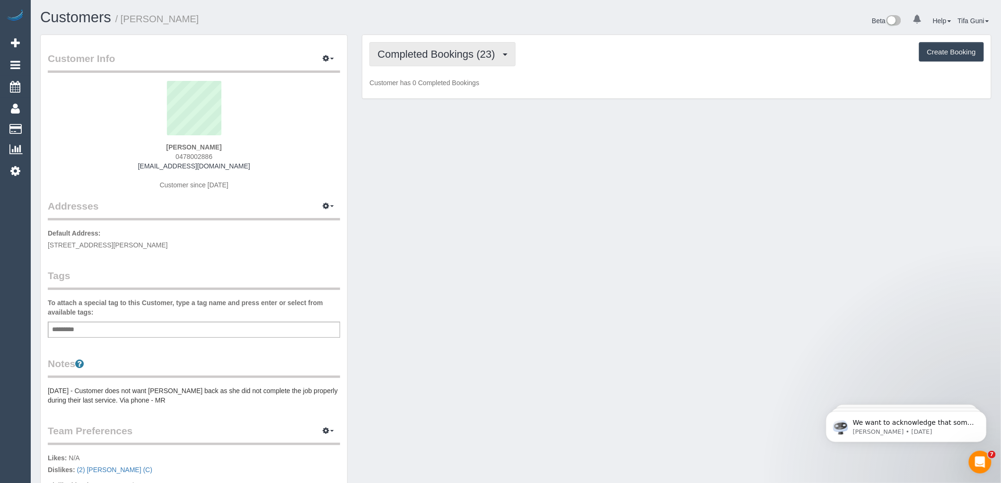
click at [485, 54] on span "Completed Bookings (23)" at bounding box center [439, 54] width 122 height 12
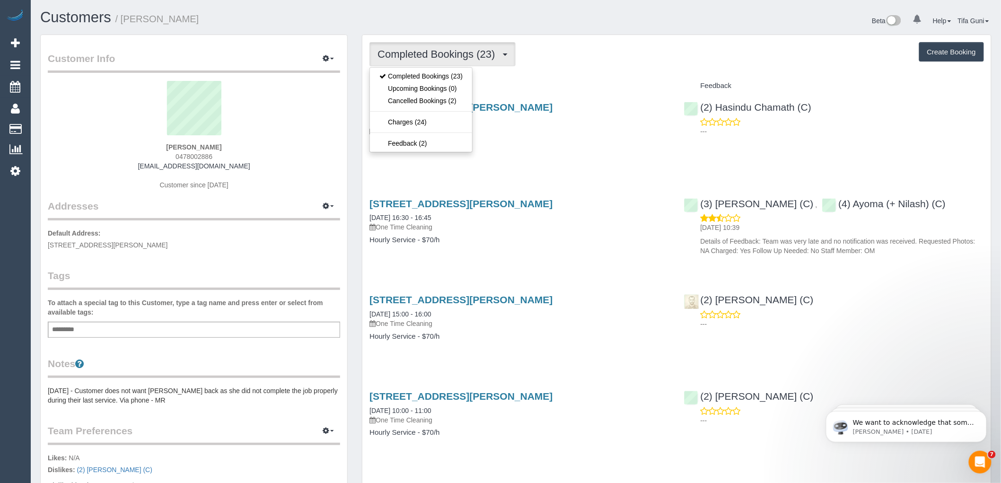
click at [943, 48] on button "Create Booking" at bounding box center [952, 52] width 65 height 20
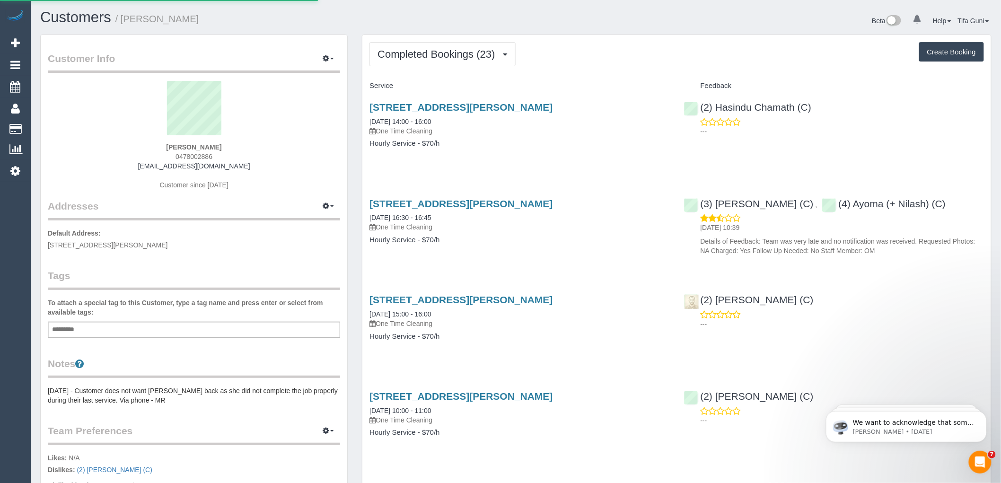
select select "VIC"
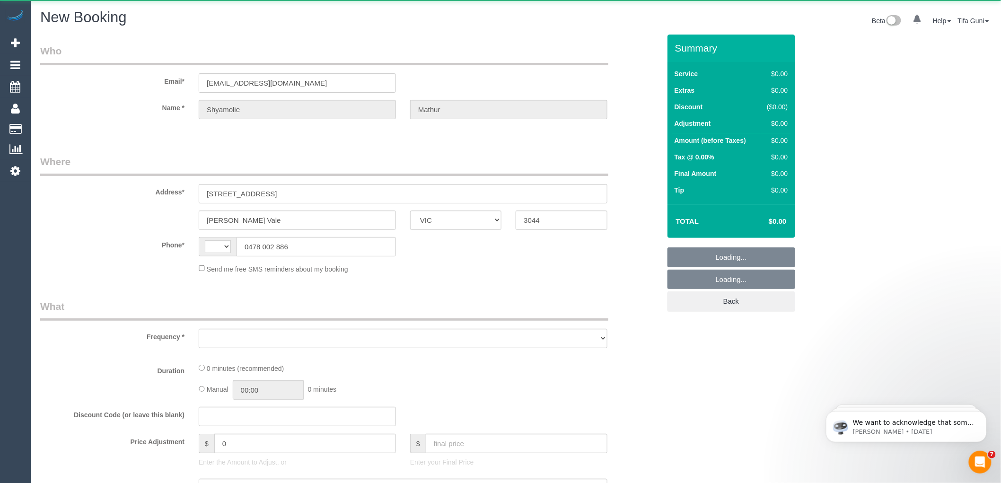
select select "string:AU"
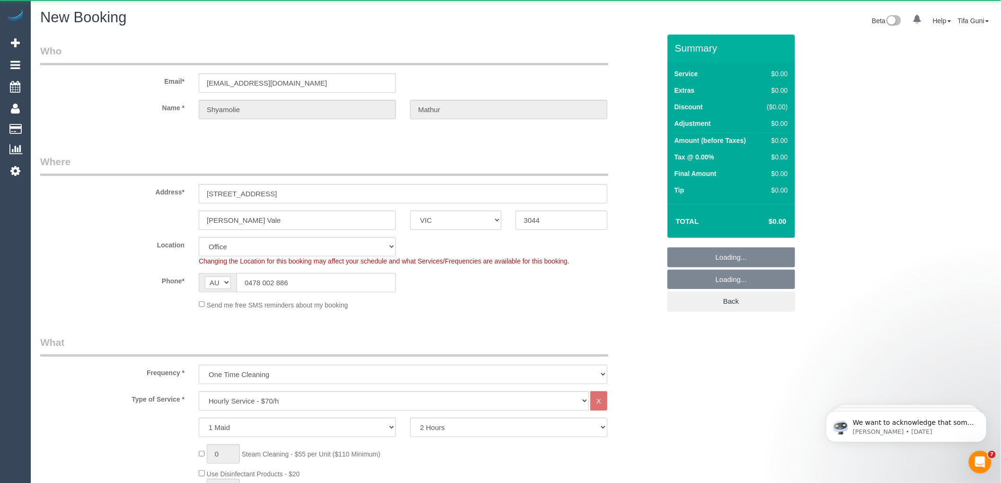
select select "object:2100"
select select "string:stripe-pm_1RYcfi2GScqysDRVnxw77n0j"
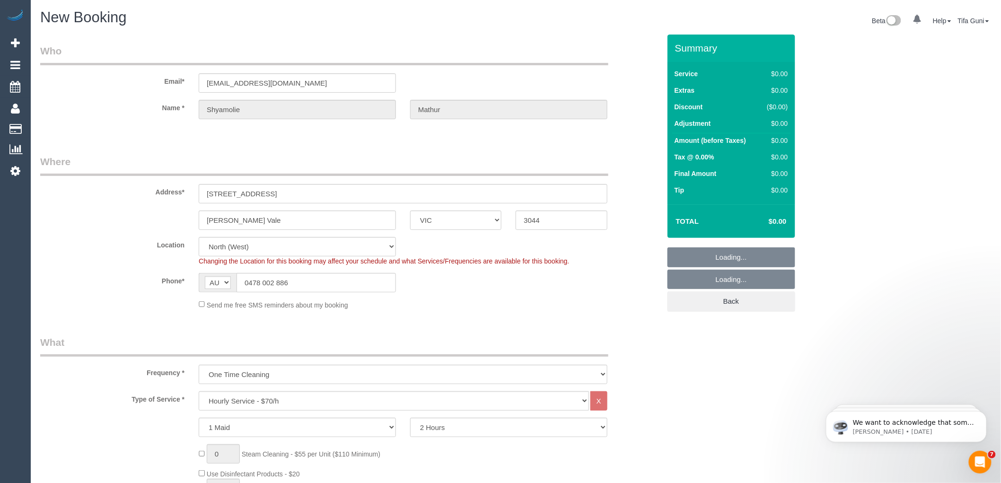
select select "61"
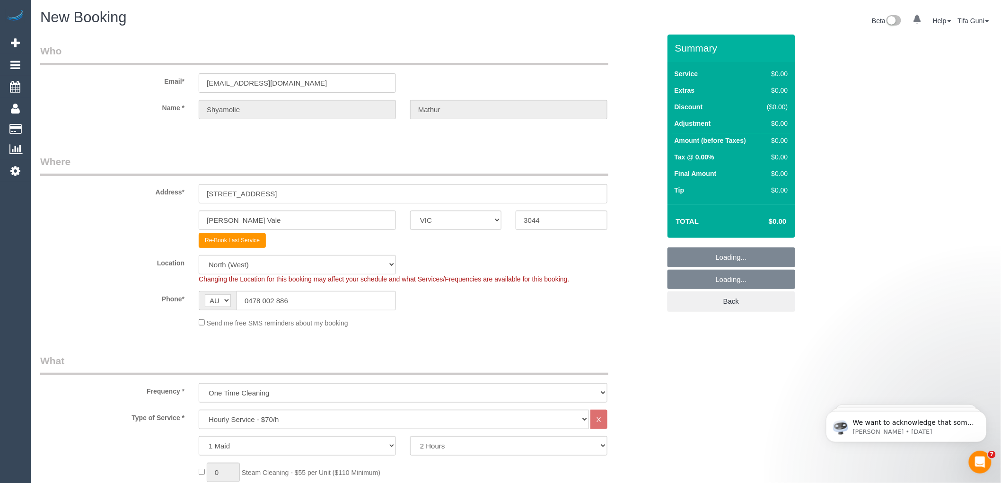
select select "object:3386"
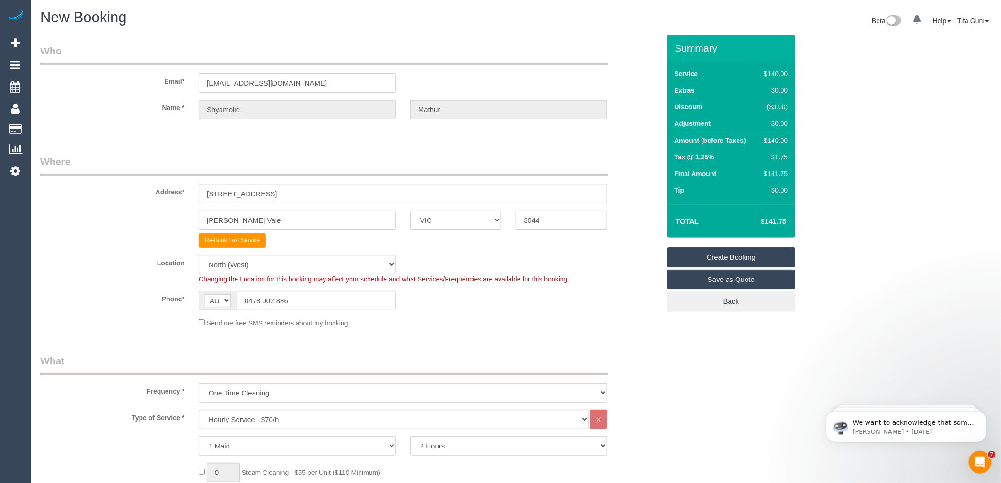
drag, startPoint x: 311, startPoint y: 82, endPoint x: 140, endPoint y: 89, distance: 171.9
click at [140, 89] on div "Email* [EMAIL_ADDRESS][DOMAIN_NAME]" at bounding box center [350, 68] width 635 height 49
click at [296, 49] on legend "Who" at bounding box center [324, 54] width 568 height 21
click at [252, 31] on div "New Booking Beta 0 Your Notifications You have 0 alerts Help Help Docs Take a T…" at bounding box center [516, 21] width 966 height 25
